Goal: Task Accomplishment & Management: Complete application form

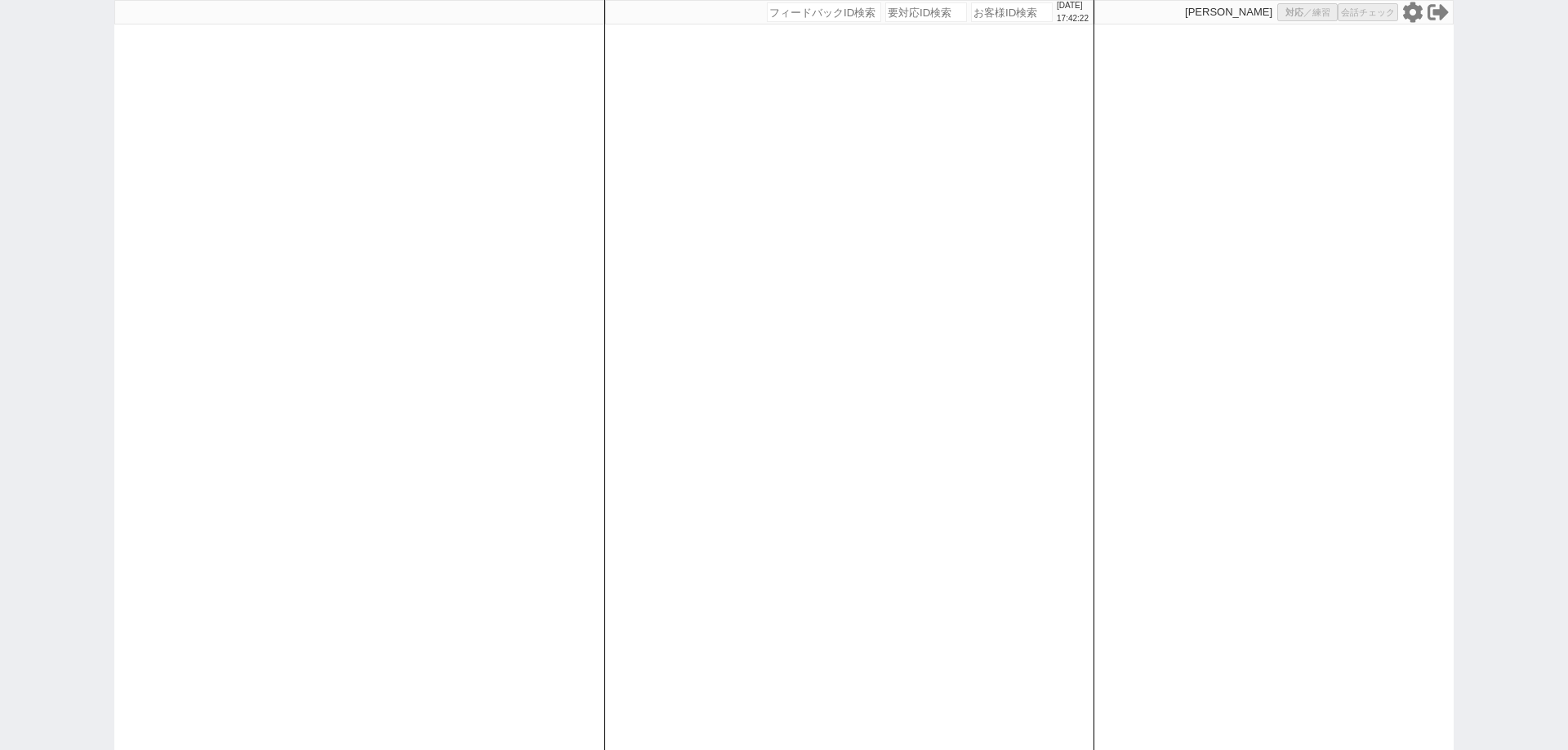
select select "1"
select select "3"
select select
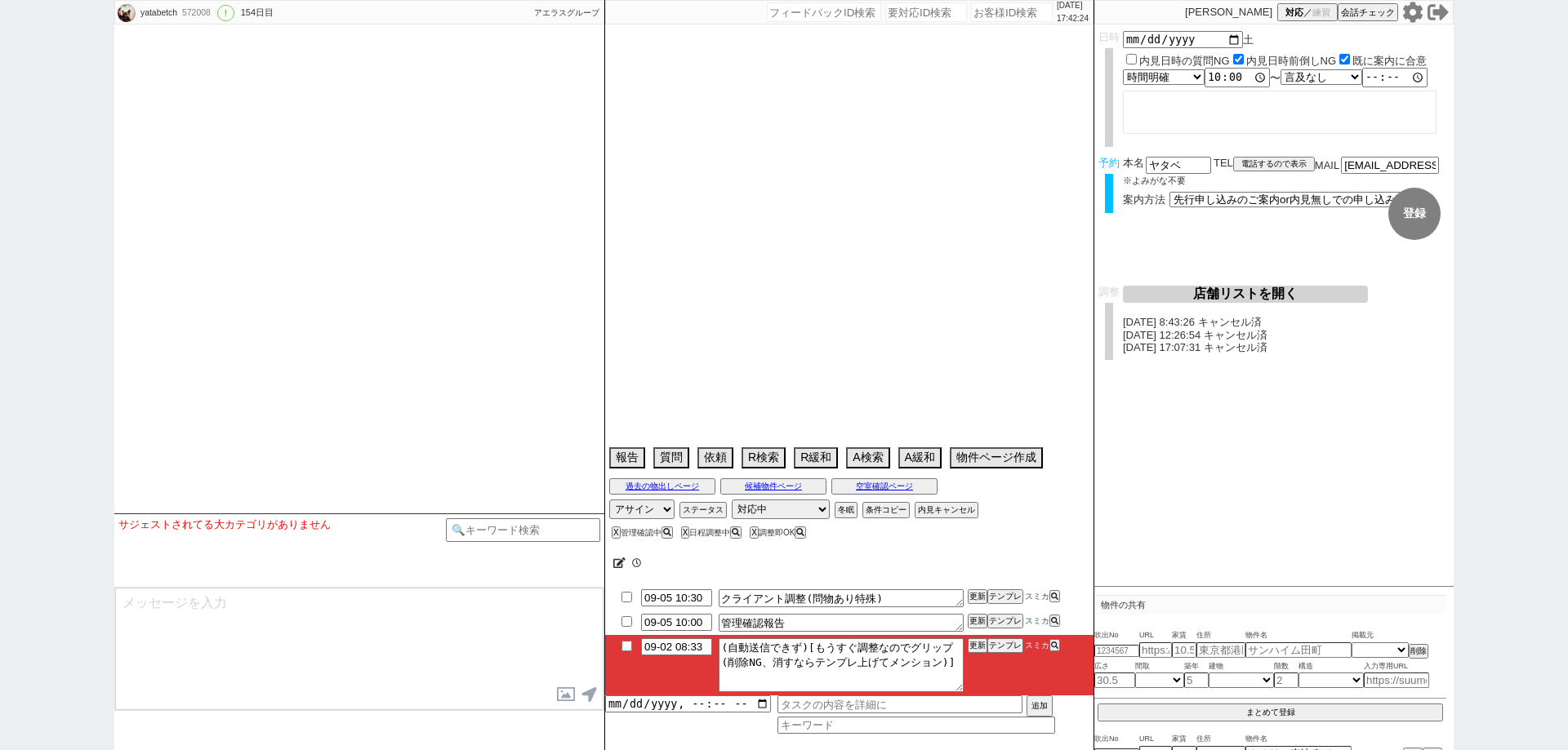
type textarea "渋谷区東２丁目に会社がある　指名買い、内見なしも検討"
select select "2025"
select select "10"
select select "32"
select select "0"
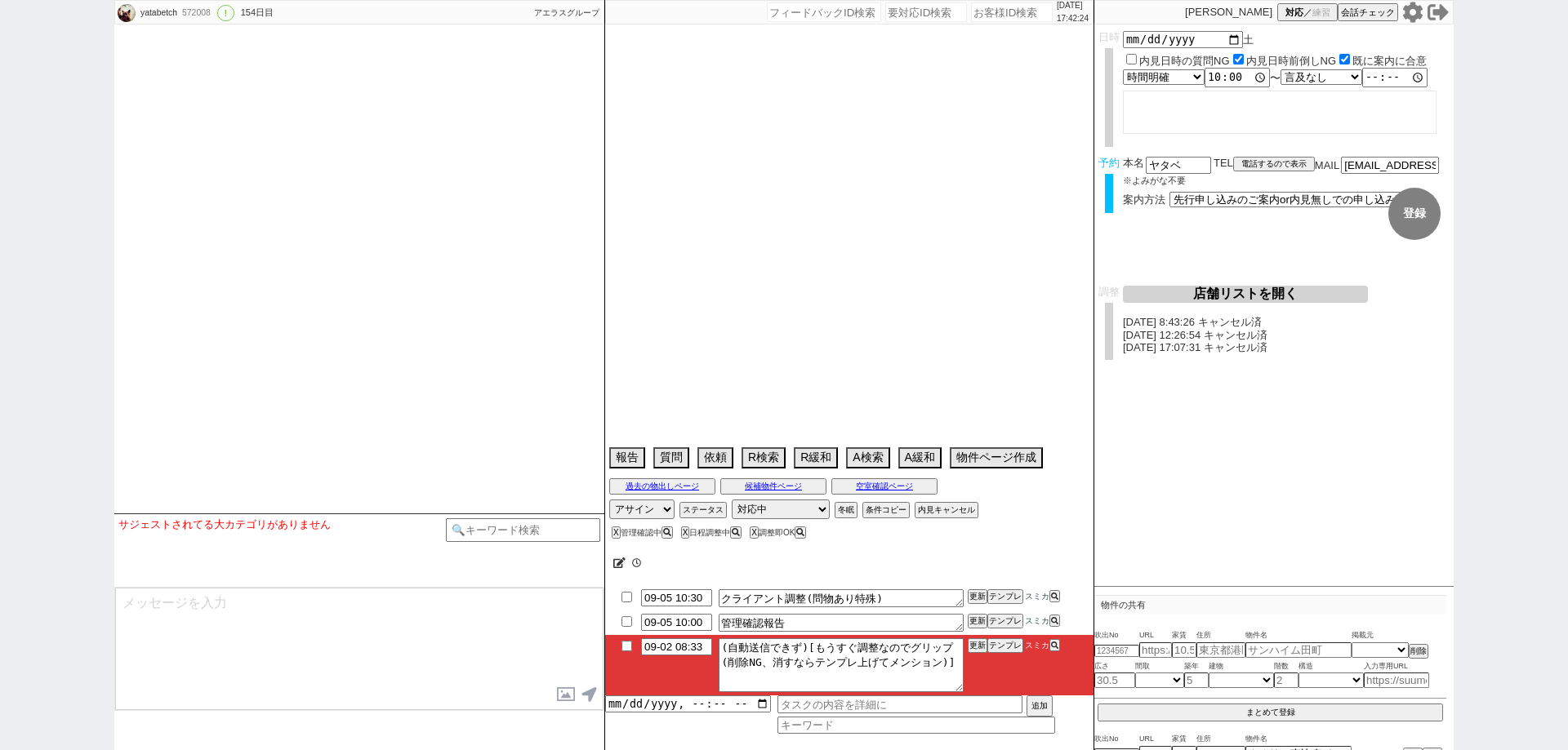
select select "13"
select select "1708"
select select "50"
select select "62"
select select "1528"
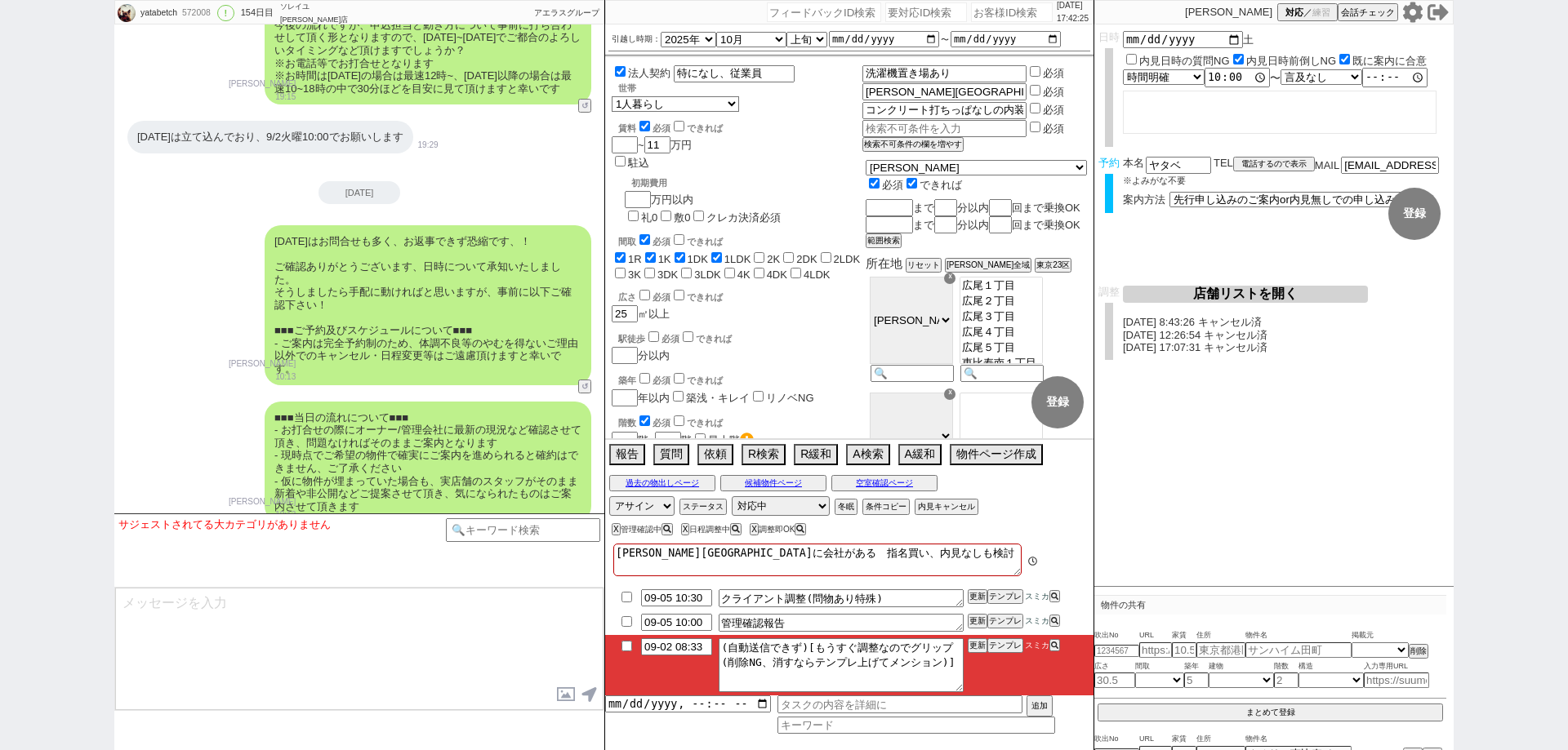
scroll to position [20223, 0]
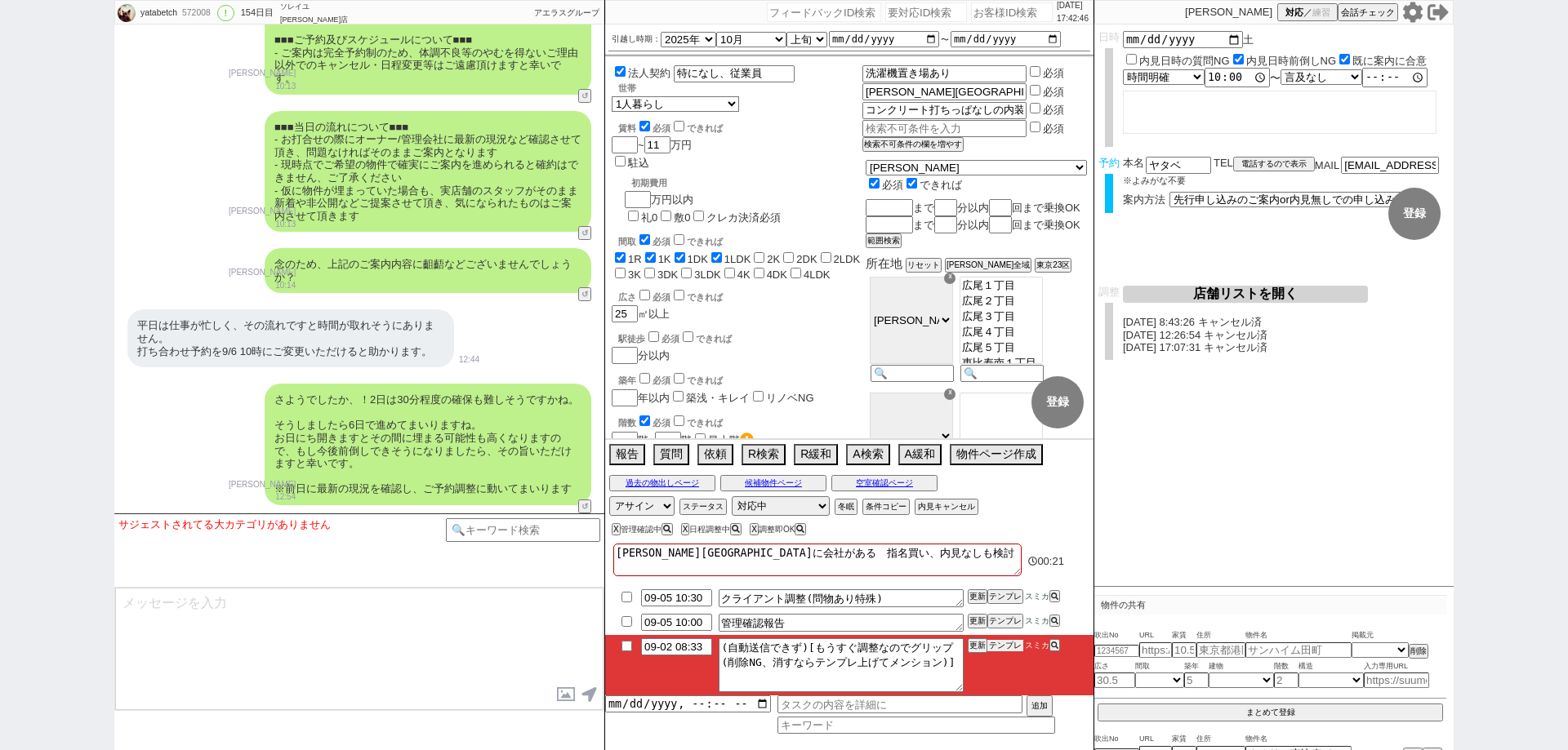
click at [1003, 640] on button "テンプレ" at bounding box center [1006, 646] width 36 height 12
click at [1010, 642] on button "テンプレ" at bounding box center [1006, 646] width 36 height 12
type textarea "{声かけ前置き}他の方が並行でお客様の物件をお探しされている、ということはございますでしょうか？ (ご友人やご両親等にも探してもらってる等) 2重での手配とな…"
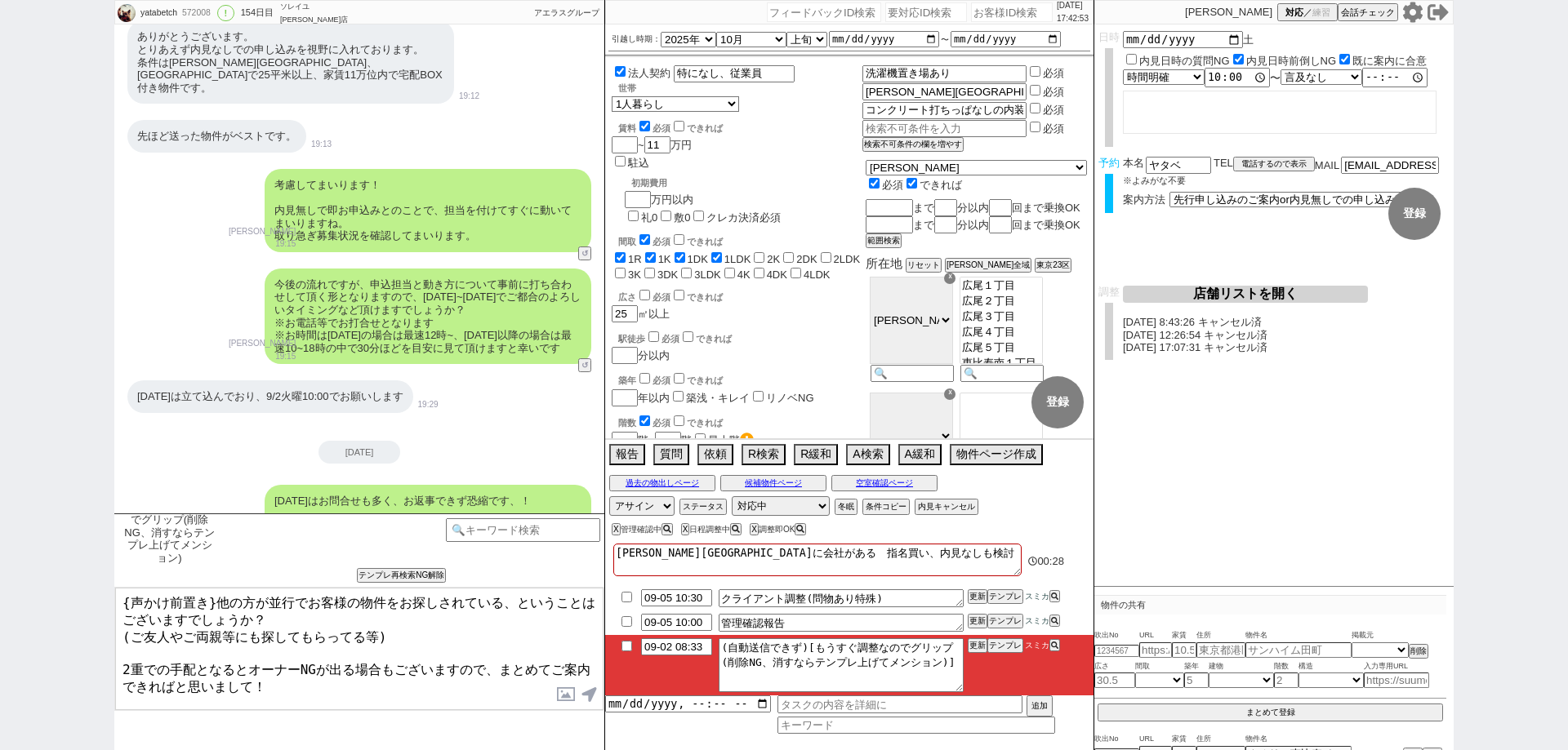
scroll to position [19651, 0]
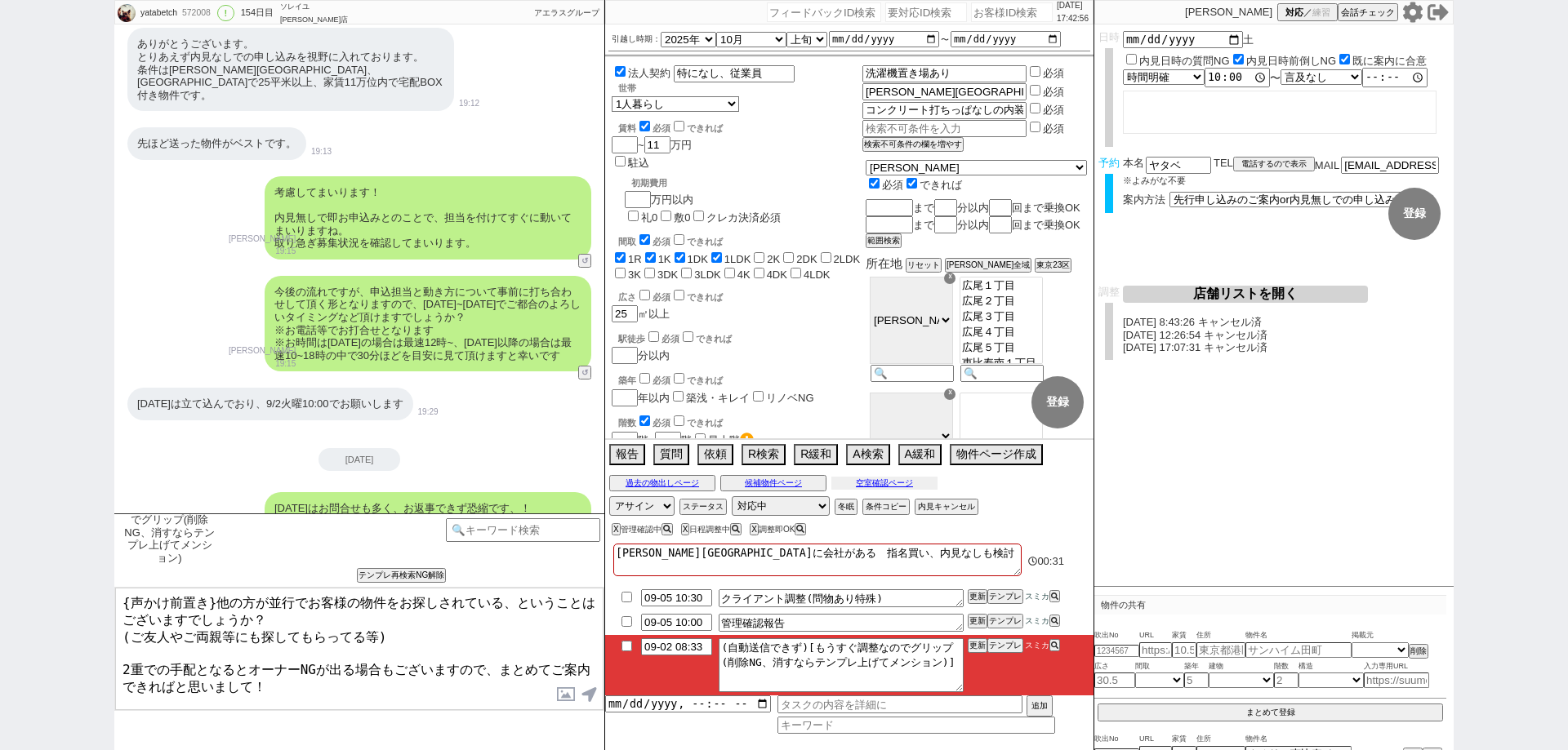
click at [858, 478] on button "空室確認ページ" at bounding box center [884, 483] width 106 height 13
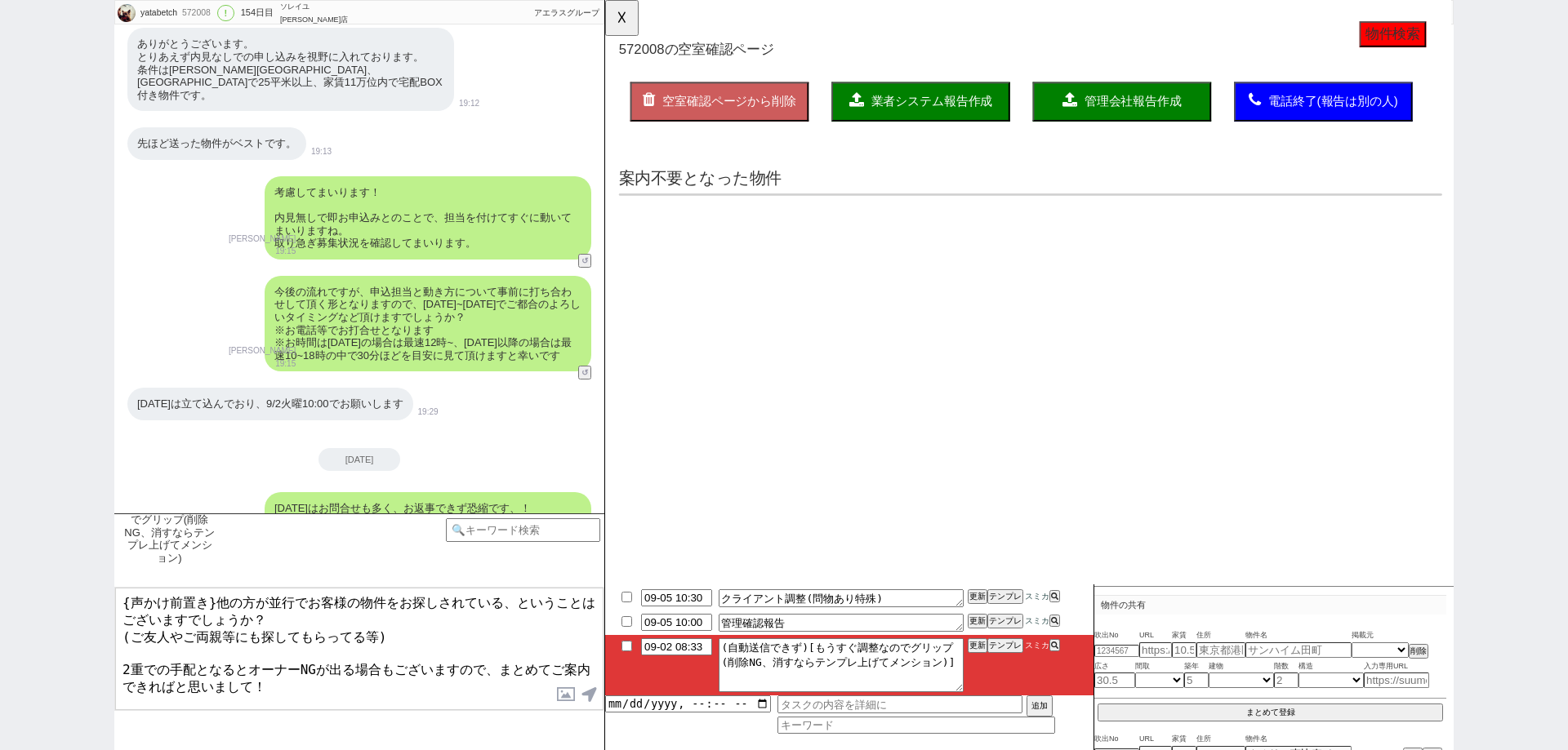
scroll to position [0, 0]
click at [623, 13] on button "☓" at bounding box center [620, 16] width 31 height 33
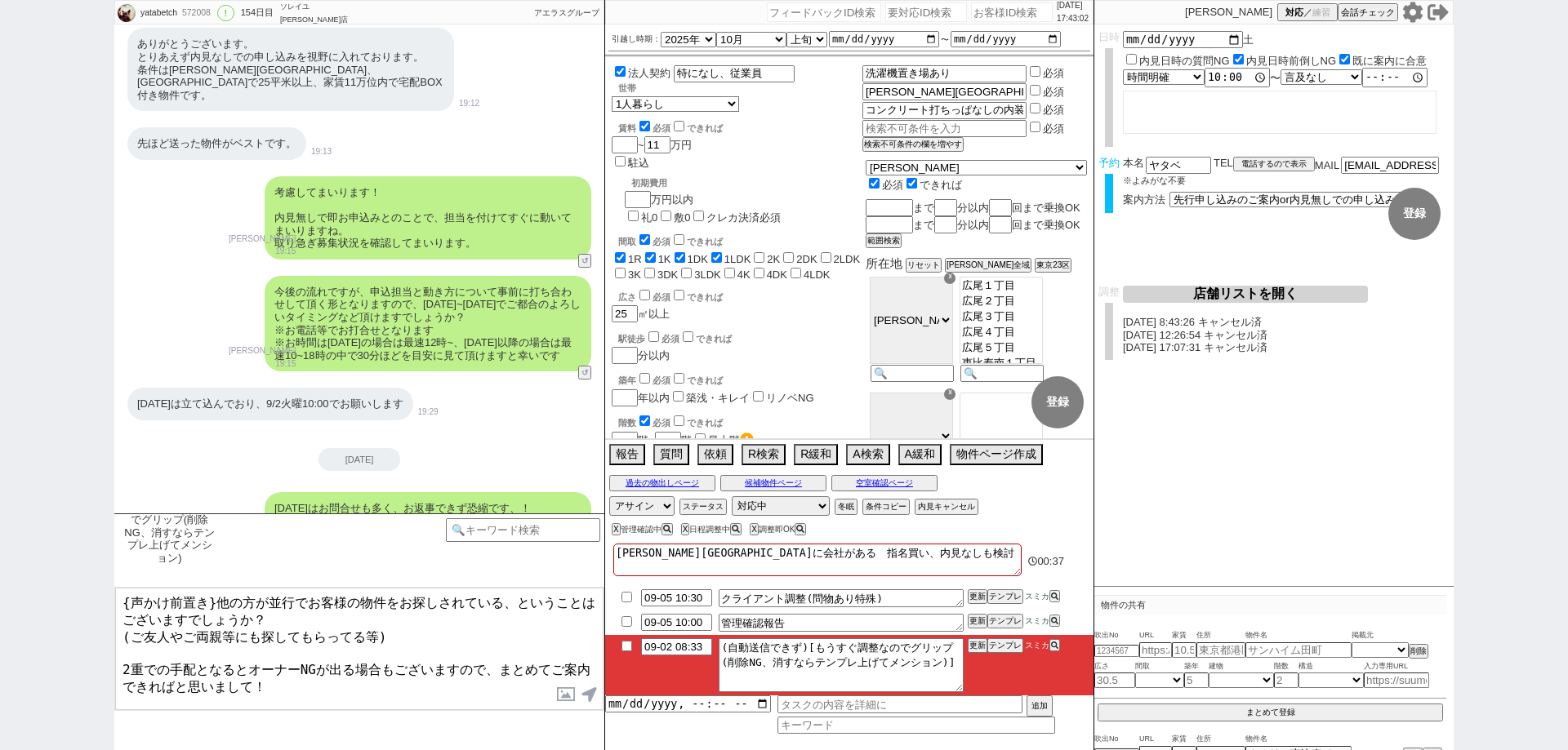
click at [623, 645] on input "checkbox" at bounding box center [627, 646] width 24 height 11
checkbox input "true"
click at [974, 651] on button "更新" at bounding box center [976, 646] width 17 height 12
click at [979, 652] on li "09-02 08:33 (自動送信できず)[もうすぐ調整なのでグリップ(削除NG、消すならテンプレ上げてメンション)] 更新 テンプレ スミカ" at bounding box center [848, 665] width 488 height 60
click at [977, 644] on button "更新" at bounding box center [976, 646] width 17 height 12
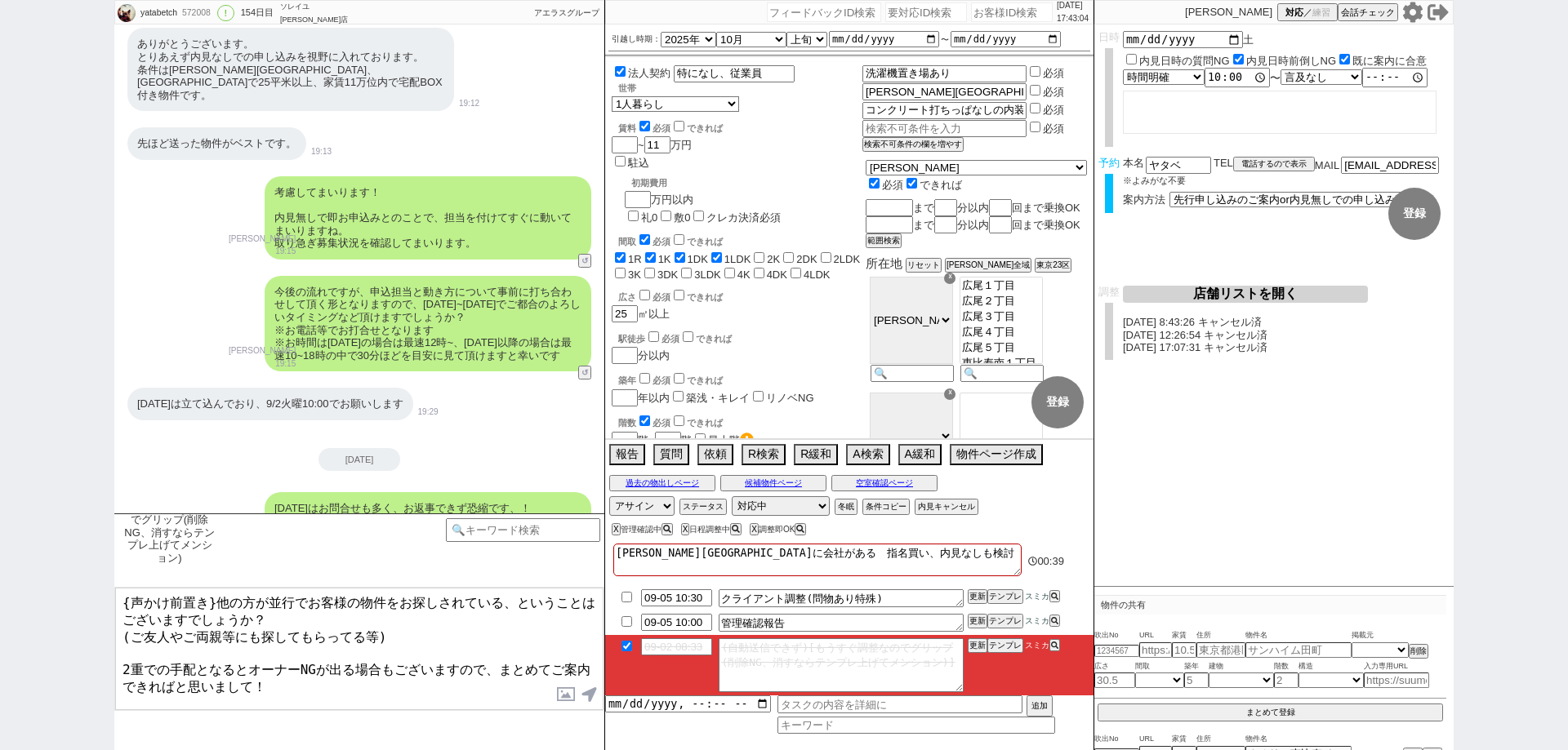
click at [982, 657] on li "09-02 08:33 (自動送信できず)[もうすぐ調整なのでグリップ(削除NG、消すならテンプレ上げてメンション)] 更新 テンプレ スミカ" at bounding box center [848, 665] width 488 height 60
click at [977, 645] on button "更新" at bounding box center [976, 646] width 17 height 12
drag, startPoint x: 980, startPoint y: 661, endPoint x: 976, endPoint y: 648, distance: 13.6
click at [977, 661] on li "09-02 08:33 (自動送信できず)[もうすぐ調整なのでグリップ(削除NG、消すならテンプレ上げてメンション)] 更新 テンプレ スミカ" at bounding box center [848, 665] width 488 height 60
click at [976, 648] on button "更新" at bounding box center [976, 646] width 17 height 12
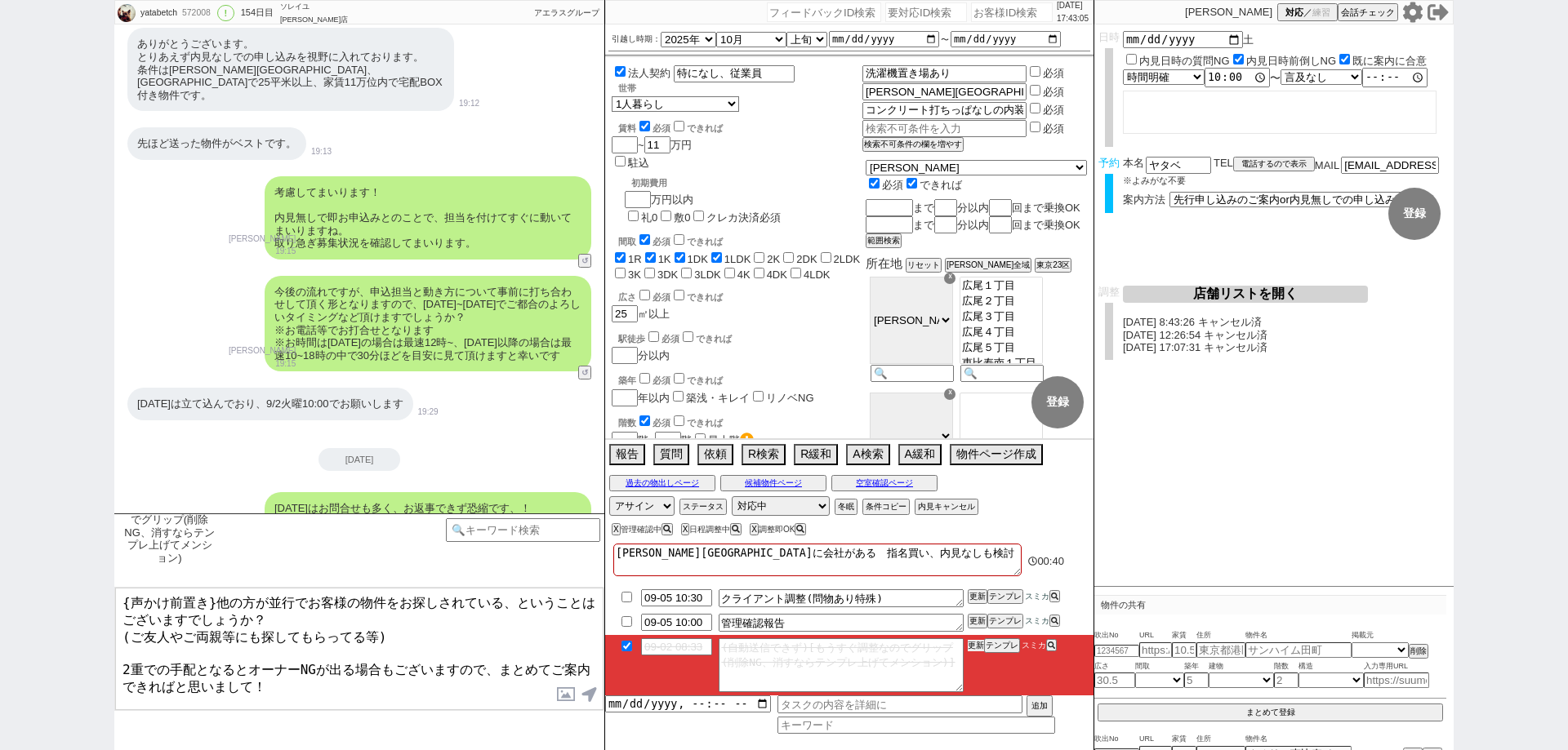
click at [976, 648] on button "更新" at bounding box center [976, 646] width 17 height 12
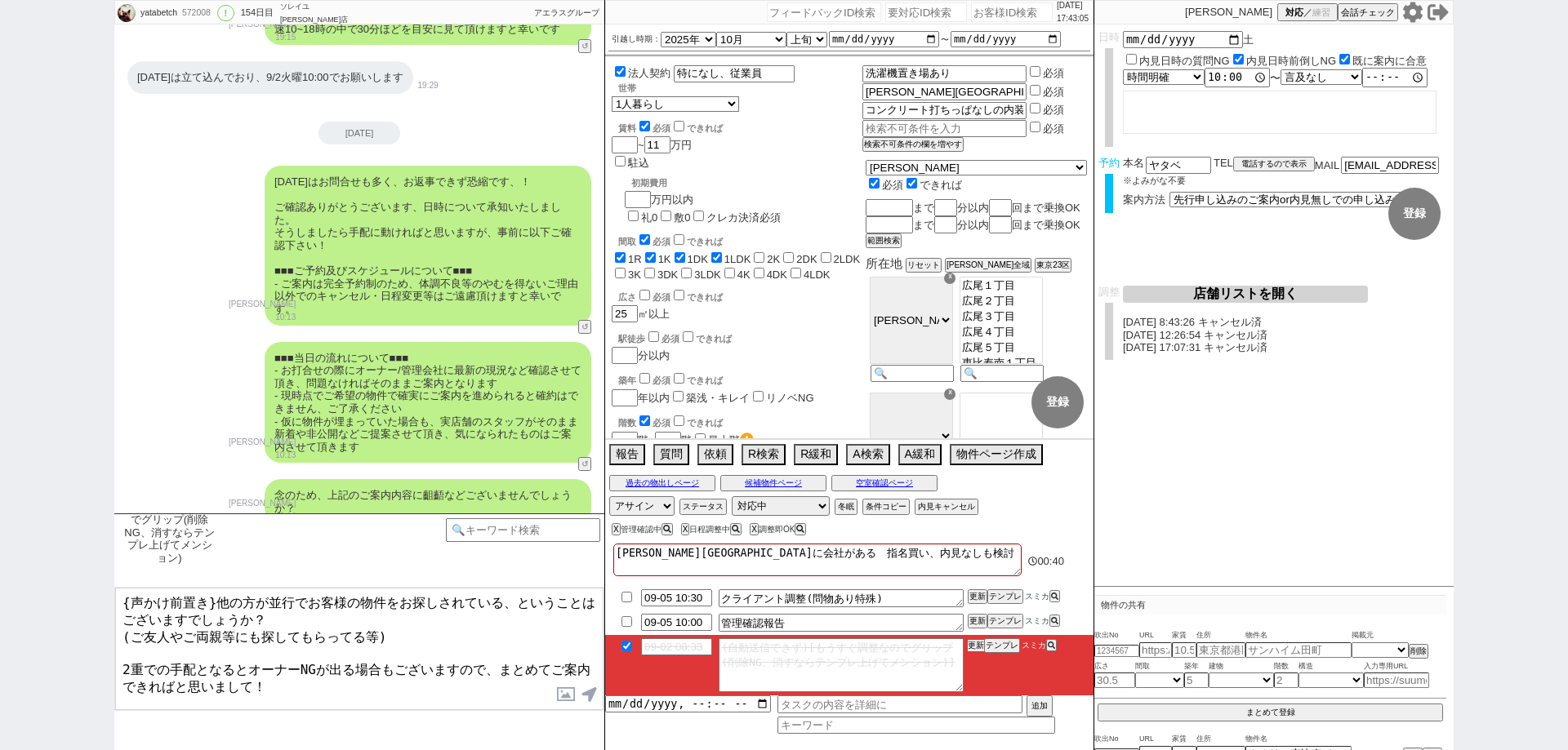
scroll to position [20224, 0]
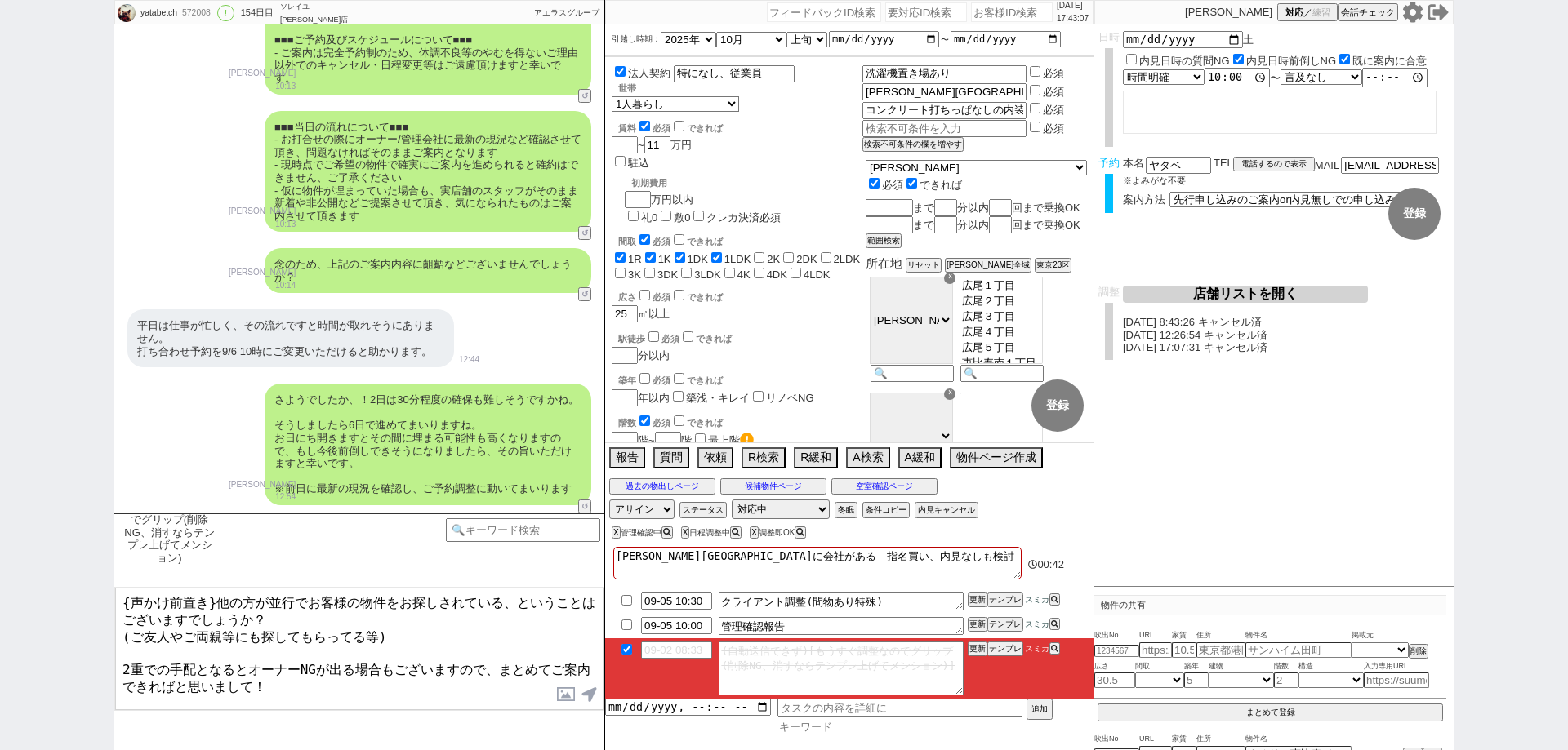
click at [824, 724] on input at bounding box center [917, 727] width 278 height 14
type input "朝"
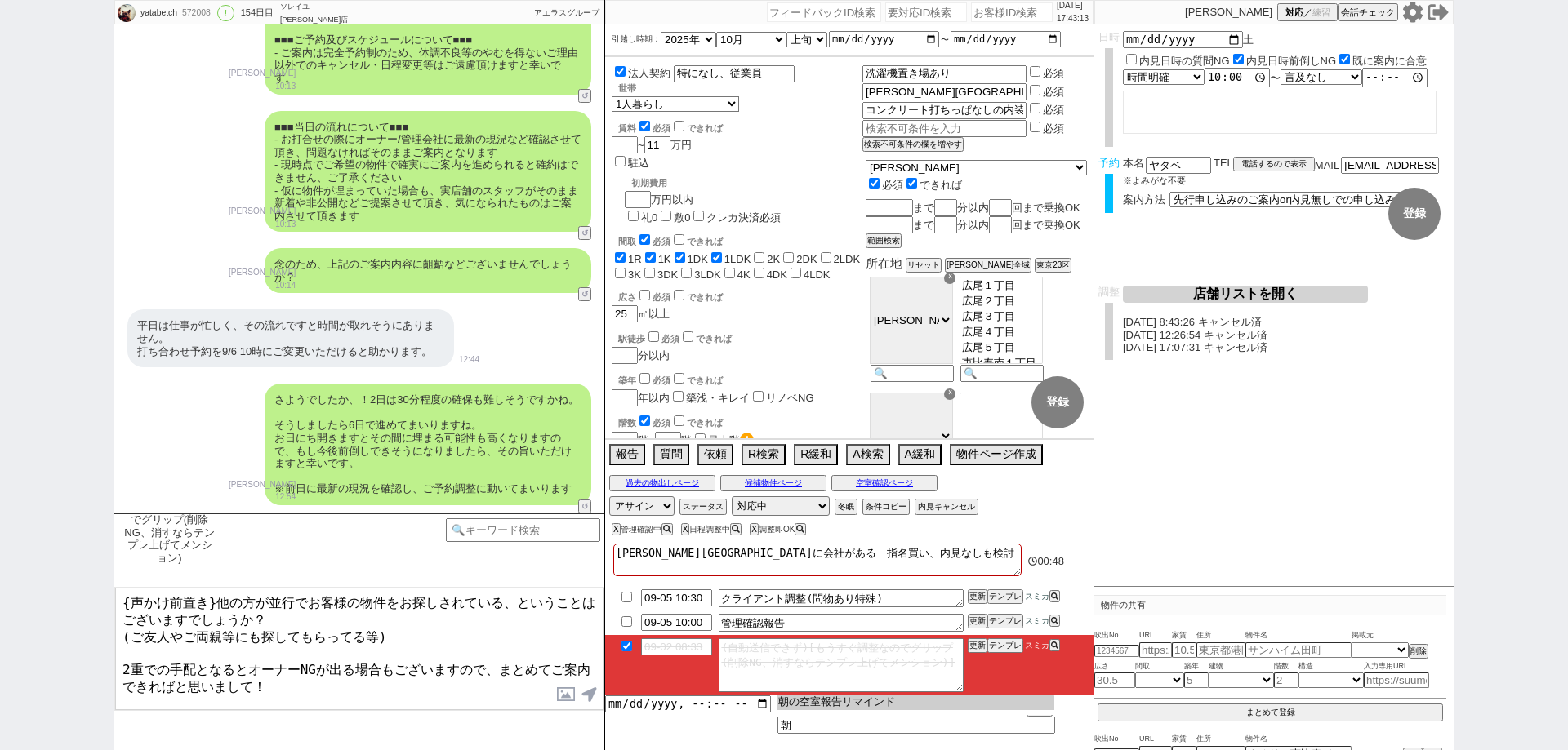
type input "朝の空室報告リマインド"
click at [759, 700] on input "datetime-local" at bounding box center [688, 703] width 166 height 14
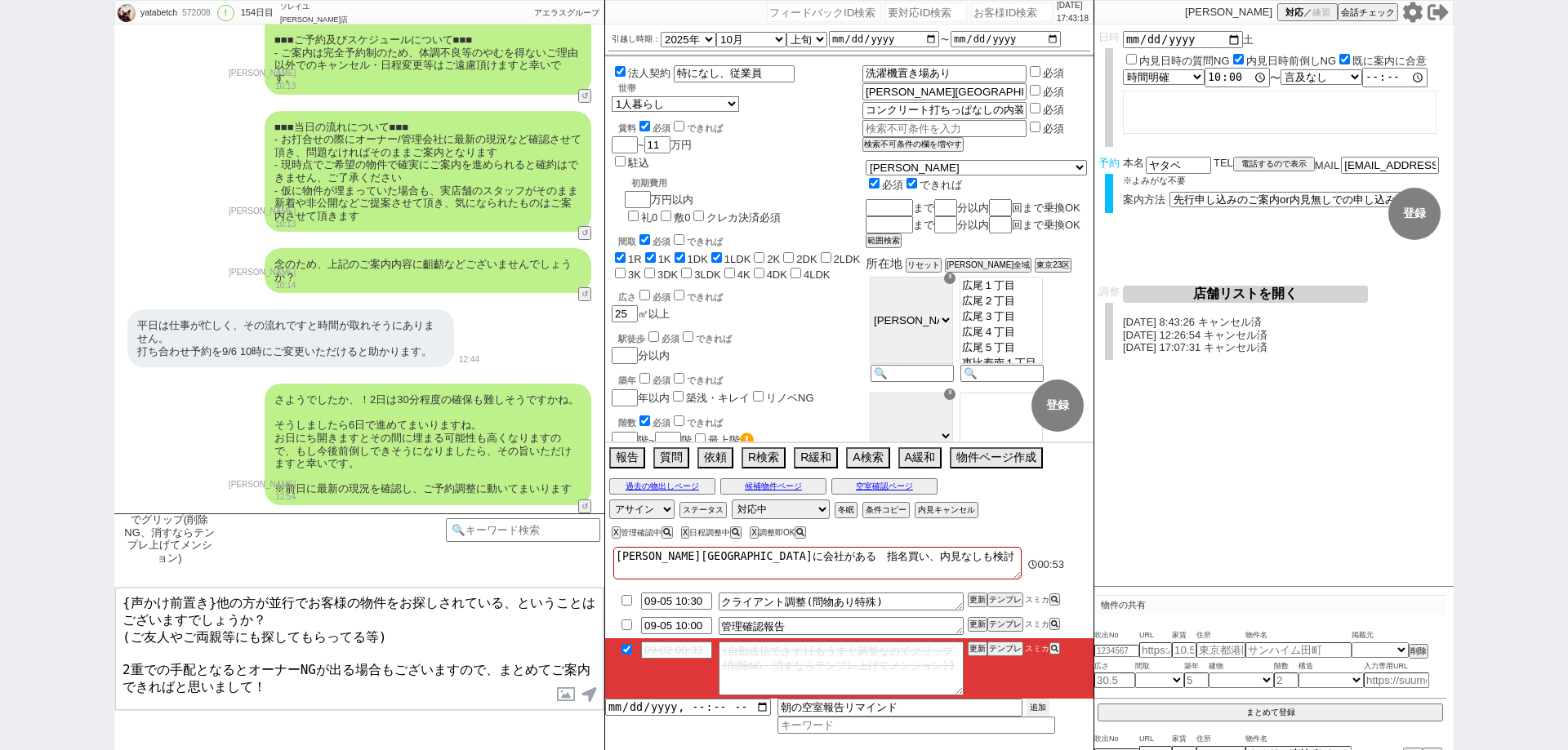
click at [1037, 703] on button "追加" at bounding box center [1037, 707] width 23 height 18
type input "[DATE]T17:00"
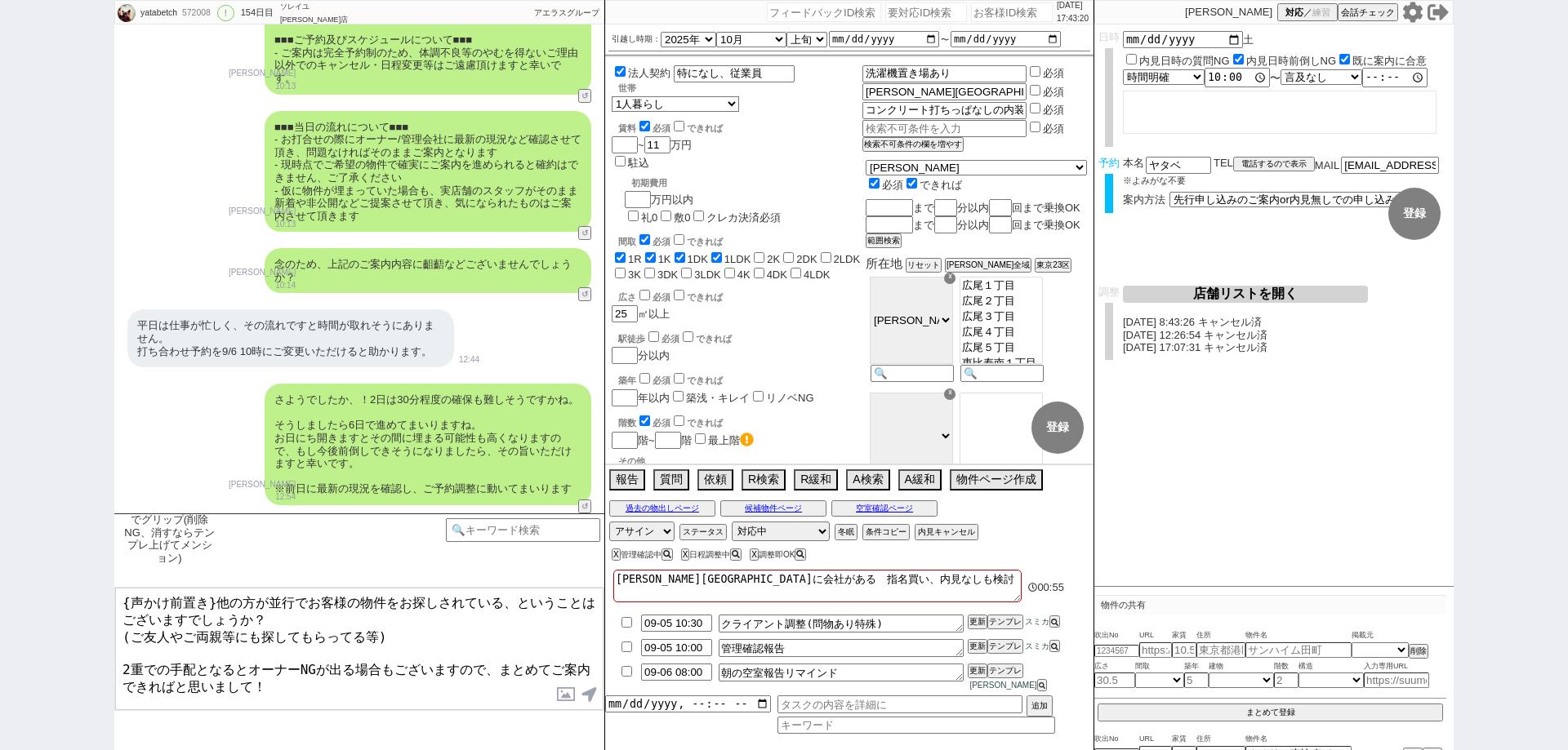
click at [1182, 529] on div "内見日など入力！ 変更 なし 登録 日時 2025-09-06 土 内見日時の質問NG 内見日時前倒しNG 既に案内に合意 言及なし 時間明確 午前 午後 お…" at bounding box center [1274, 306] width 359 height 563
click at [1009, 7] on input "number" at bounding box center [1012, 12] width 82 height 20
paste input "604439"
type input "604439"
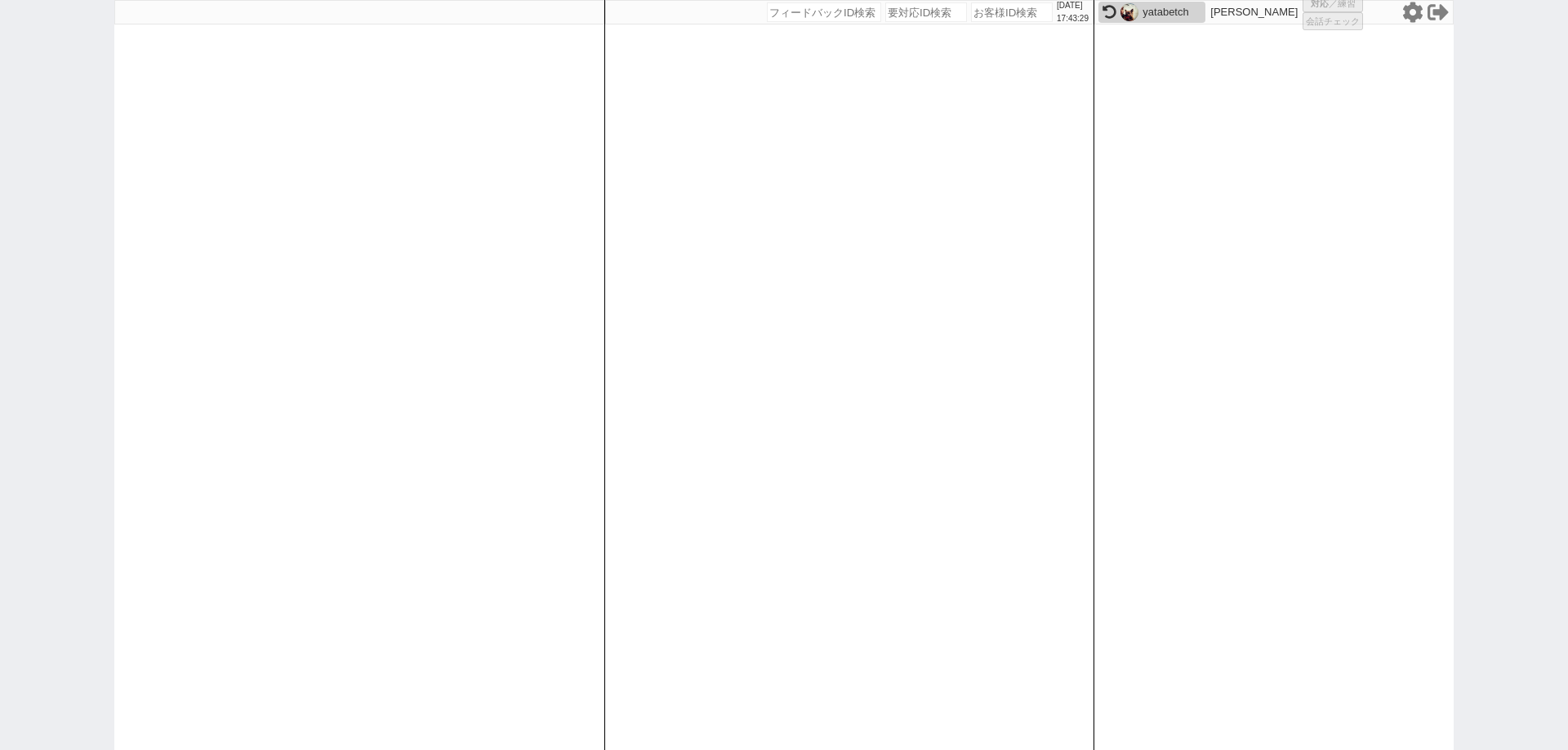
select select "1"
select select "2"
select select "5"
select select
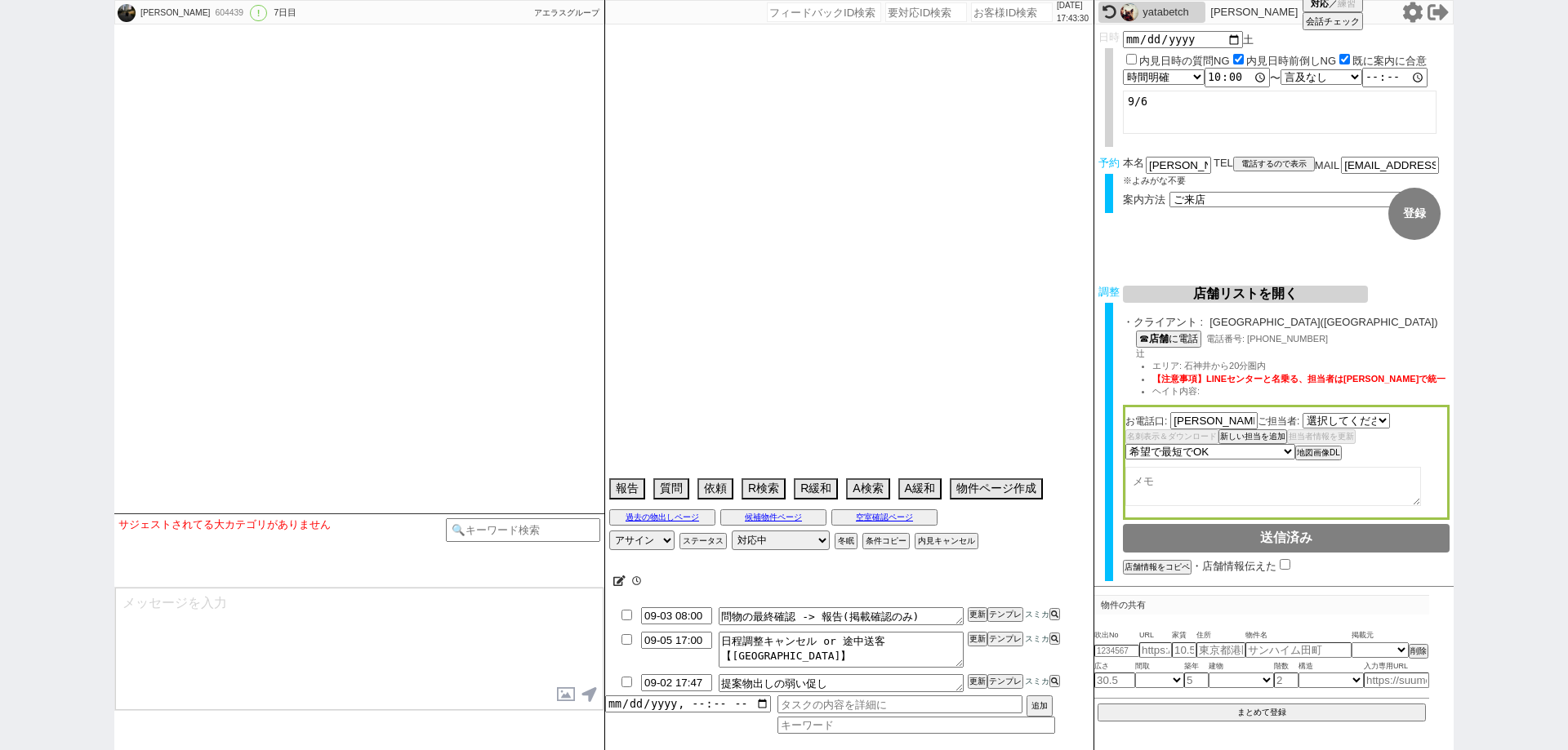
select select "2271"
select select "2025"
select select "9"
select select "34"
select select "0"
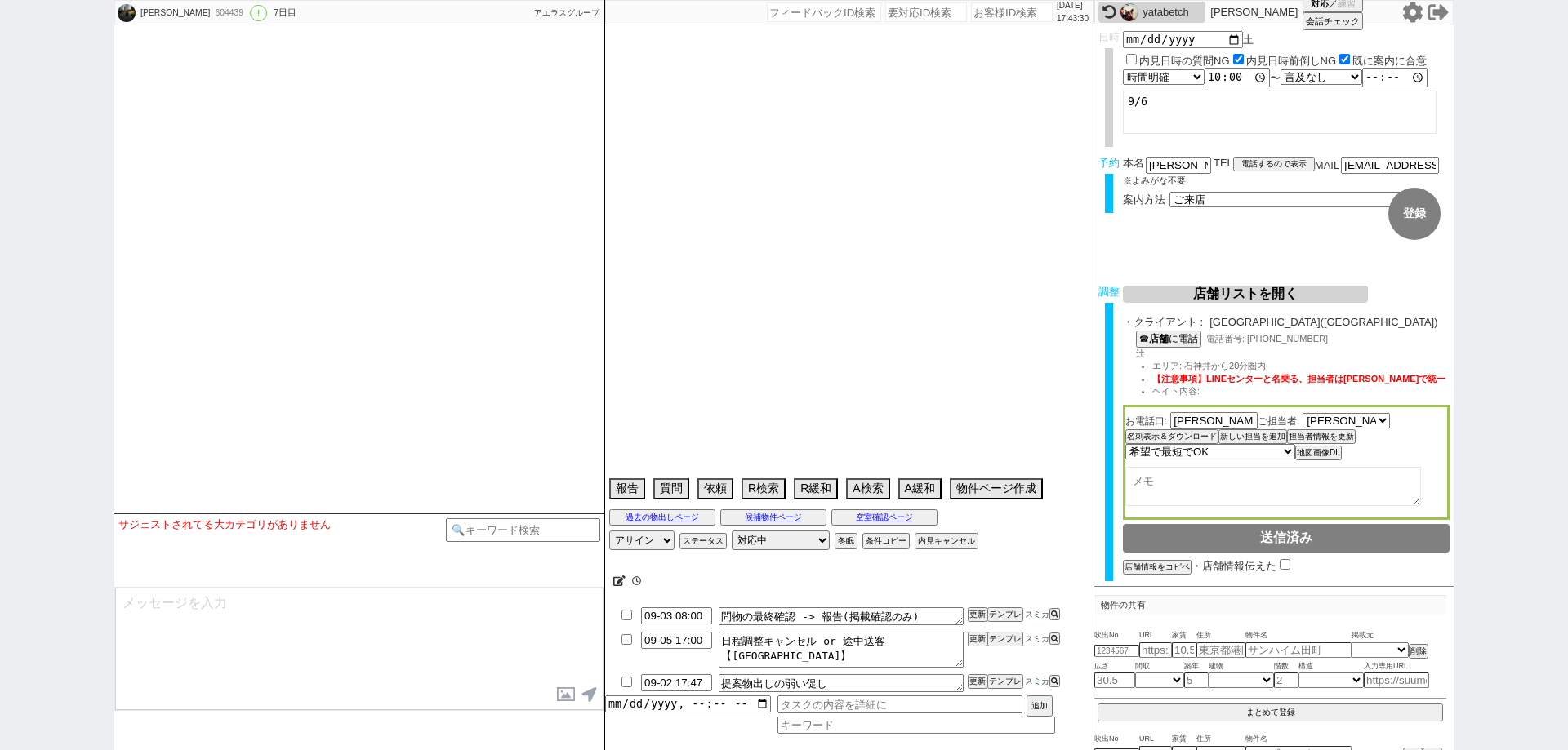
select select "36"
select select "[DATE]"
select select "65"
select select "1580"
select select "37"
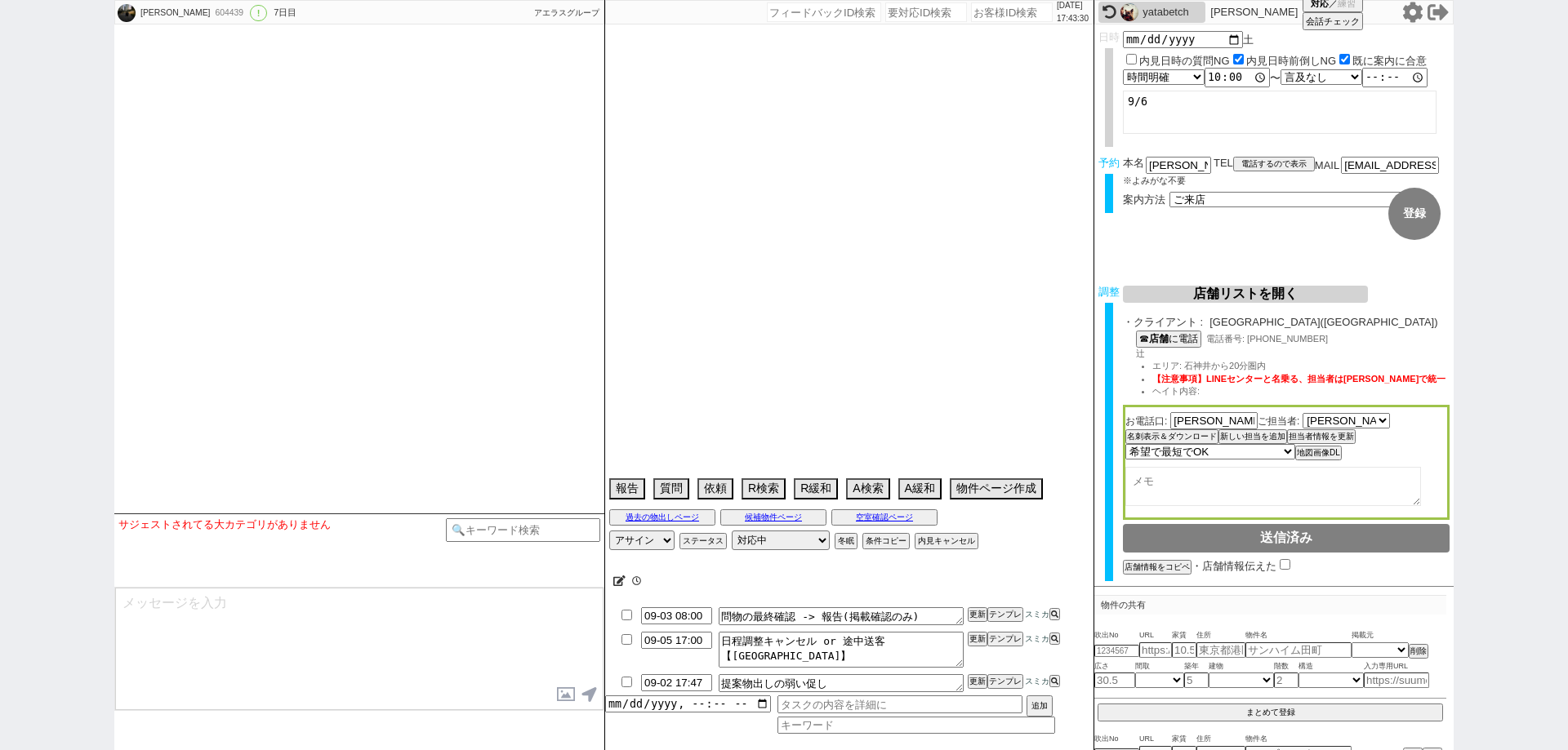
select select "[DATE]"
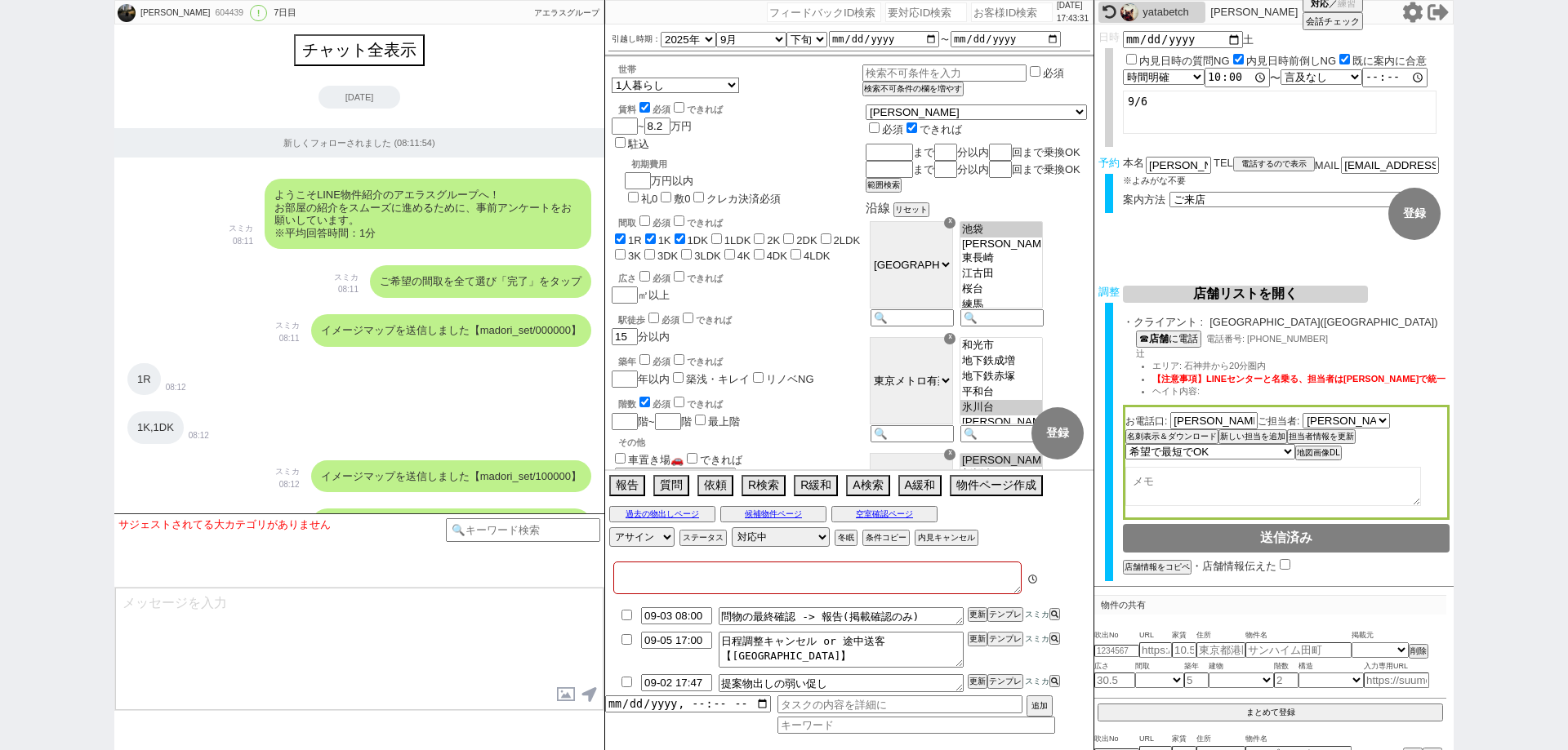
type textarea "当日まで他社なし"
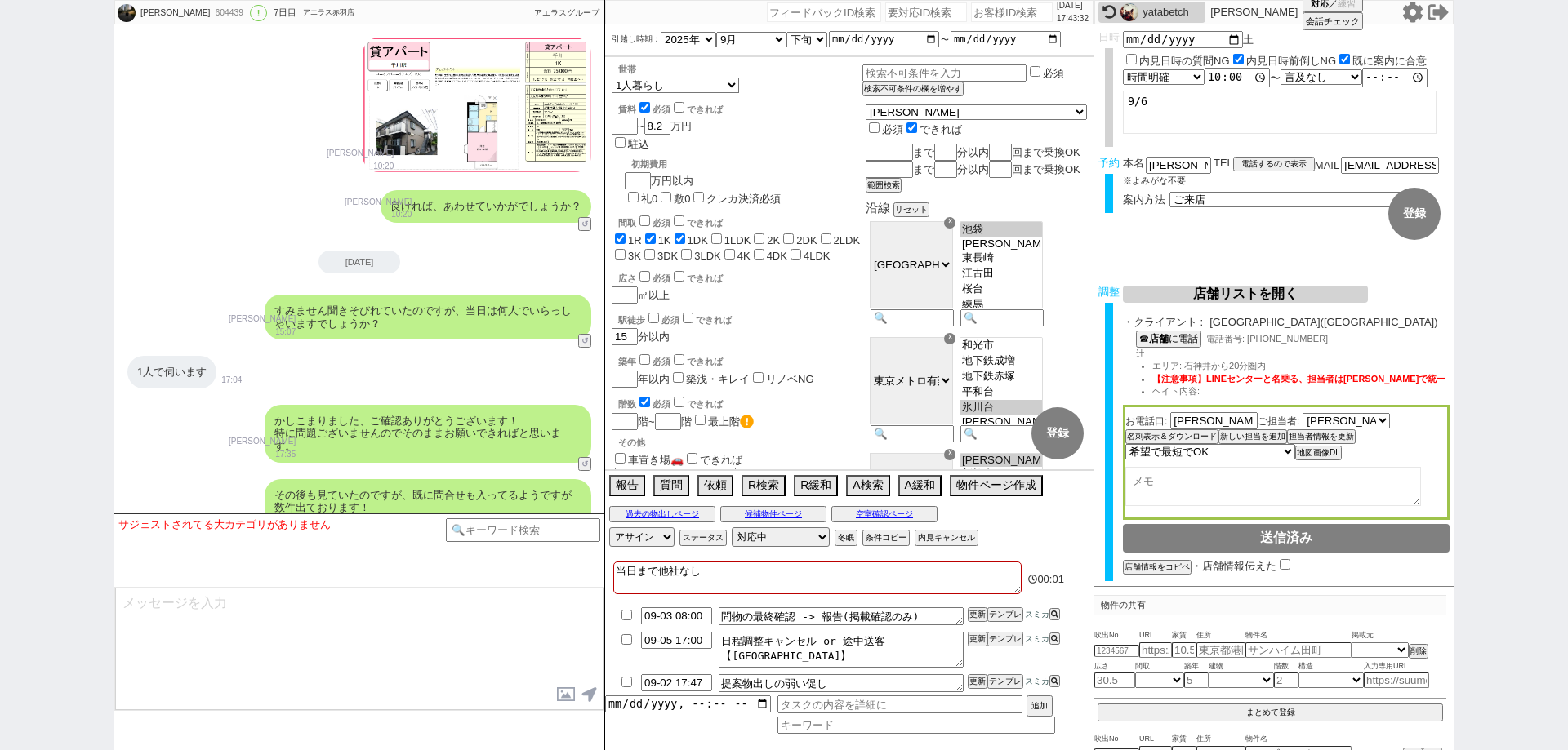
scroll to position [9307, 0]
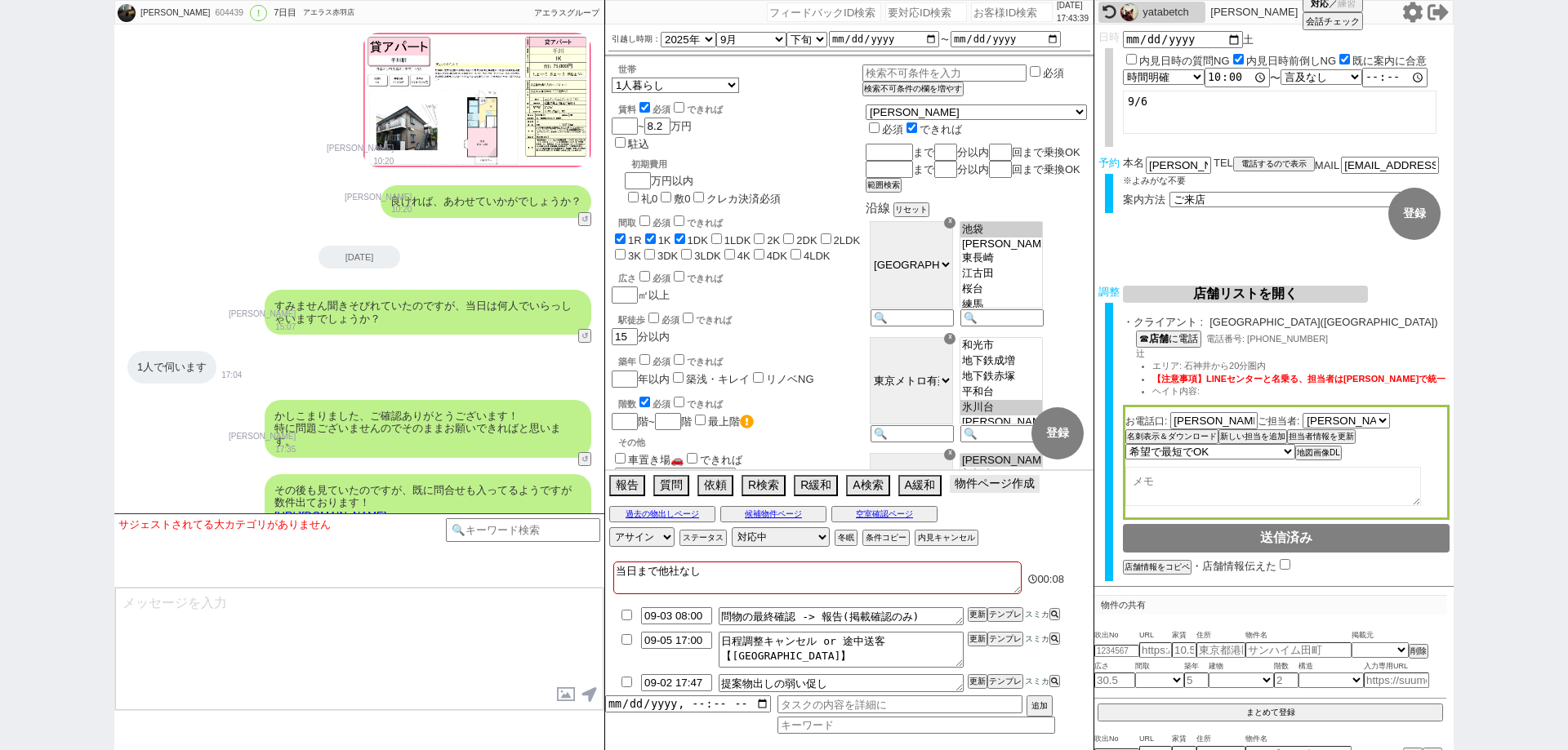
click at [965, 486] on button "物件ページ作成 今は物件がないので押せません" at bounding box center [995, 484] width 90 height 18
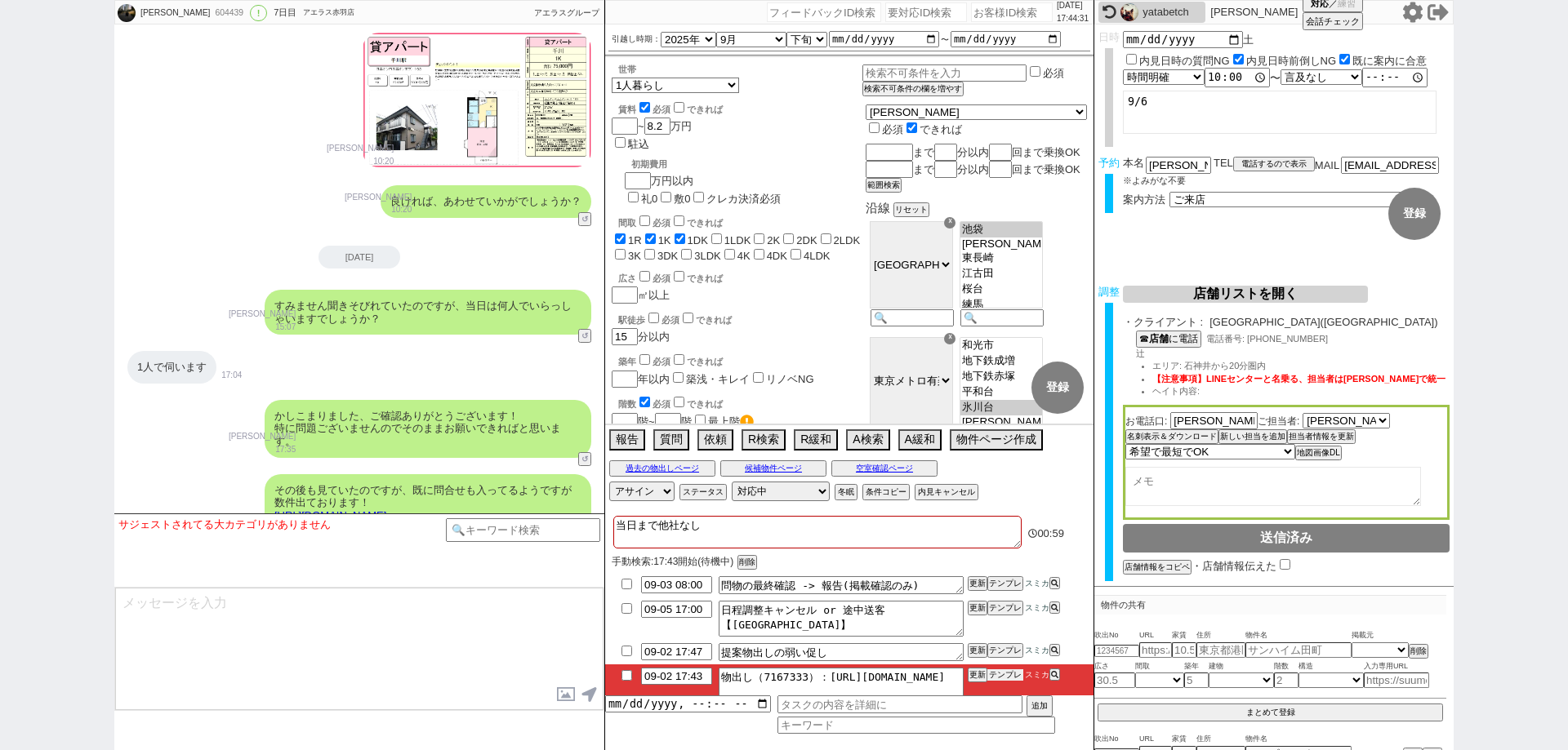
click at [1012, 677] on button "テンプレ" at bounding box center [1006, 676] width 36 height 12
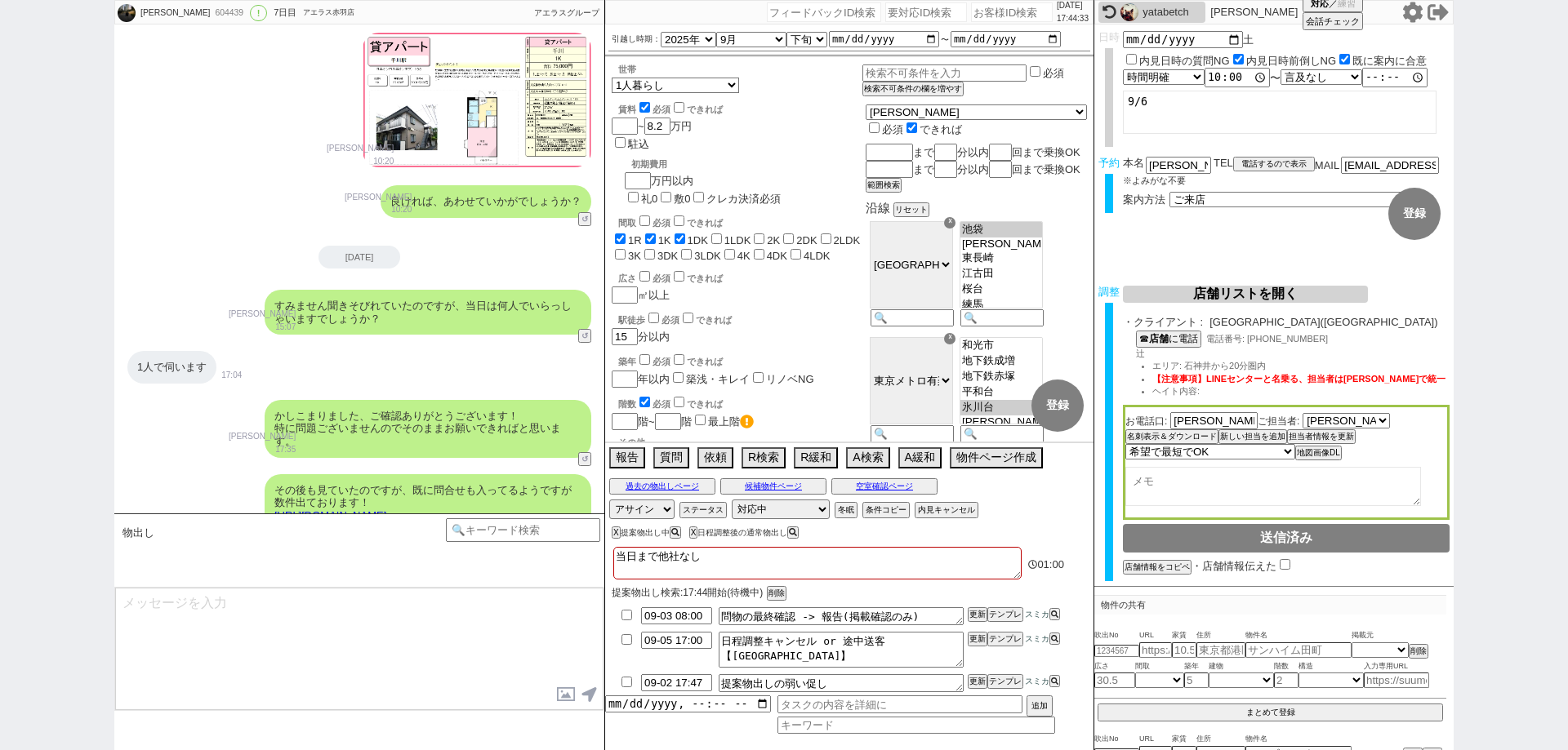
type textarea "@@この文字をクリック"
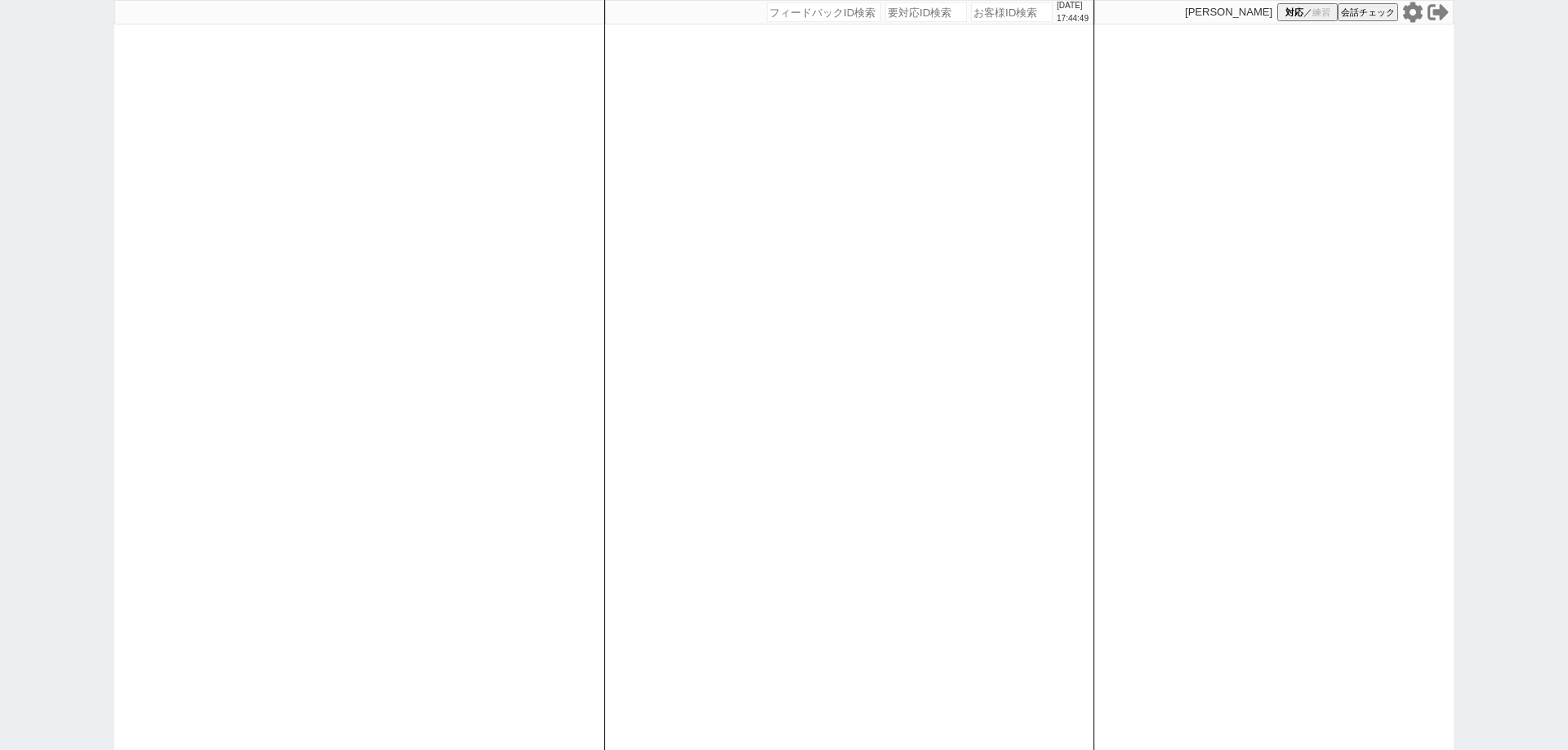
click at [979, 17] on input "number" at bounding box center [1012, 12] width 82 height 20
paste input "608469"
type input "608469"
select select "6"
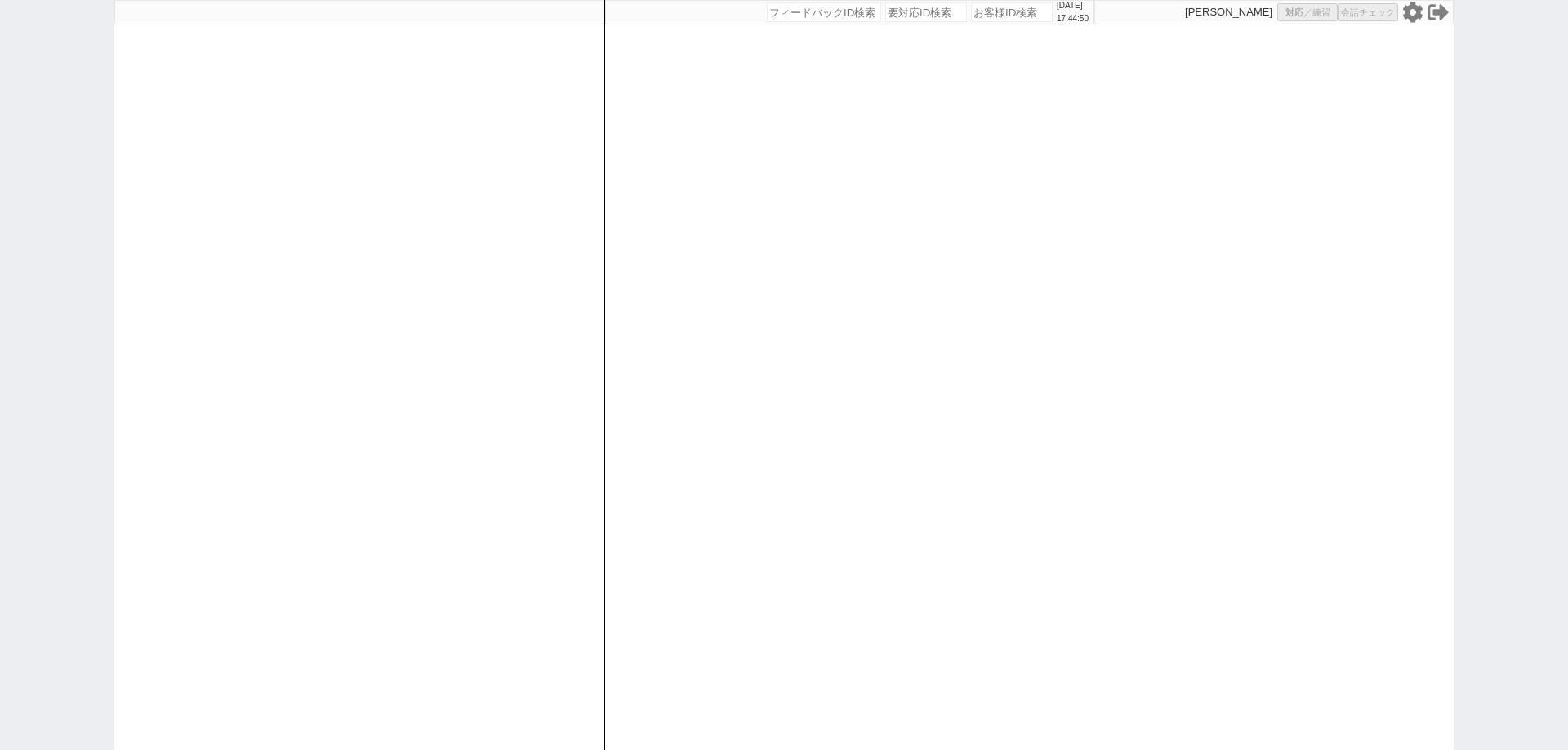
select select "2"
select select "5"
select select
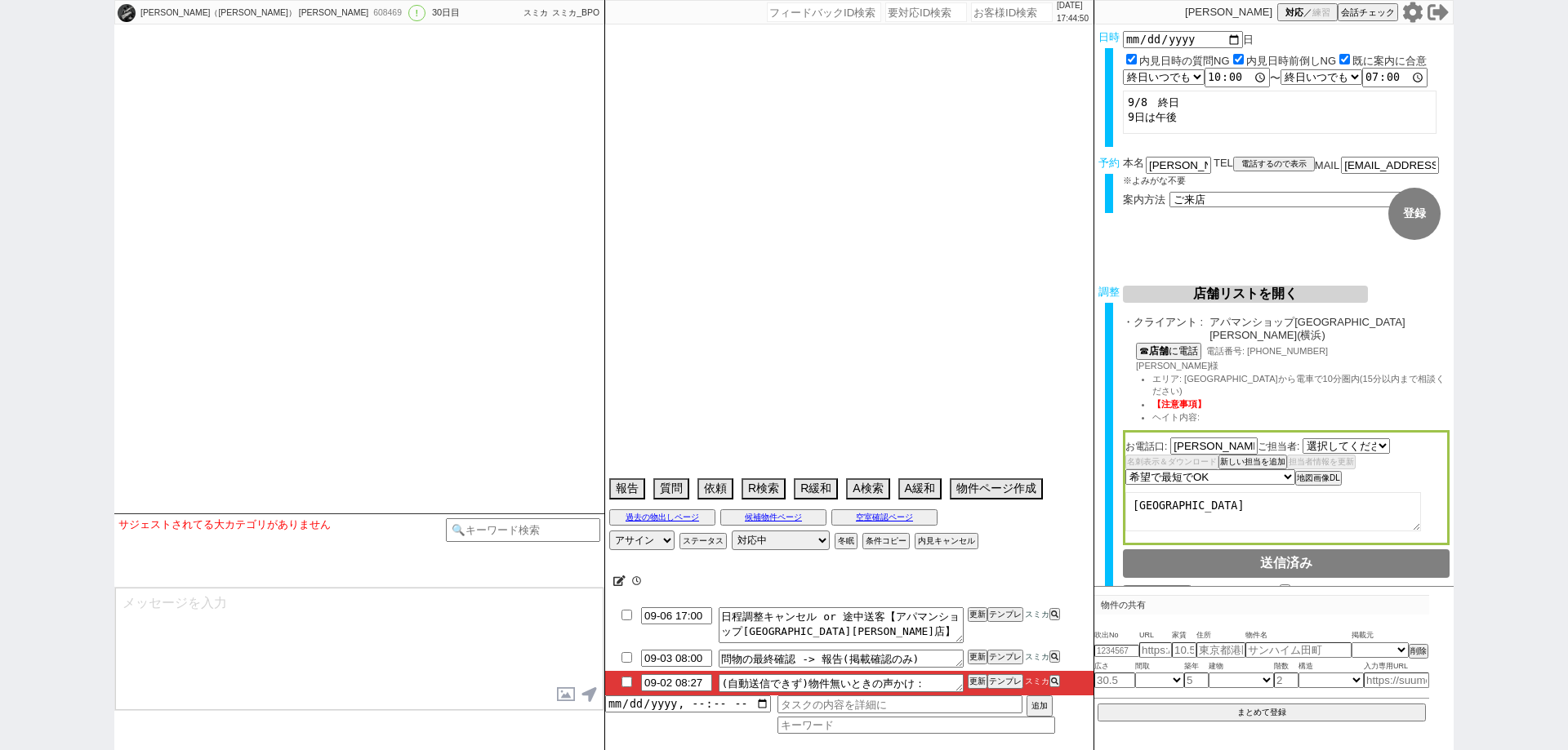
select select "2417"
type textarea "ひとり親 @当日までの他社予定なし"
select select "2025"
select select "9"
select select "36"
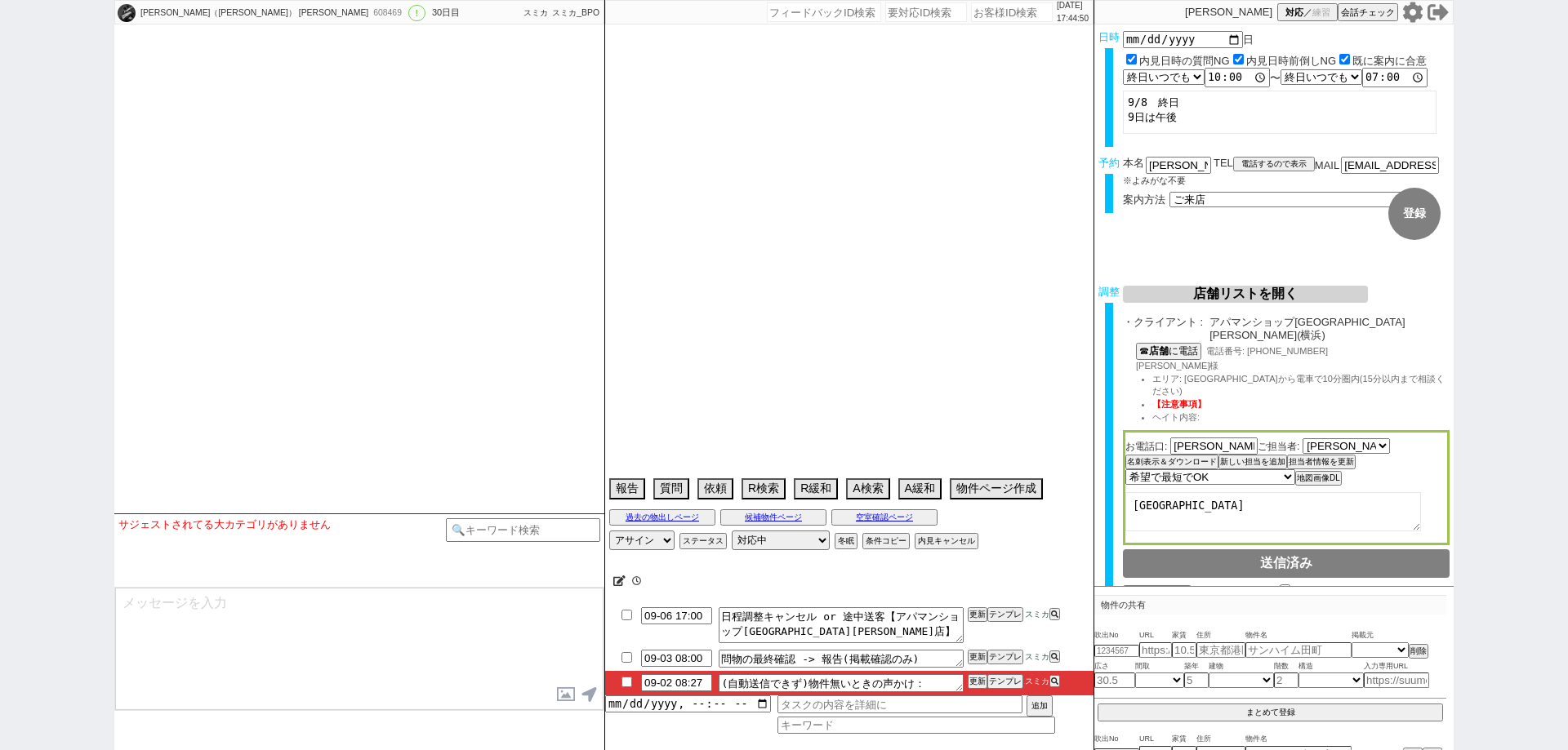
select select "6"
select select "57"
select select "[DATE]"
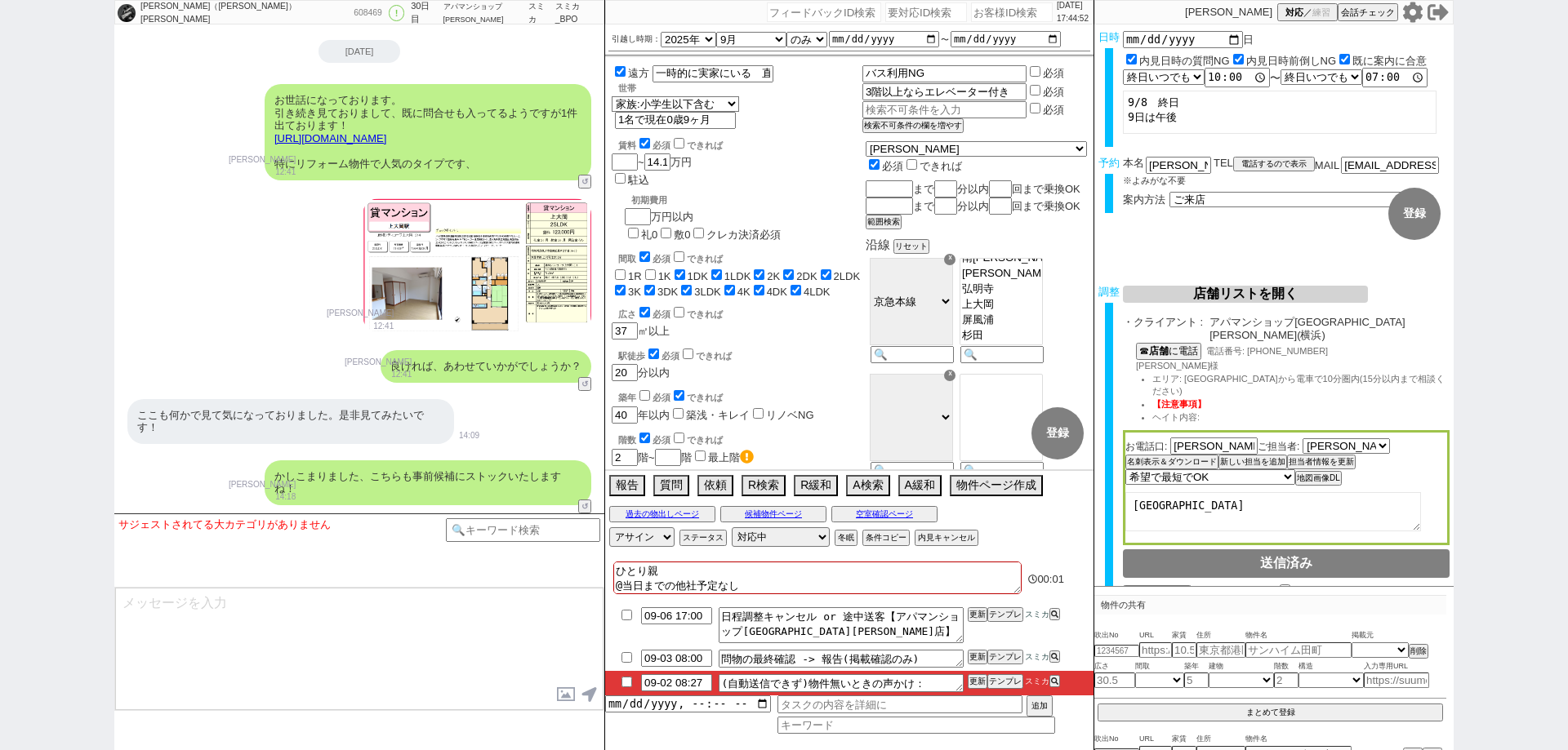
scroll to position [16984, 0]
click at [998, 684] on button "テンプレ" at bounding box center [1006, 682] width 36 height 12
type textarea "@@@@物件無いときの声かけ！！@@@@調整後は最強のこと言わないといけないので、記述していただいたやつを都度入れていきます！！"
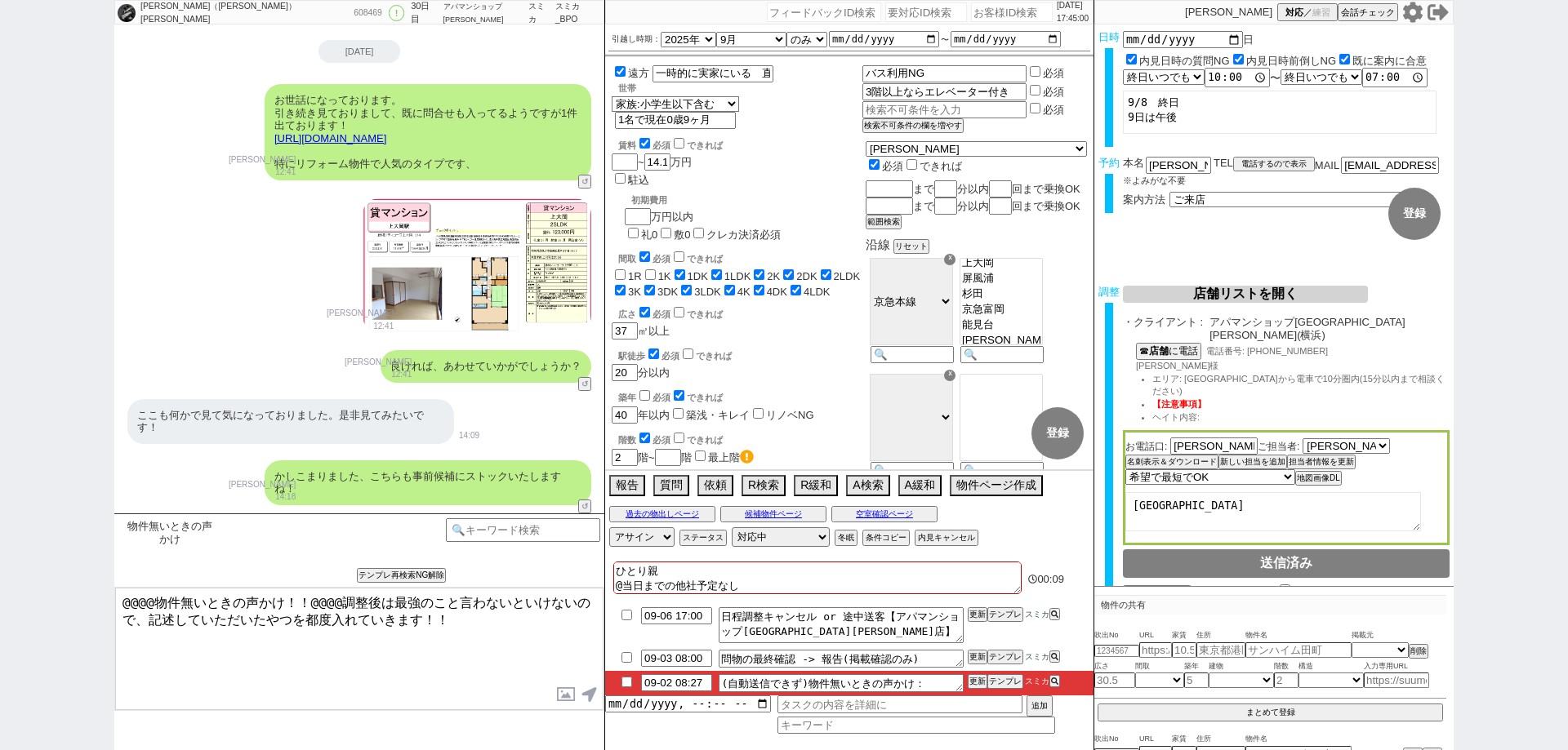
scroll to position [534, 0]
click at [386, 136] on link "[URL][DOMAIN_NAME]" at bounding box center [330, 139] width 112 height 12
click at [627, 11] on button "☓" at bounding box center [620, 16] width 31 height 33
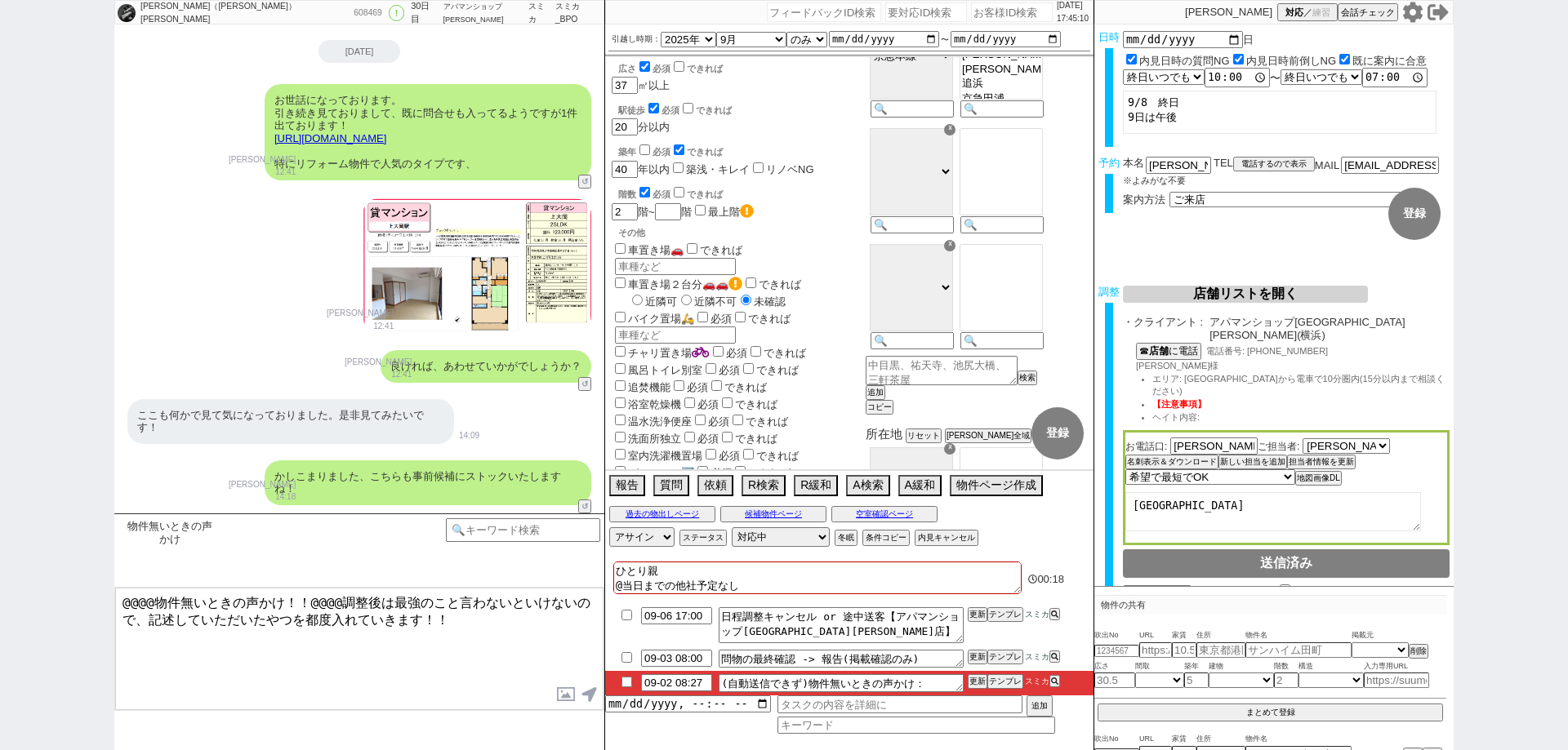
scroll to position [409, 0]
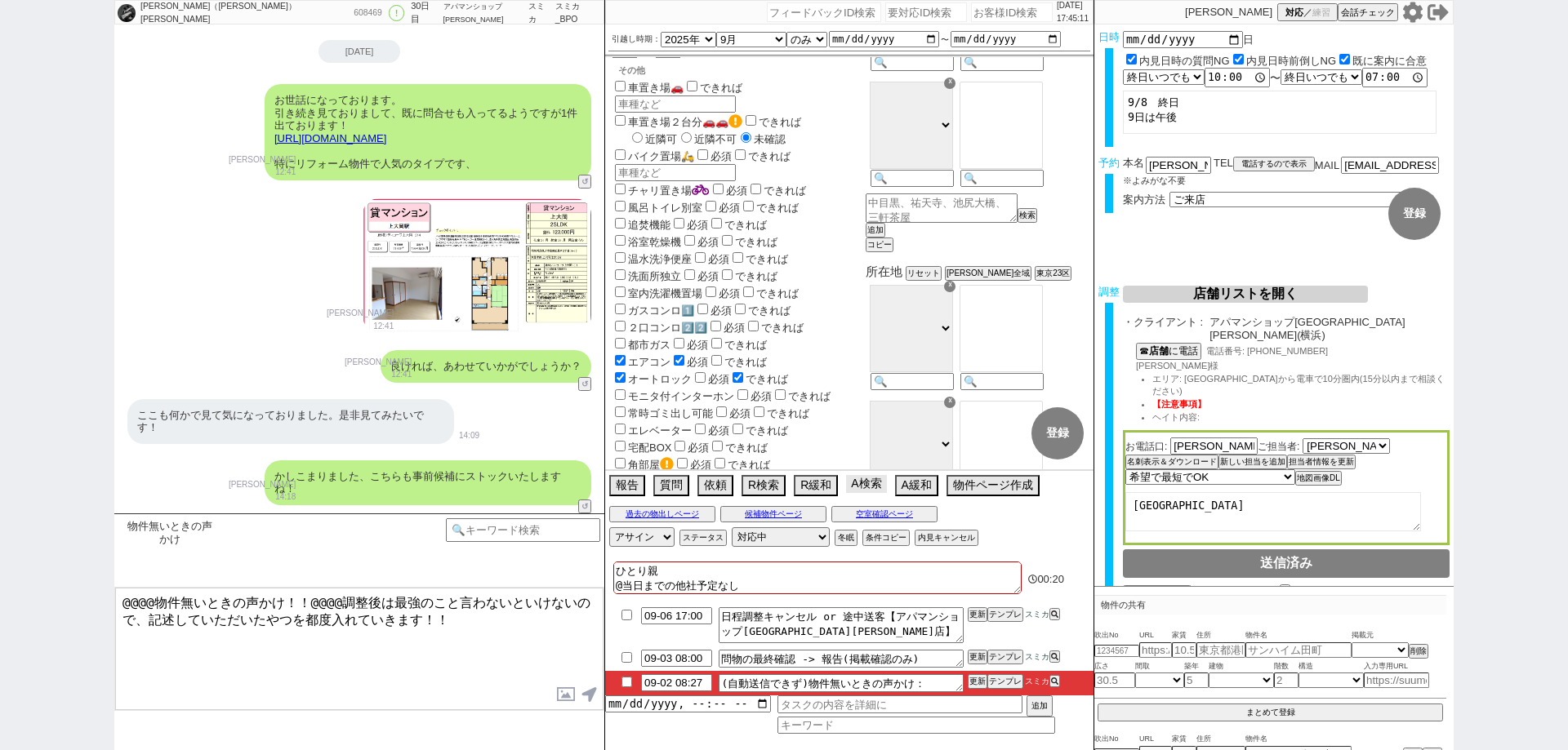
click at [874, 483] on button "A検索" at bounding box center [866, 484] width 40 height 18
click at [870, 494] on div "報告 質問 依頼 R検索 R緩和 A検索 A緩和 物件ページ作成 今は物件がないので押せません" at bounding box center [848, 487] width 488 height 33
click at [871, 484] on button "A検索" at bounding box center [866, 484] width 40 height 18
click at [667, 513] on button "過去の物出しページ" at bounding box center [662, 514] width 106 height 13
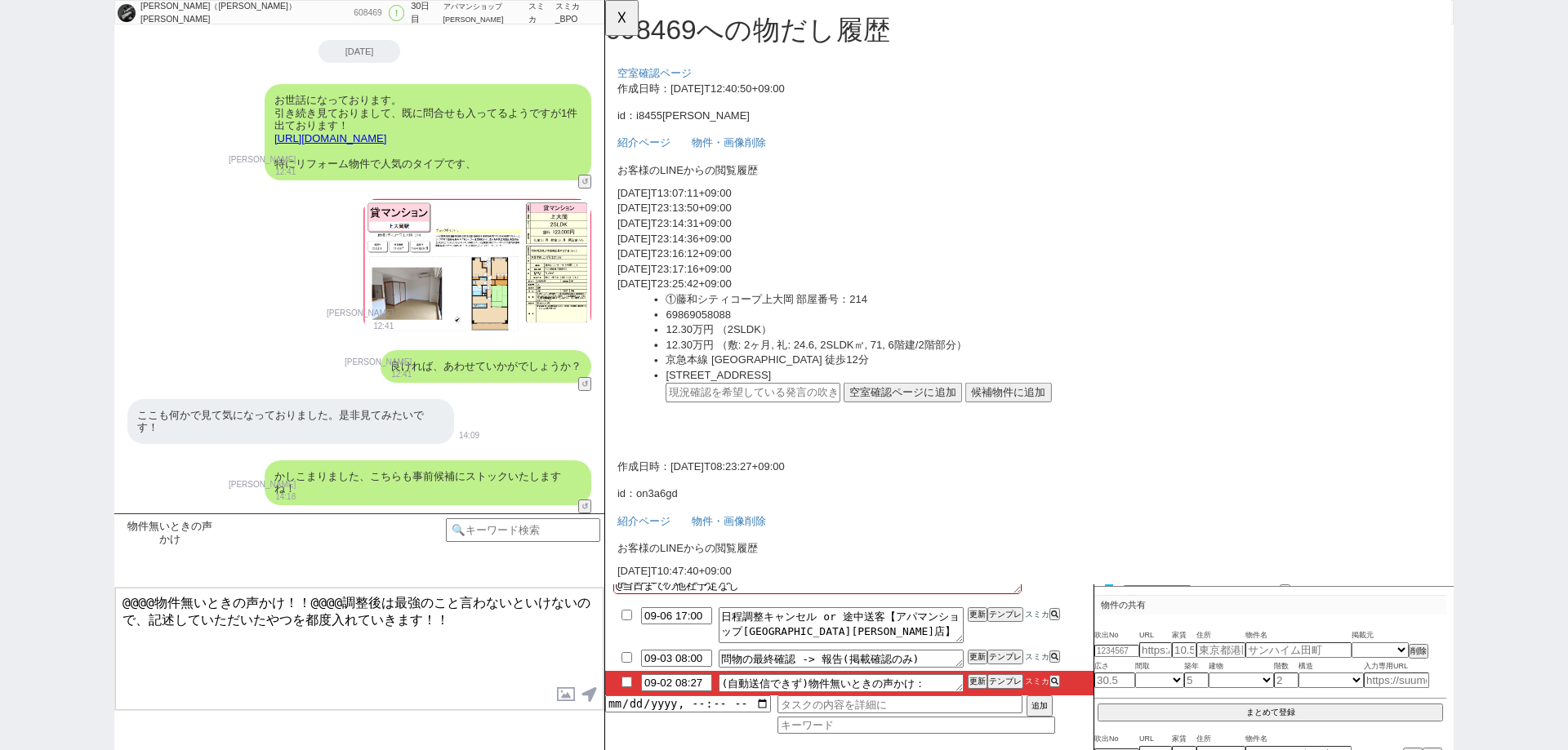
scroll to position [0, 0]
click at [625, 21] on button "☓" at bounding box center [620, 16] width 31 height 33
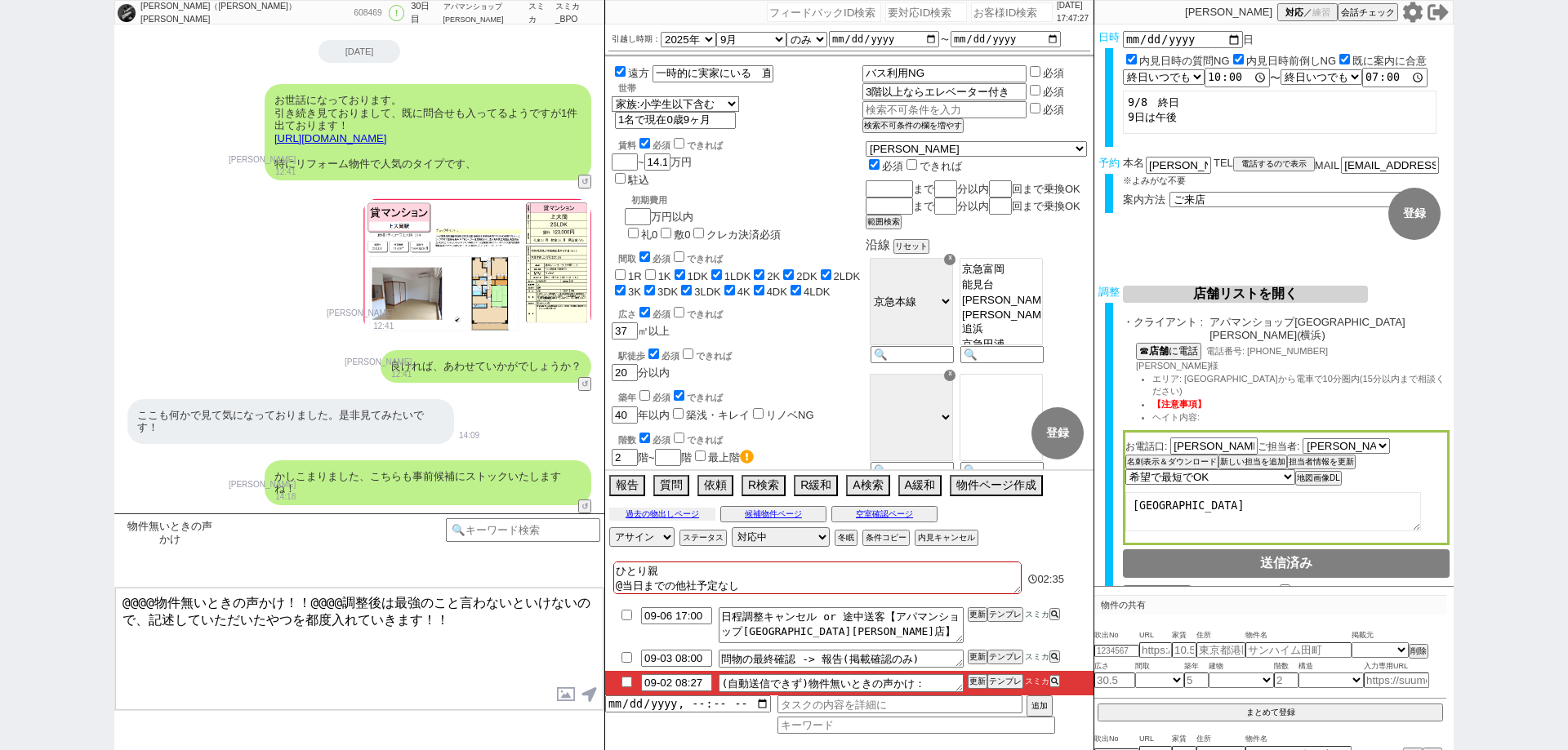
click at [631, 518] on button "過去の物出しページ" at bounding box center [662, 514] width 106 height 13
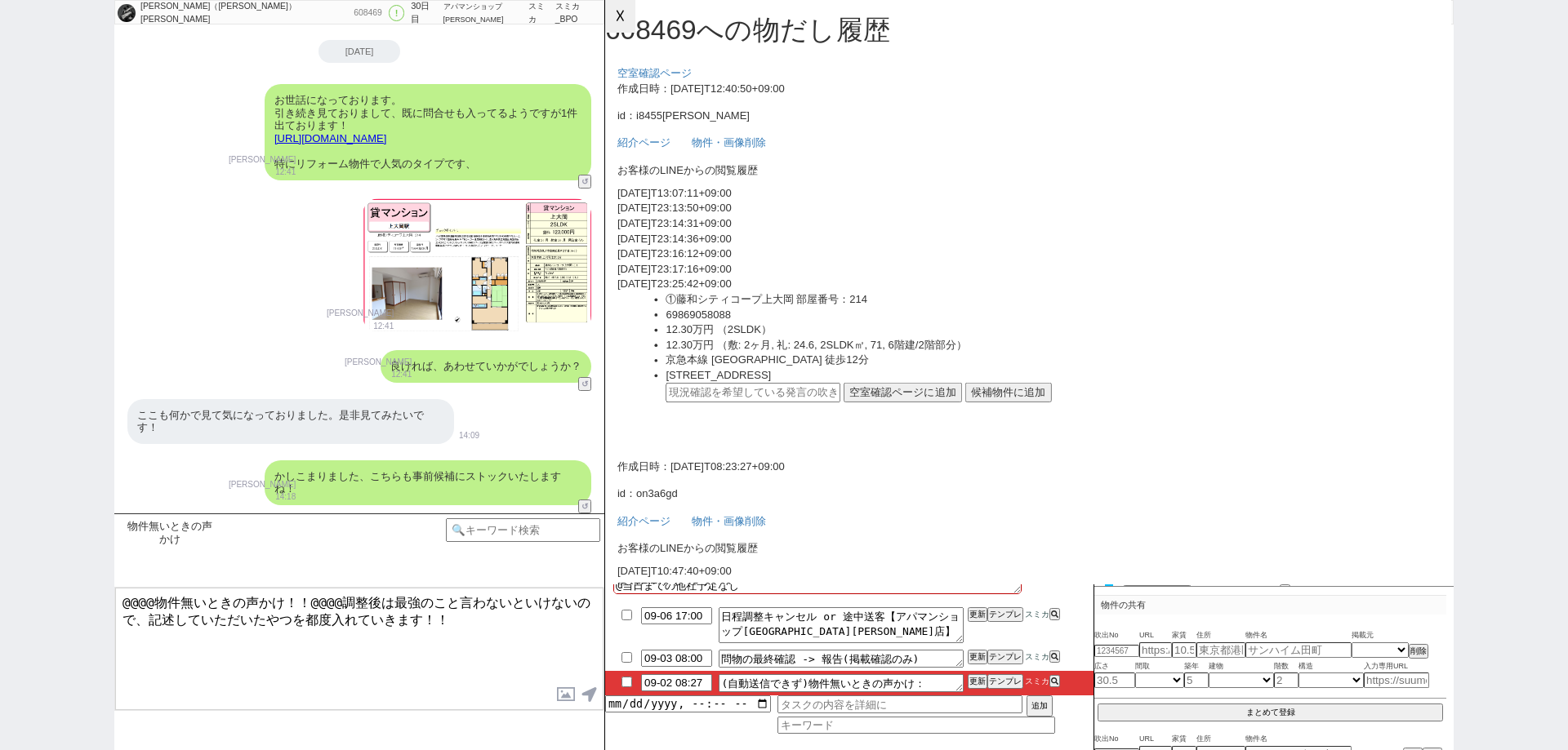
click at [632, 24] on button "☓" at bounding box center [620, 16] width 31 height 33
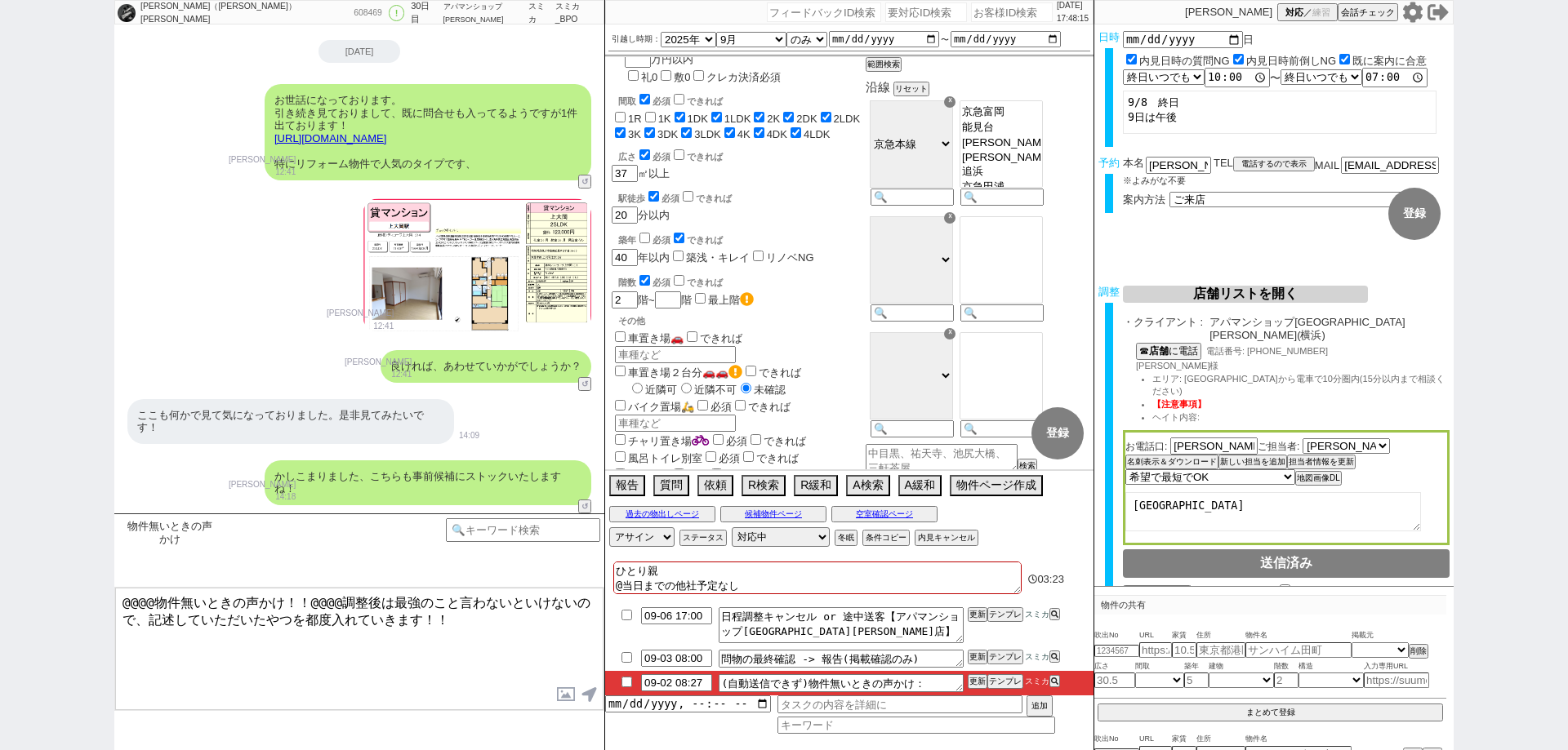
scroll to position [163, 0]
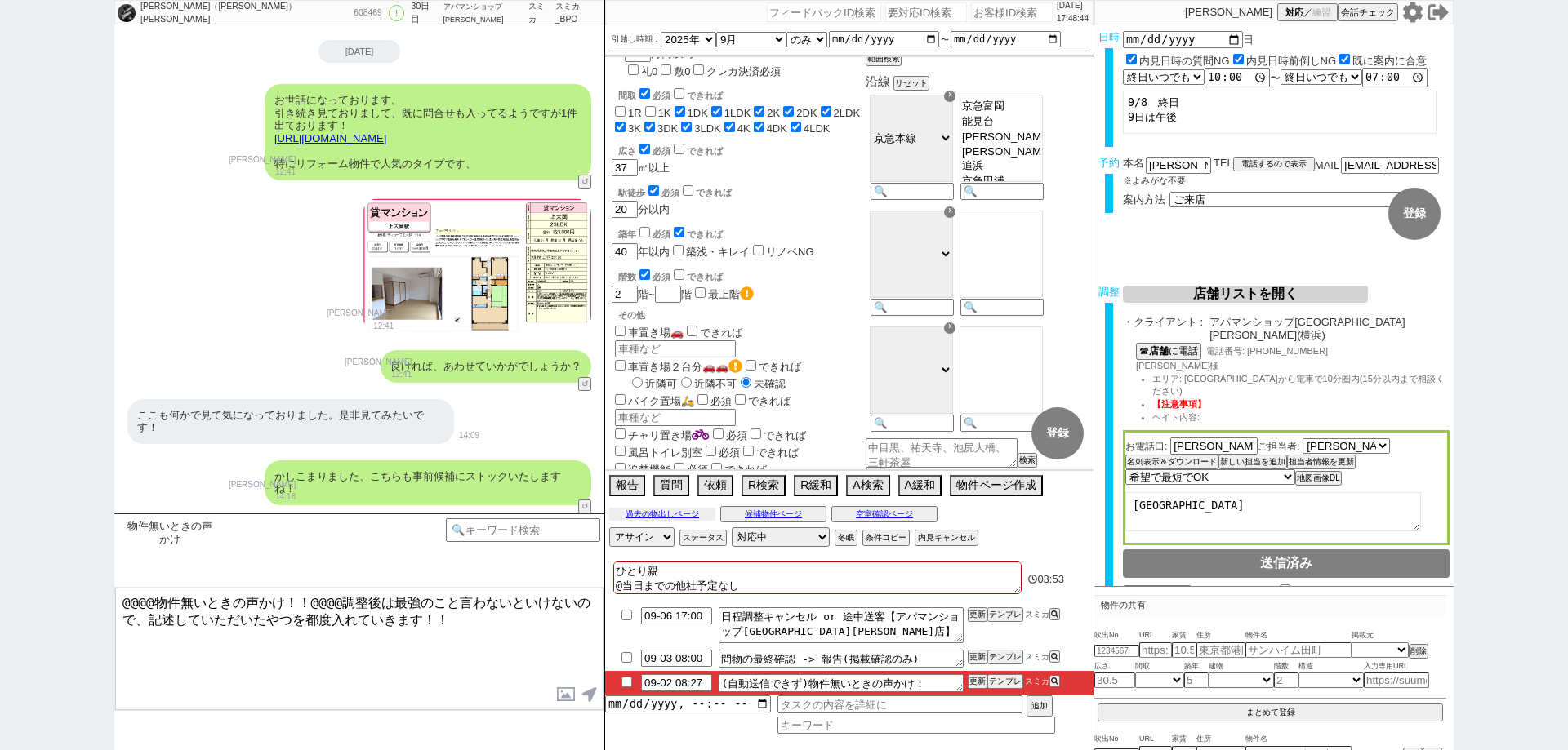
click at [673, 512] on button "過去の物出しページ" at bounding box center [662, 514] width 106 height 13
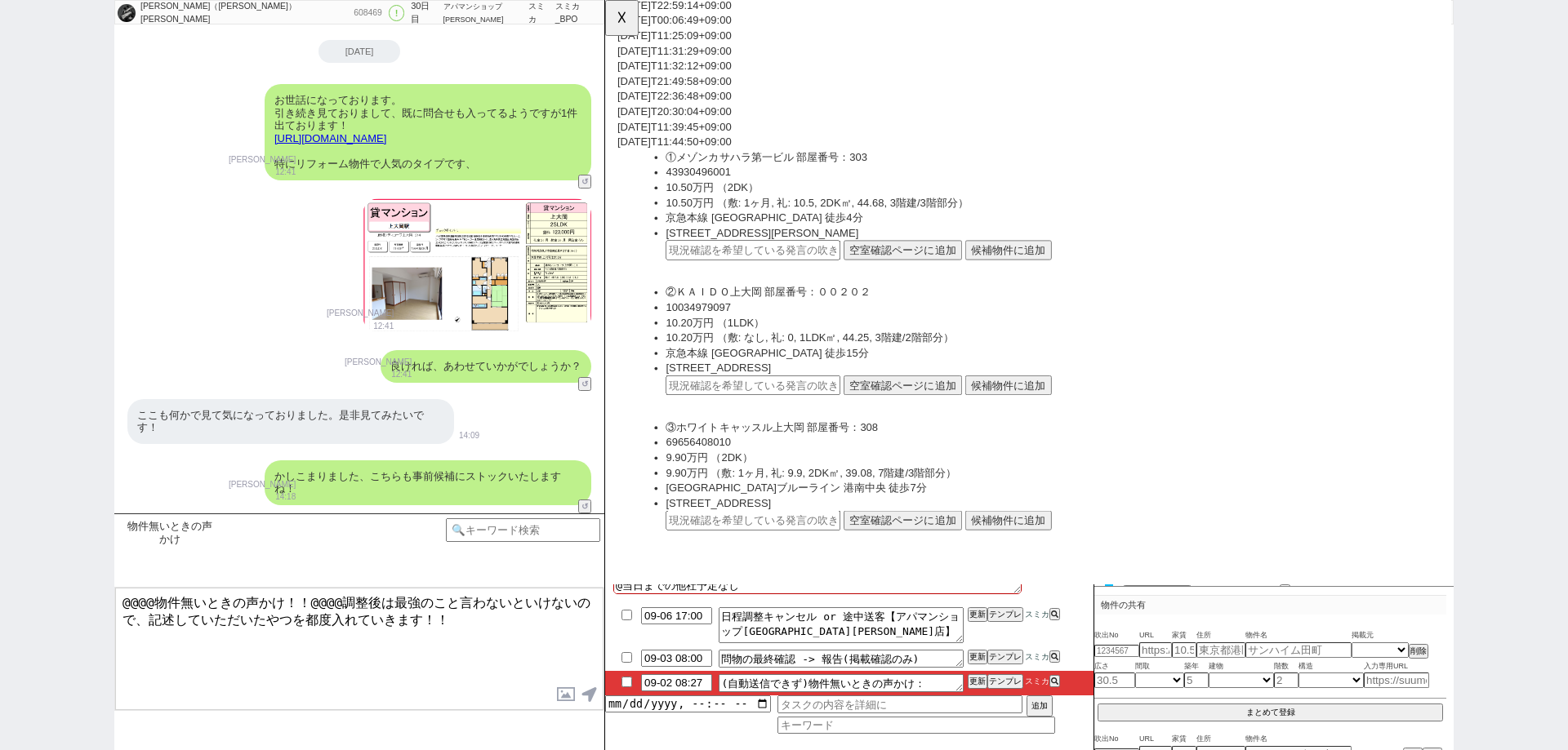
scroll to position [3552, 0]
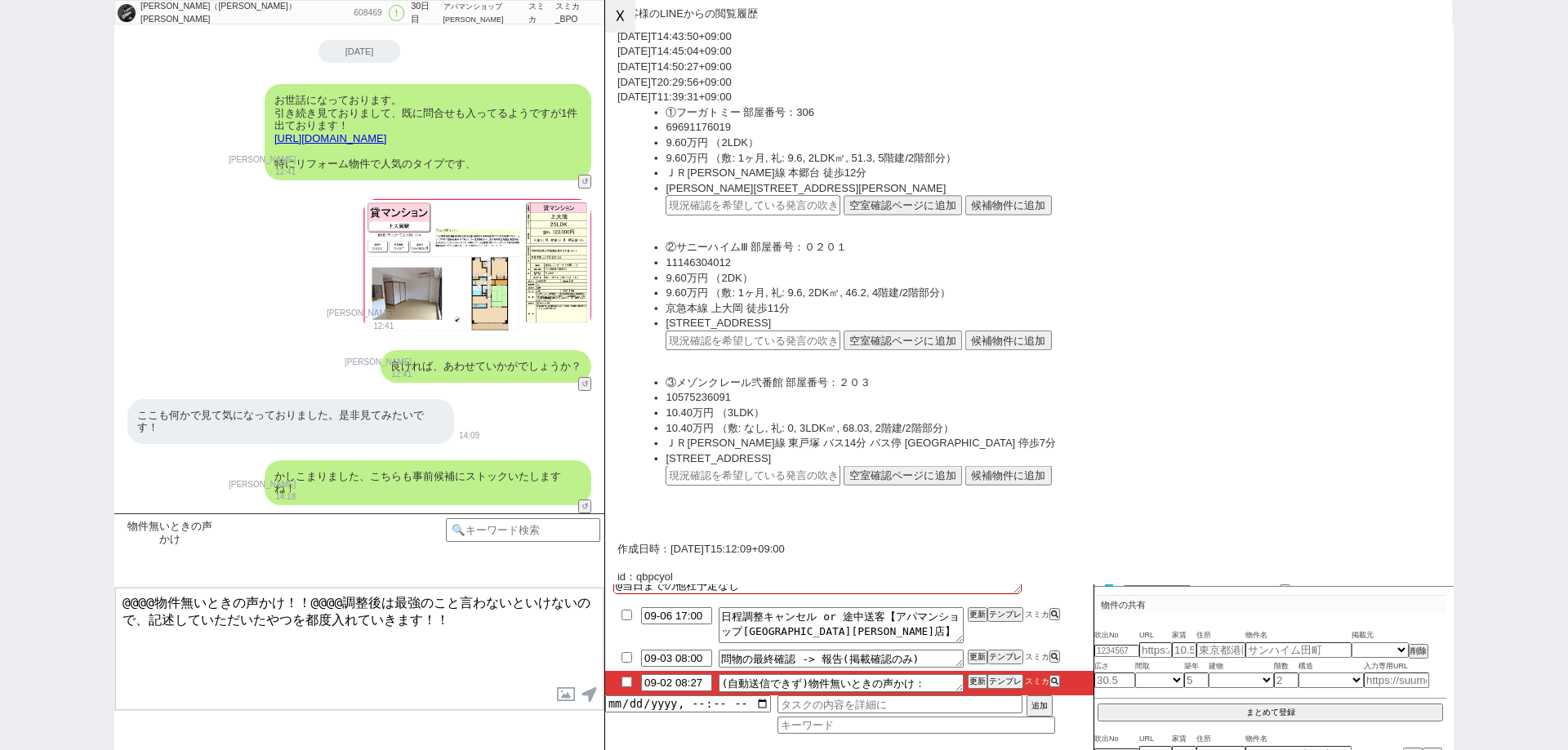
click at [627, 20] on button "☓" at bounding box center [620, 16] width 31 height 33
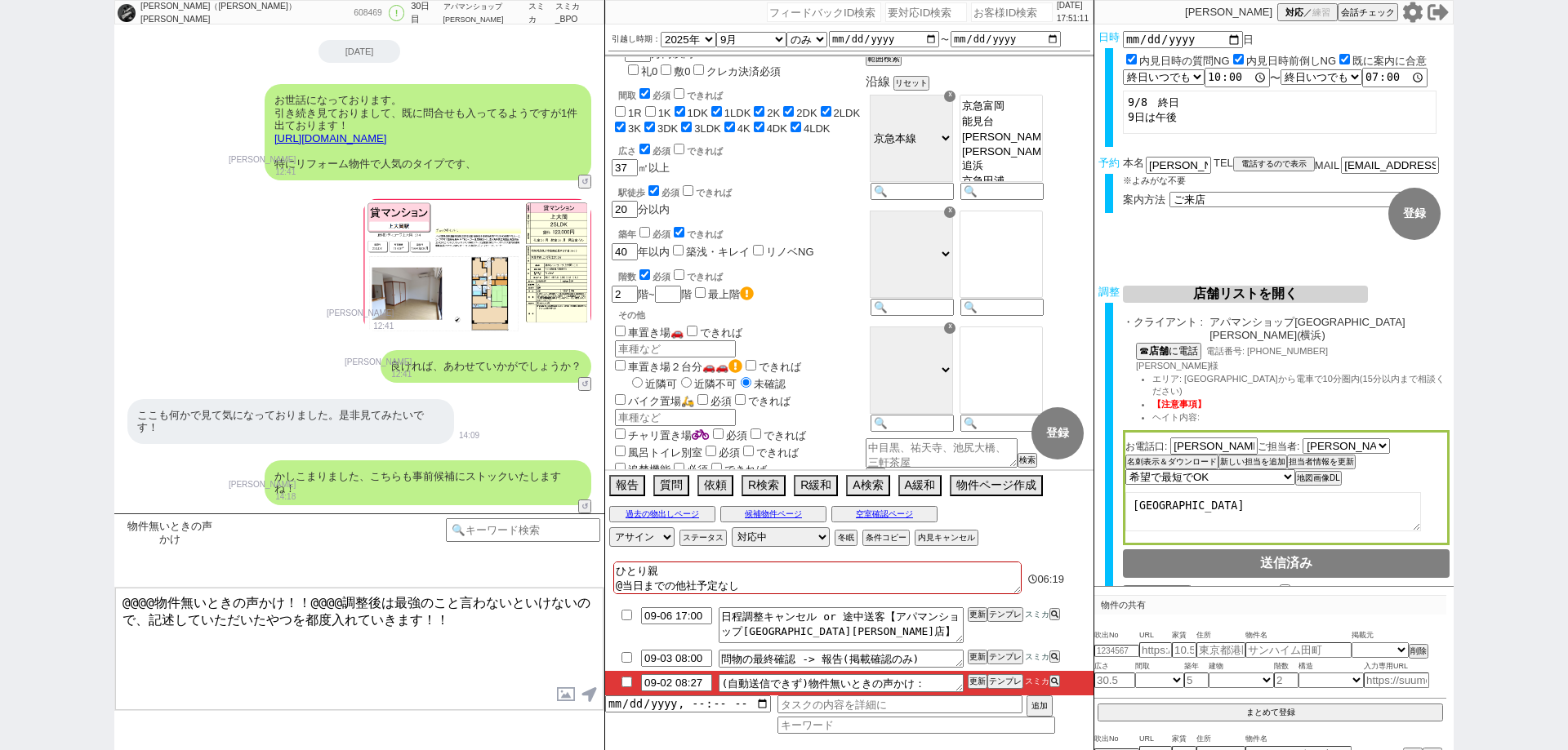
click at [629, 677] on input "checkbox" at bounding box center [627, 682] width 24 height 11
checkbox input "true"
click at [973, 680] on button "更新" at bounding box center [976, 682] width 17 height 12
click at [972, 675] on li "09-02 08:27 (自動送信できず)物件無いときの声かけ： 更新 テンプレ スミカ" at bounding box center [848, 683] width 488 height 25
click at [978, 676] on button "更新" at bounding box center [976, 682] width 17 height 12
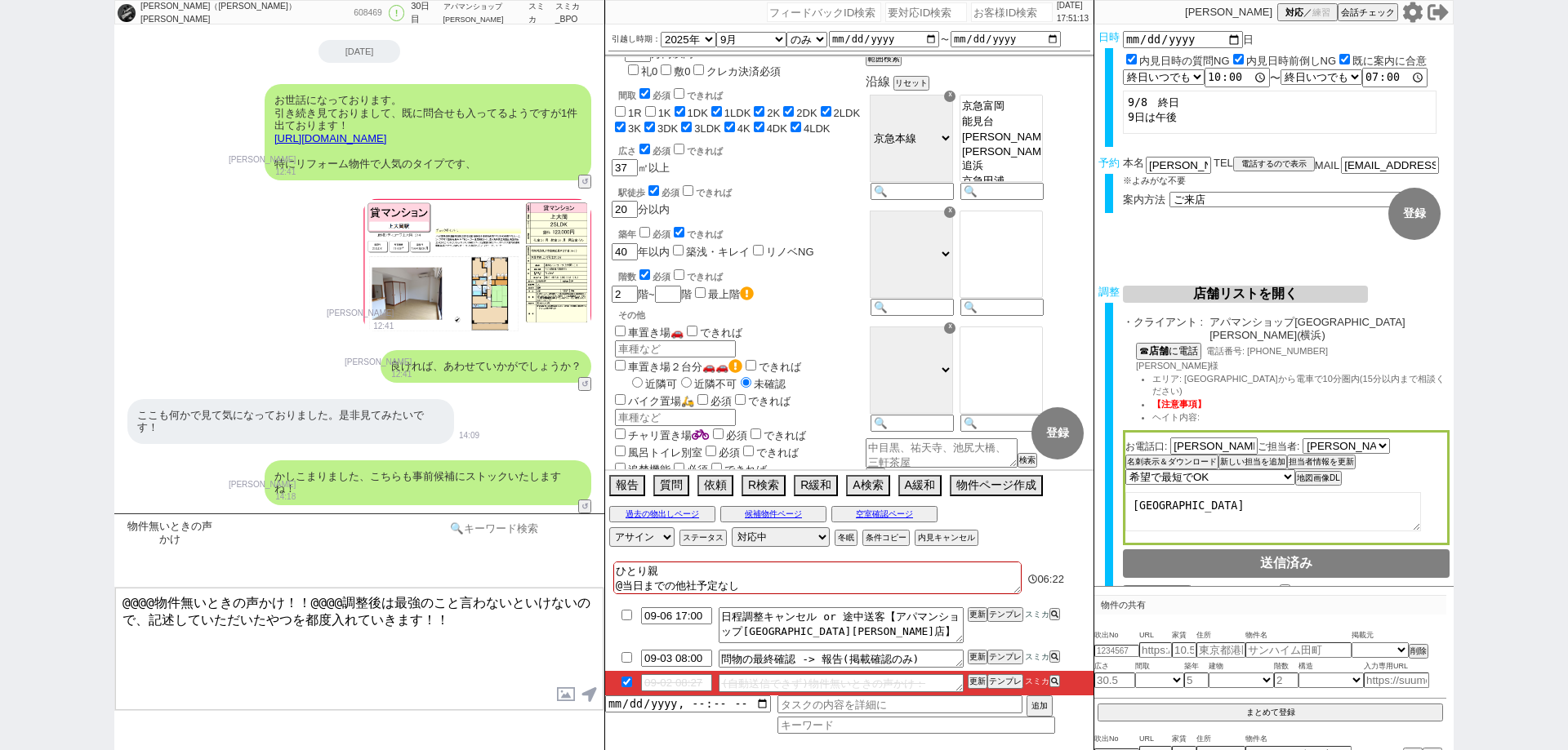
click at [577, 528] on input at bounding box center [524, 528] width 154 height 21
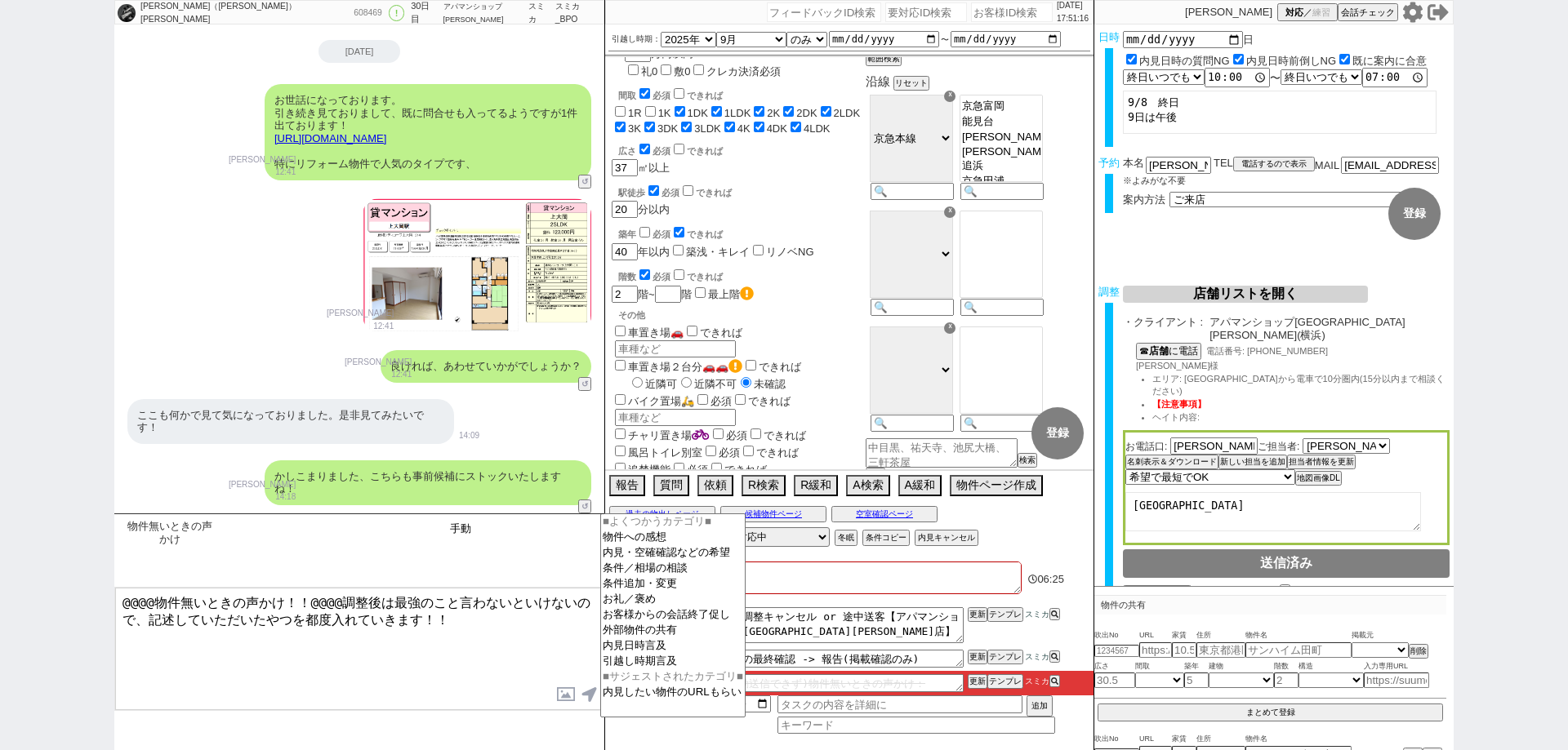
type input "手動"
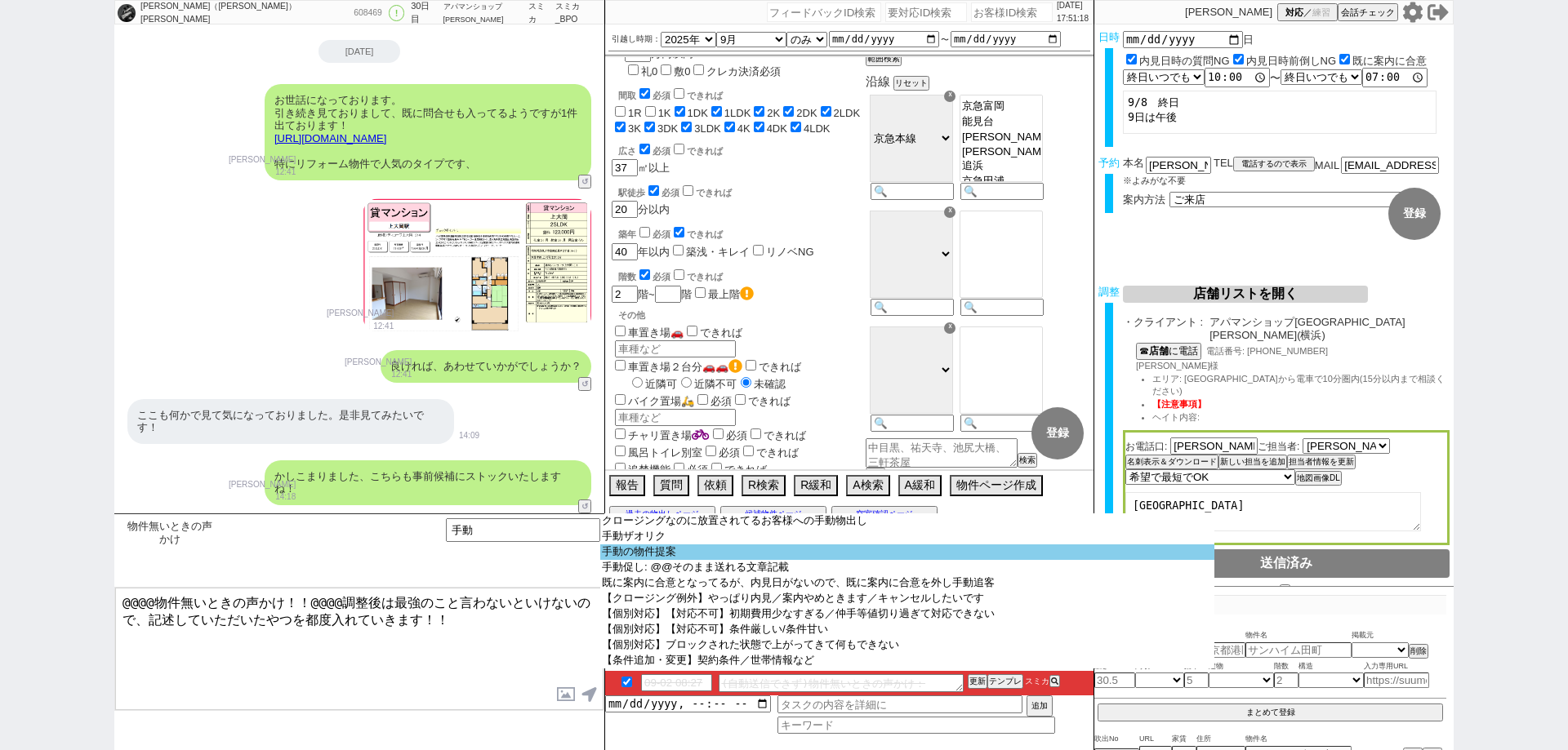
click at [618, 557] on option "手動の物件提案" at bounding box center [908, 552] width 615 height 16
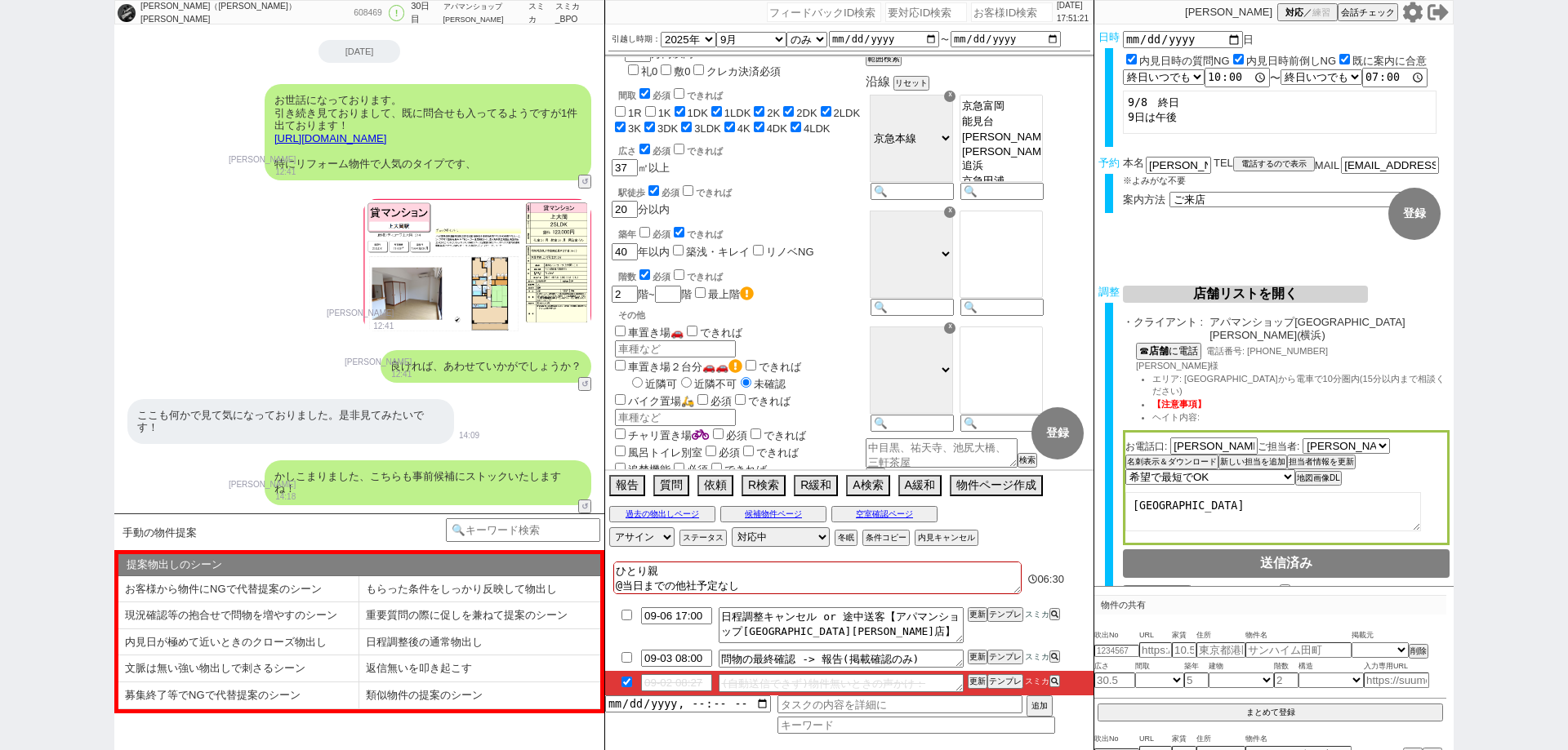
click at [359, 629] on li "重要質問の際に促しを兼ねて提案のシーン" at bounding box center [239, 642] width 241 height 27
select select "重要質問の際に促しを兼ねて提案のシーン"
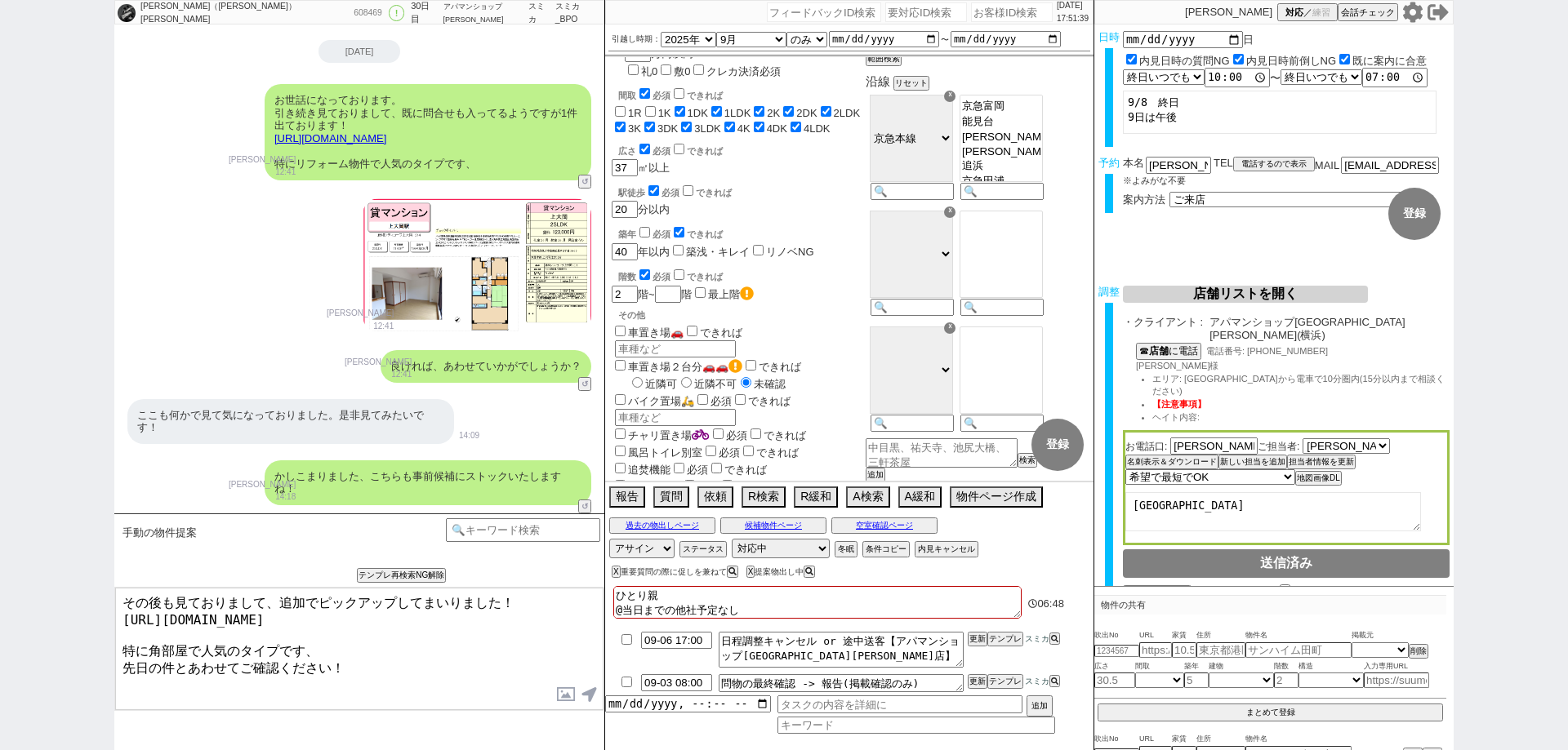
drag, startPoint x: 529, startPoint y: 593, endPoint x: 284, endPoint y: 559, distance: 247.3
click at [284, 559] on div "手動の物件提案 あなたはパートナーですか？ 0 0||null 1 内見日までの日数 -1 !=0 !=0&&!=1 !=4&&<9 !=null !=nul…" at bounding box center [359, 631] width 490 height 236
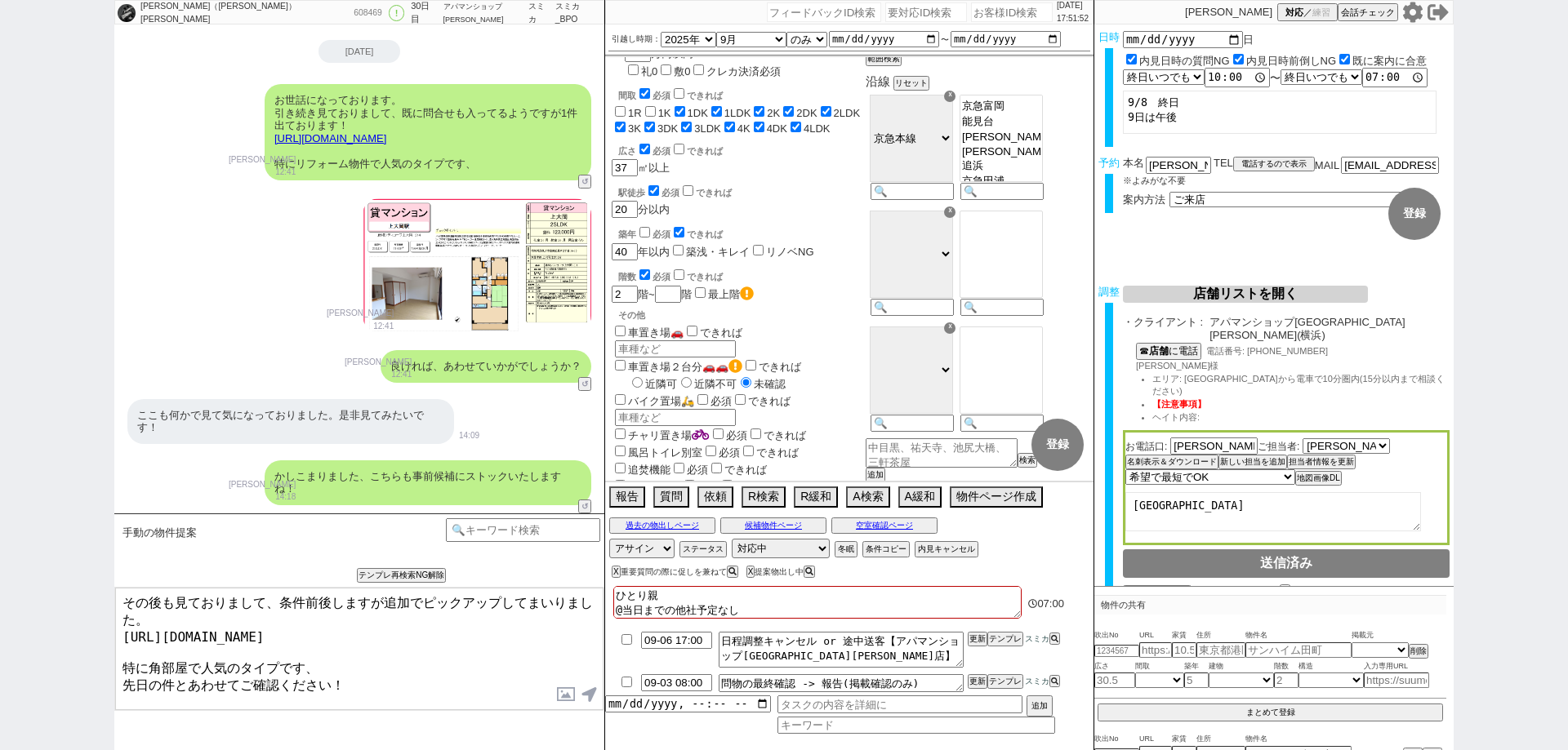
drag, startPoint x: 339, startPoint y: 670, endPoint x: 341, endPoint y: 651, distance: 19.1
click at [341, 651] on textarea "その後も見ておりまして、条件前後しますが追加でピックアップしてまいりました。 [URL][DOMAIN_NAME] 特に角部屋で人気のタイプです、 先日の件と…" at bounding box center [358, 649] width 488 height 123
drag, startPoint x: 359, startPoint y: 664, endPoint x: 343, endPoint y: 654, distance: 18.9
click at [343, 654] on textarea "その後も見ておりまして、条件前後しますが追加でピックアップしてまいりました。 [URL][DOMAIN_NAME] 特に角部屋で人気のタイプです、 先日の件と…" at bounding box center [358, 649] width 488 height 123
type textarea "その後も見ておりまして、条件前後しますが追加でピックアップしてまいりました。 [URL][DOMAIN_NAME] 特に角部屋で人気のタイプです、比較材料など…"
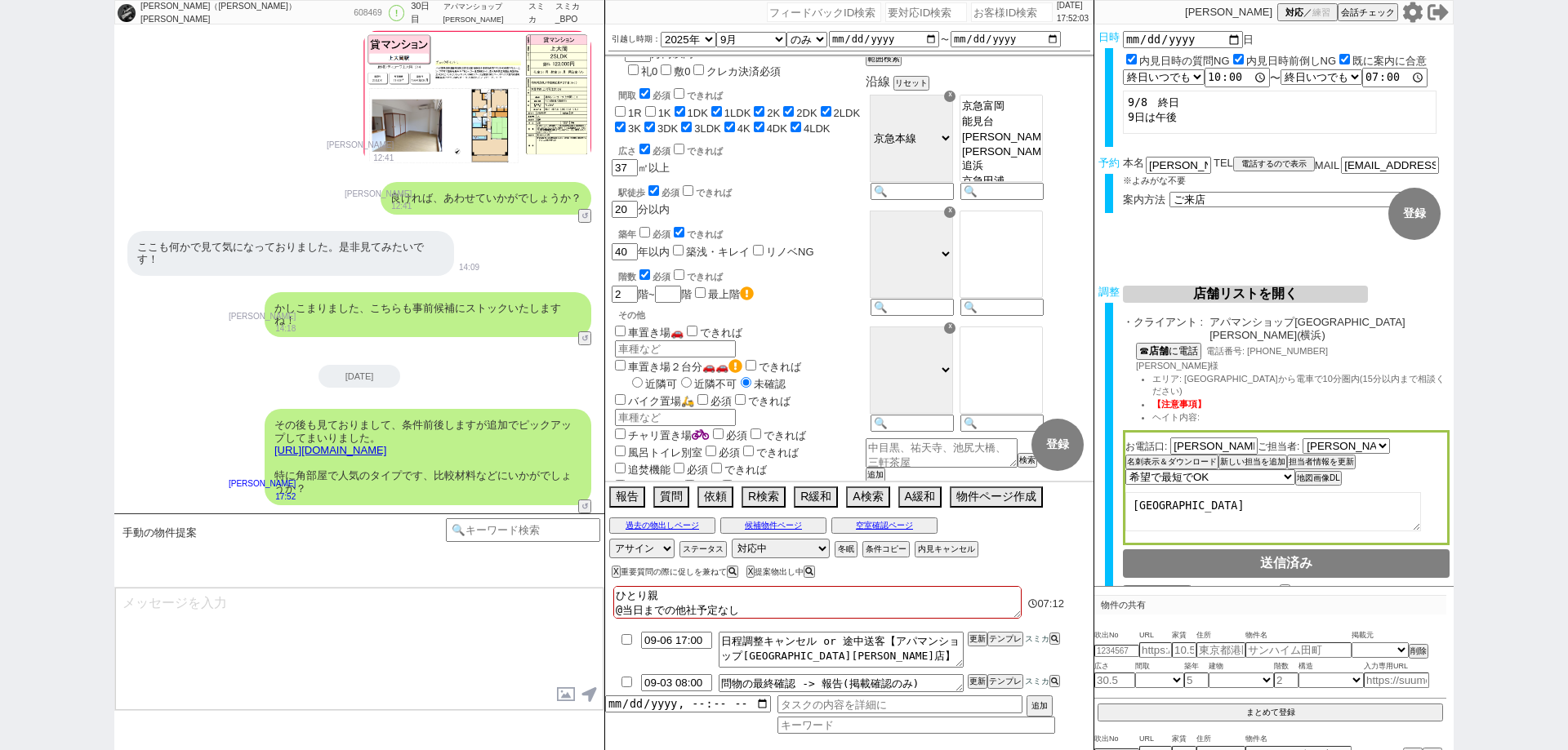
scroll to position [17152, 0]
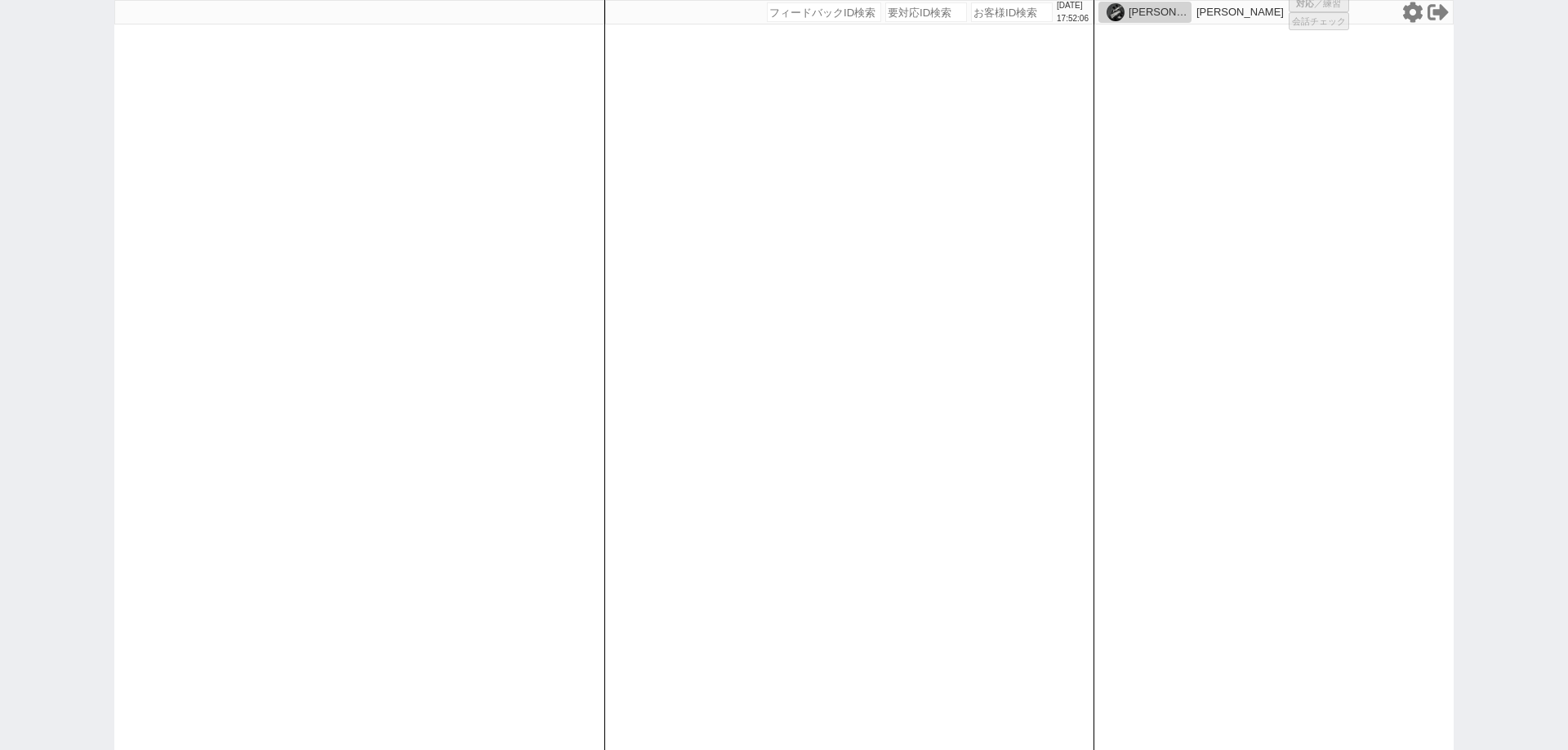
select select "1"
select select "2"
select select "5"
select select
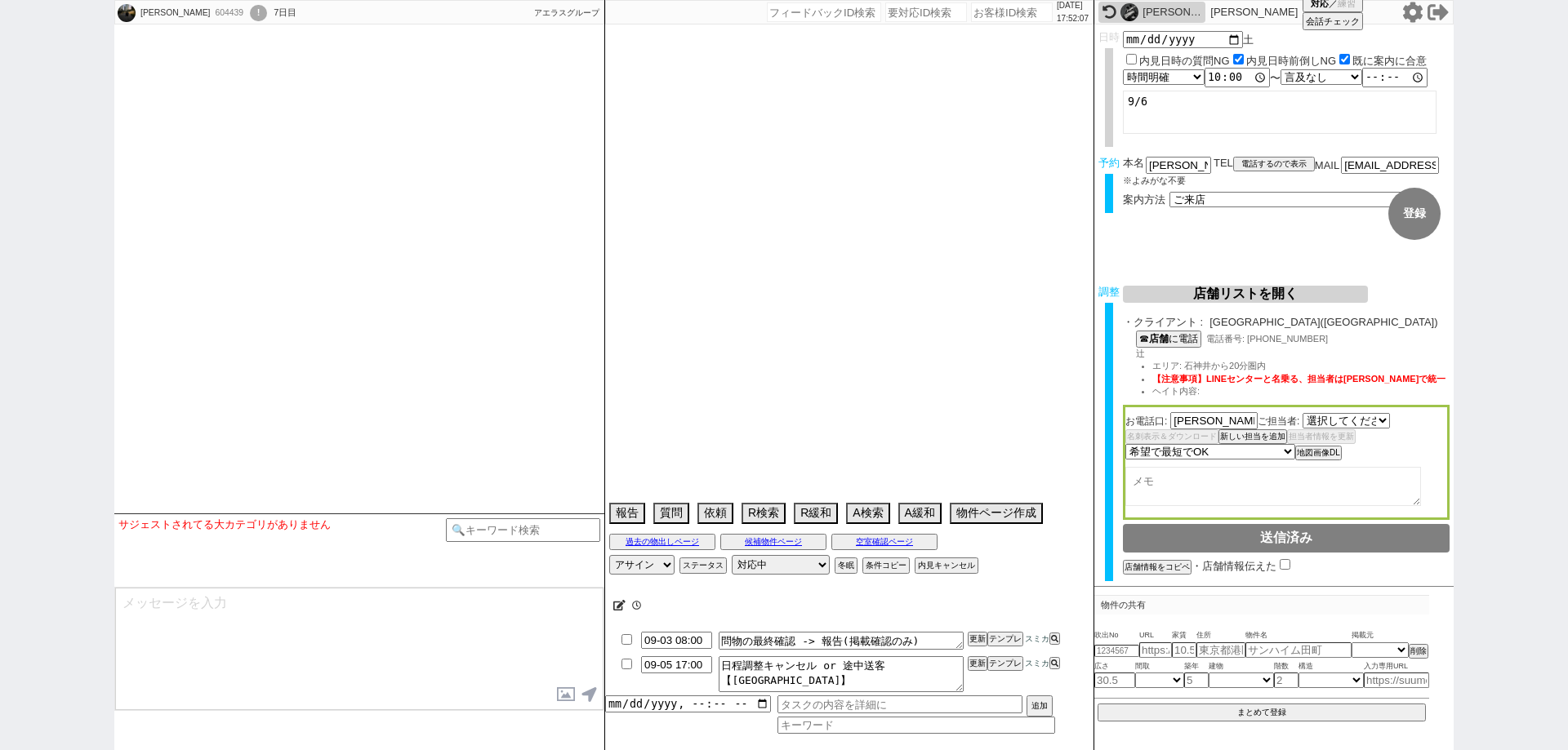
select select "2271"
type textarea "当日まで他社なし"
select select
select select "2025"
select select "9"
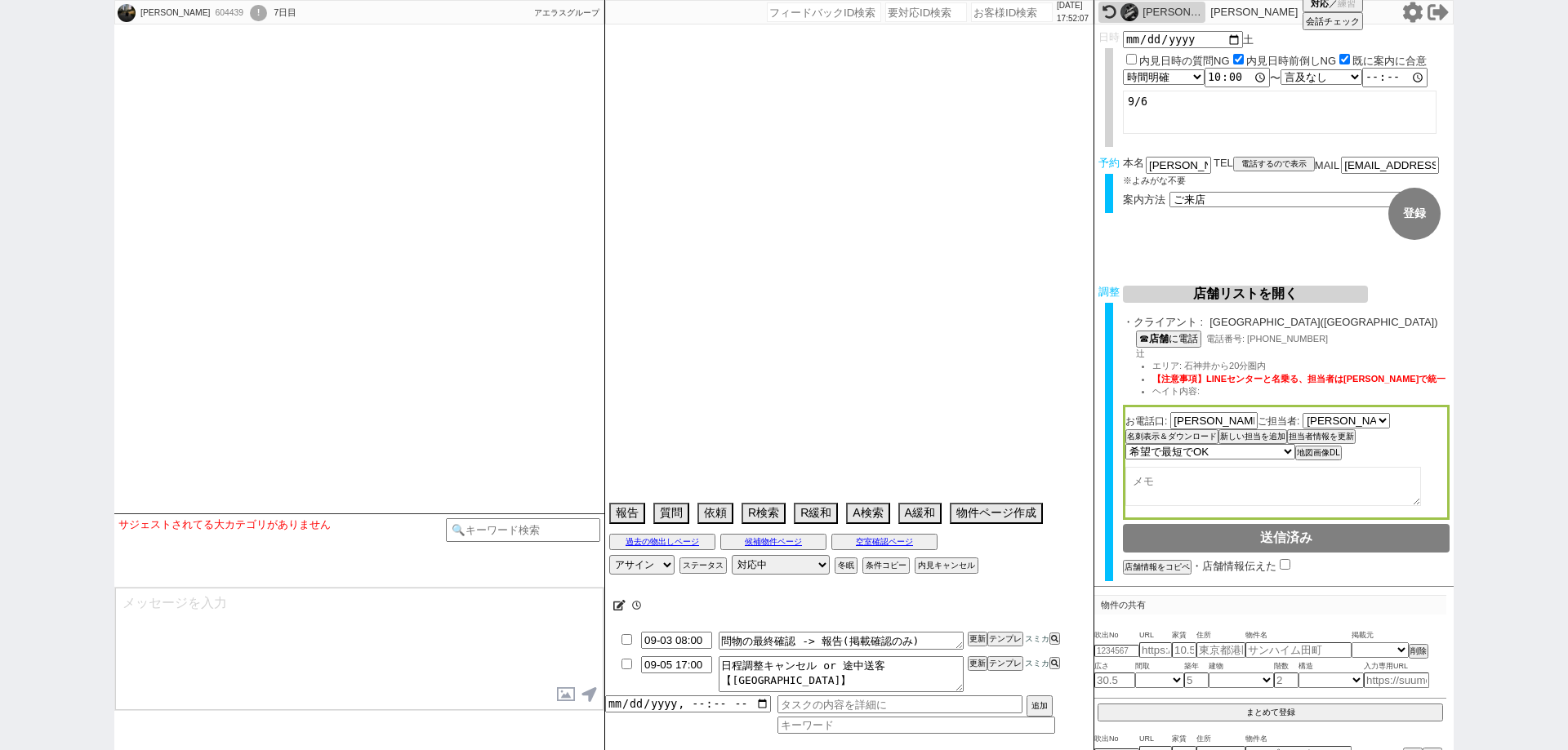
select select "34"
select select "0"
select select "36"
select select "[DATE]"
select select "65"
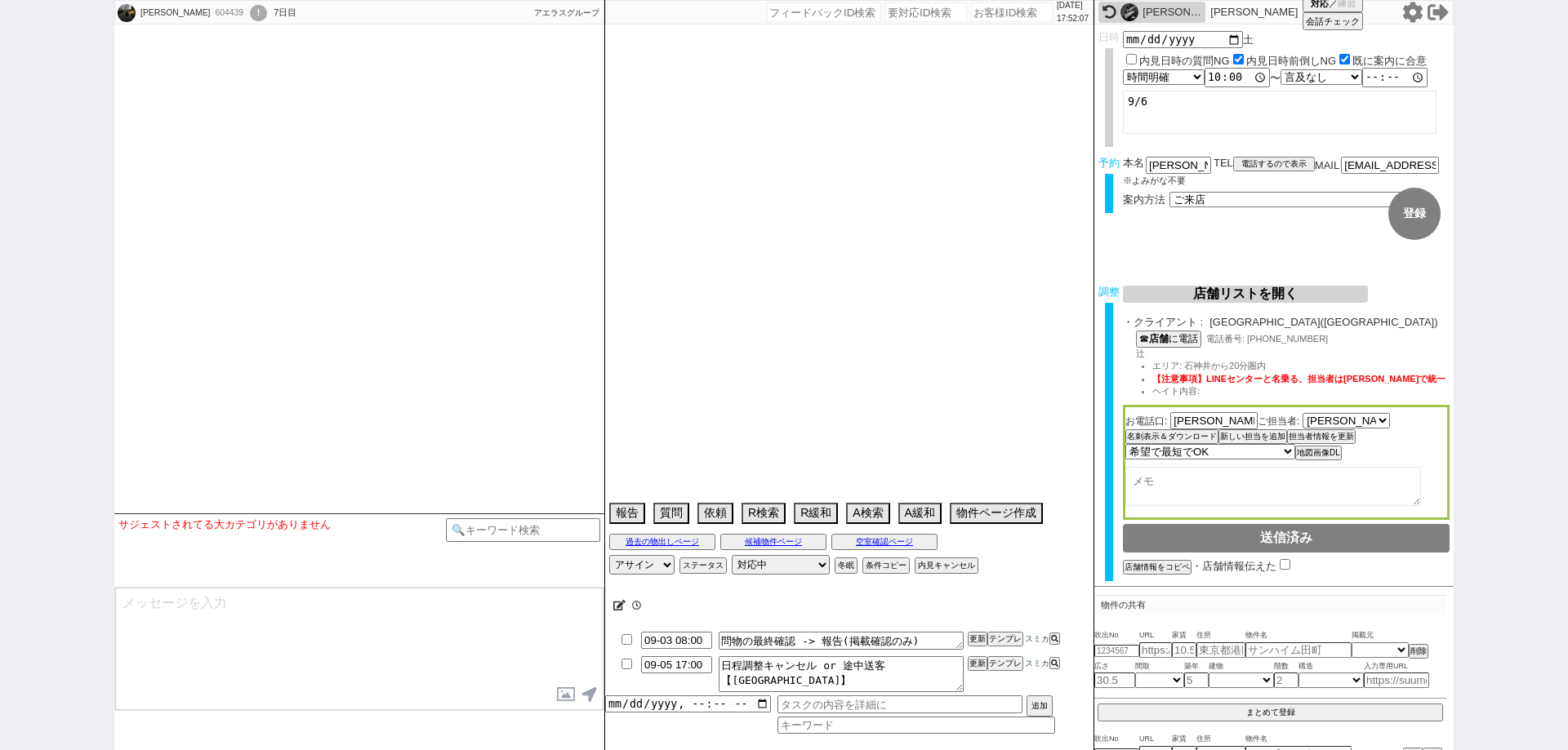
select select "1580"
select select "37"
select select "[DATE]"
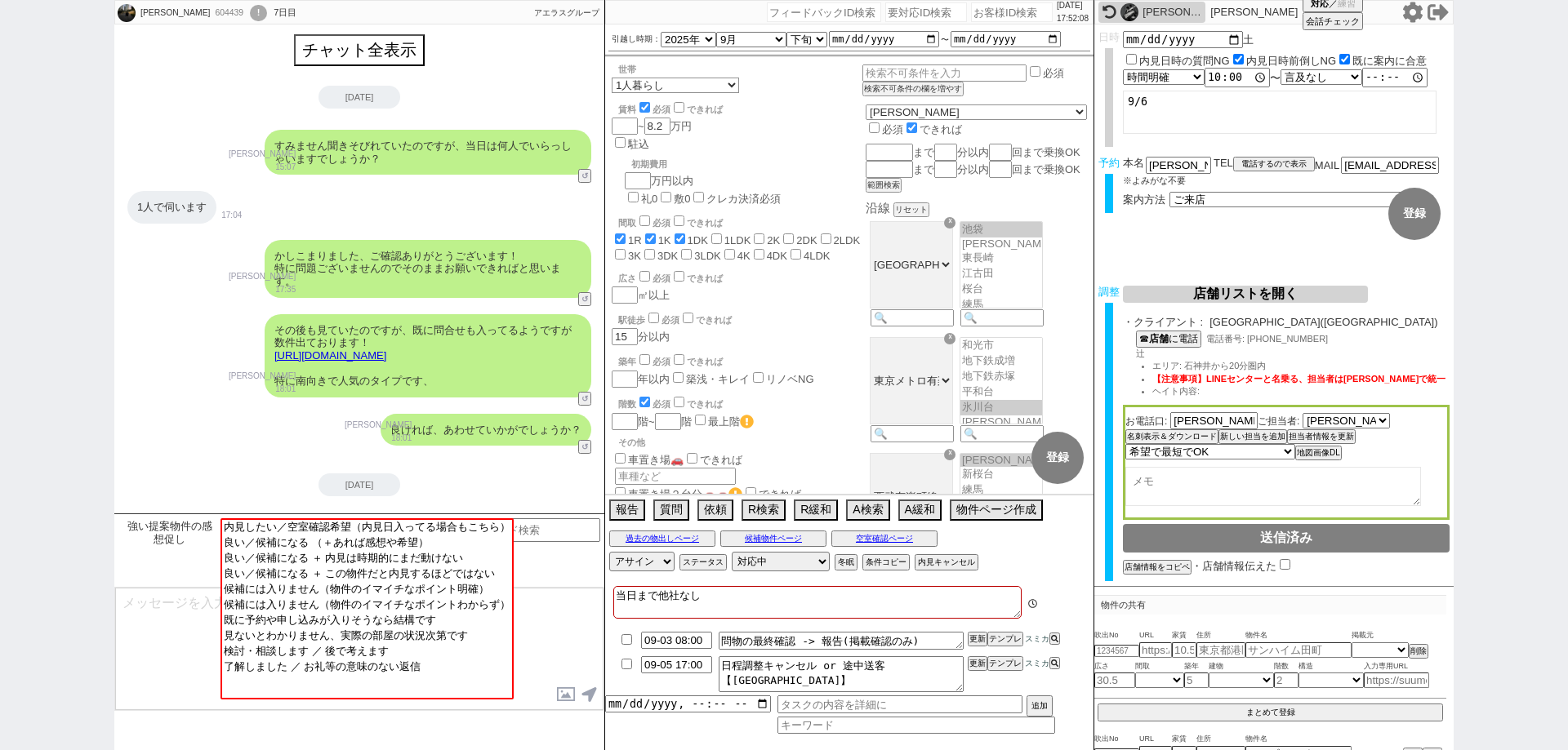
scroll to position [108, 0]
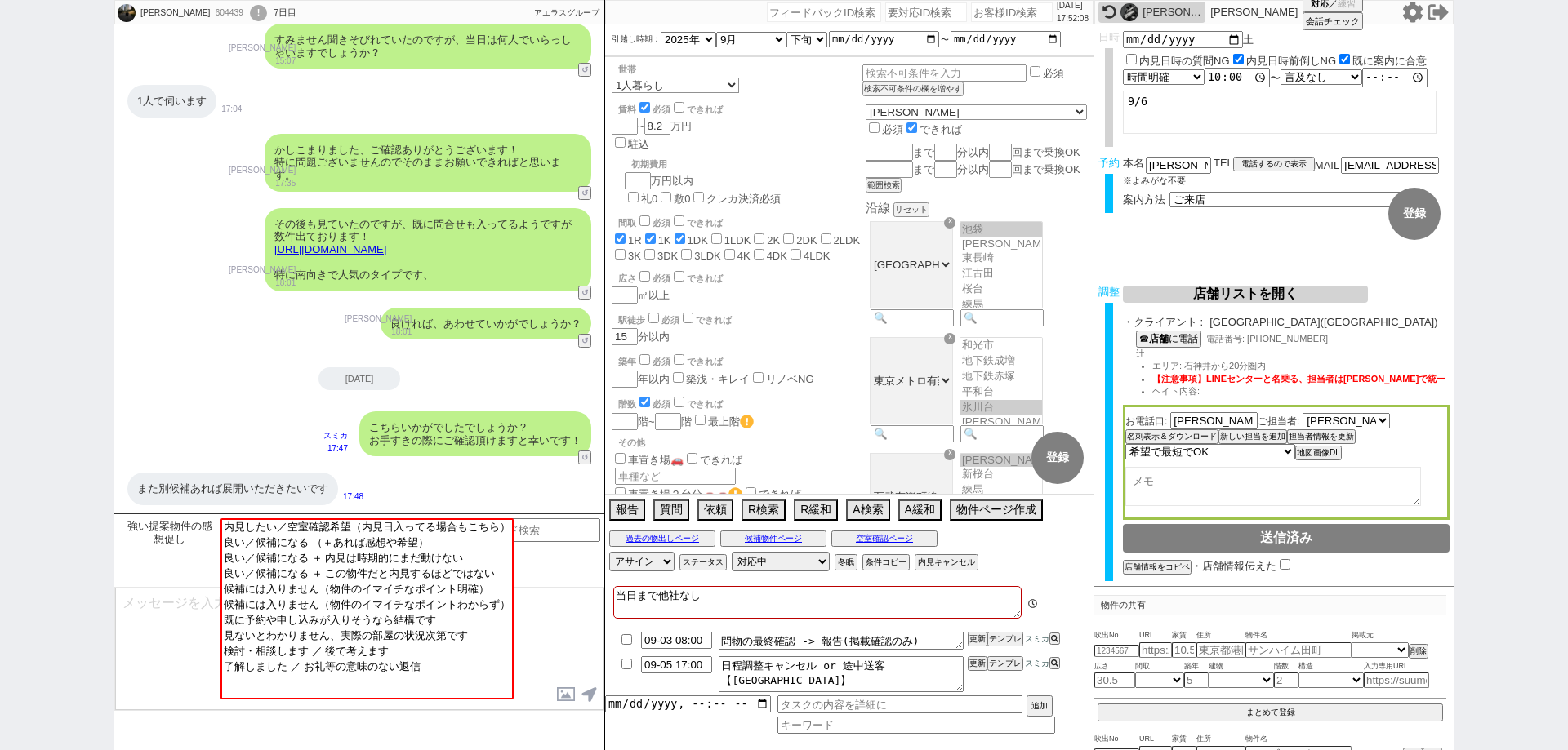
click at [998, 22] on div "[DATE] 17:52:08" at bounding box center [848, 12] width 488 height 25
click at [1003, 12] on input "number" at bounding box center [1012, 12] width 82 height 20
paste input "611264"
type input "611264"
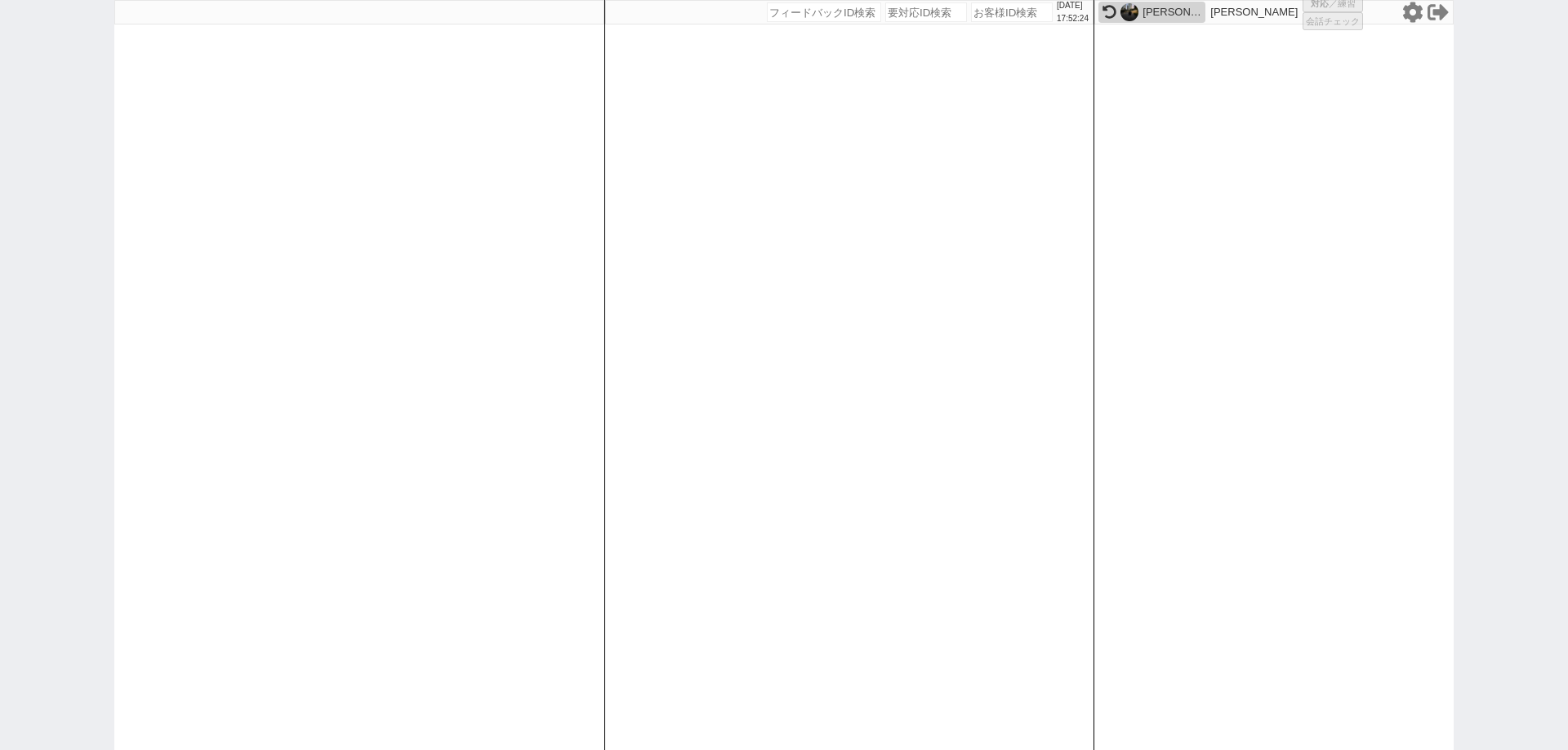
select select "1"
select select "2"
select select "5"
select select
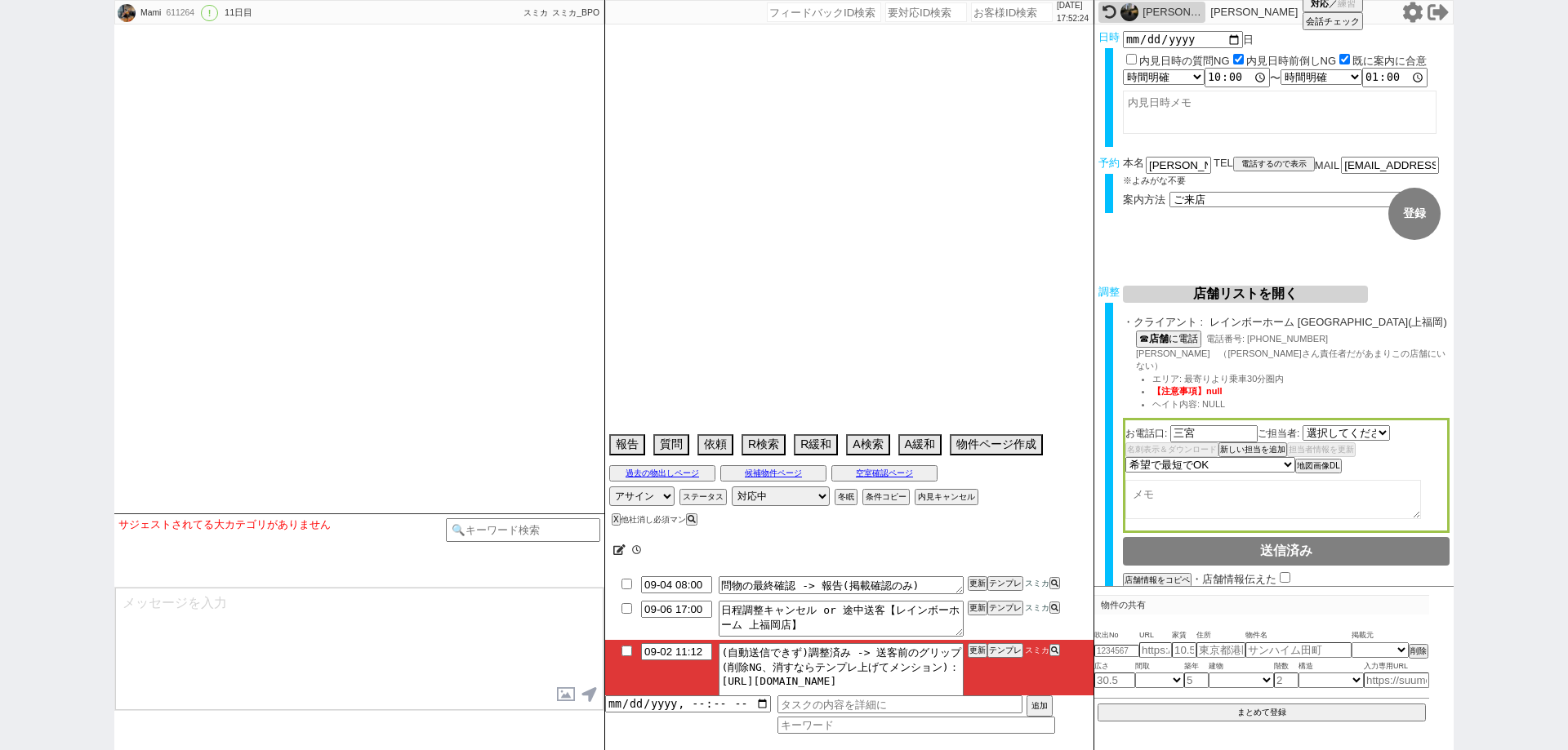
select select "2812"
type textarea "9/6午後にai賃貸でパートナーが予約をとっている(ファインビラA)"
select select "2025"
select select "10"
select select "1"
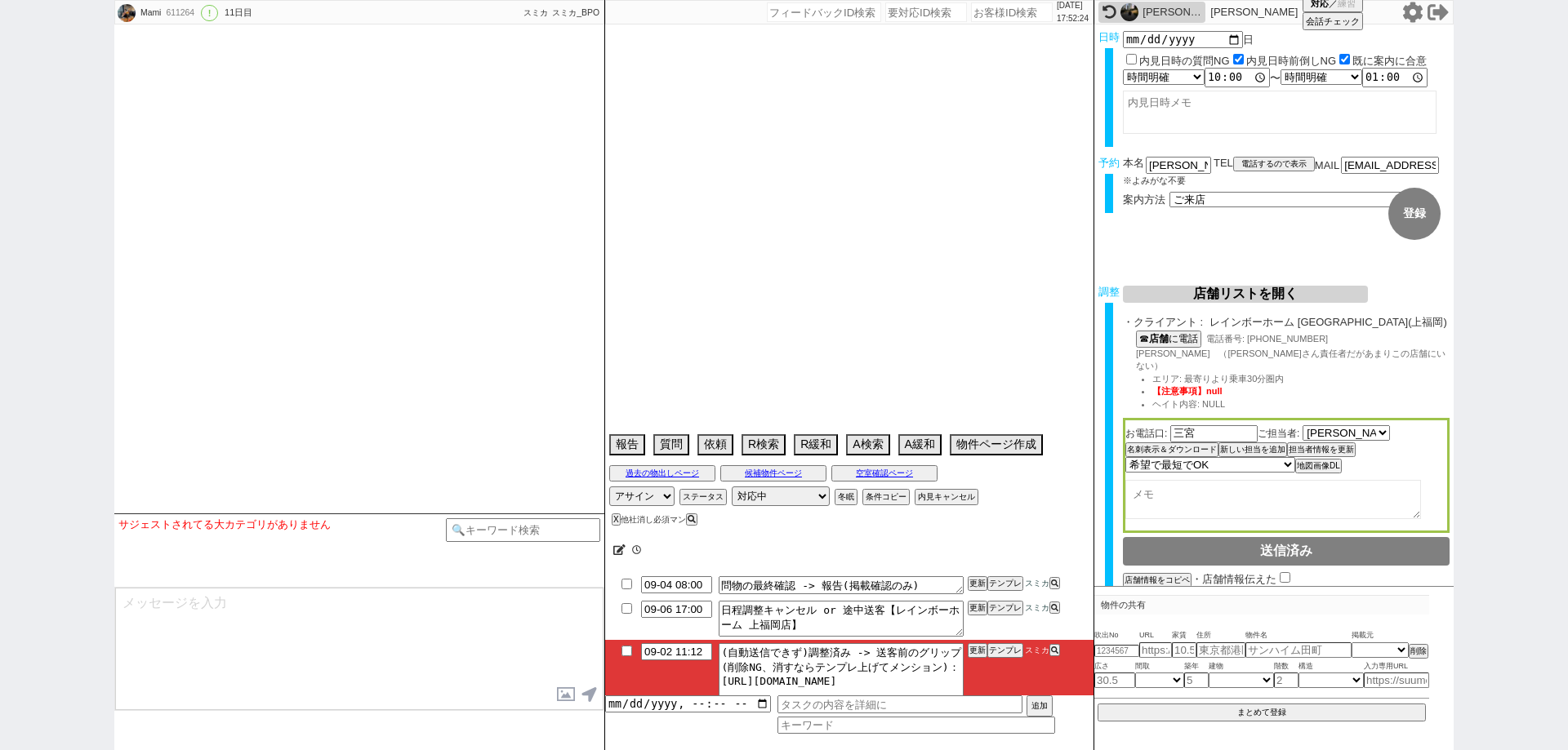
select select "1"
select select "11"
select select "35"
select select "[DATE]"
select select "121"
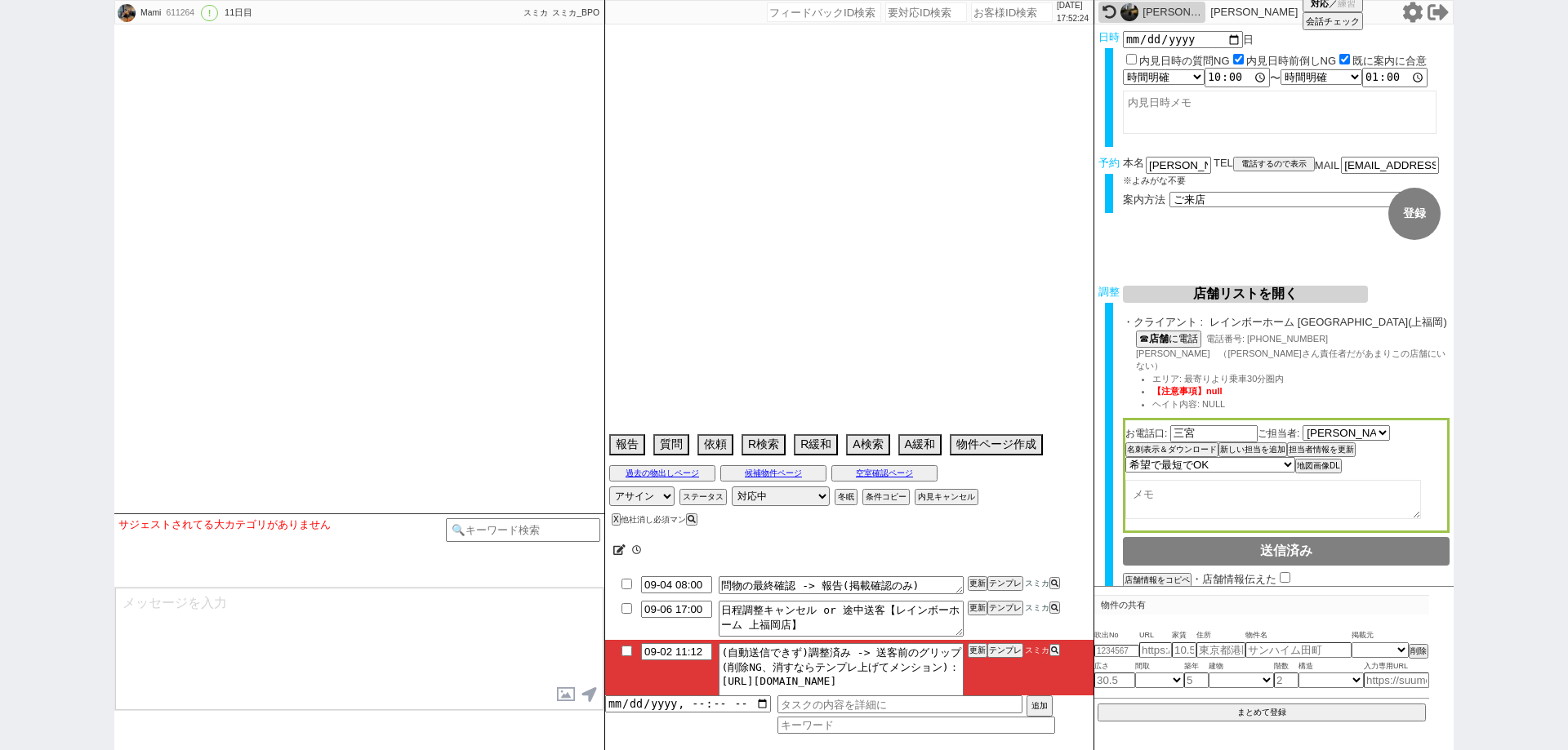
select select "2967"
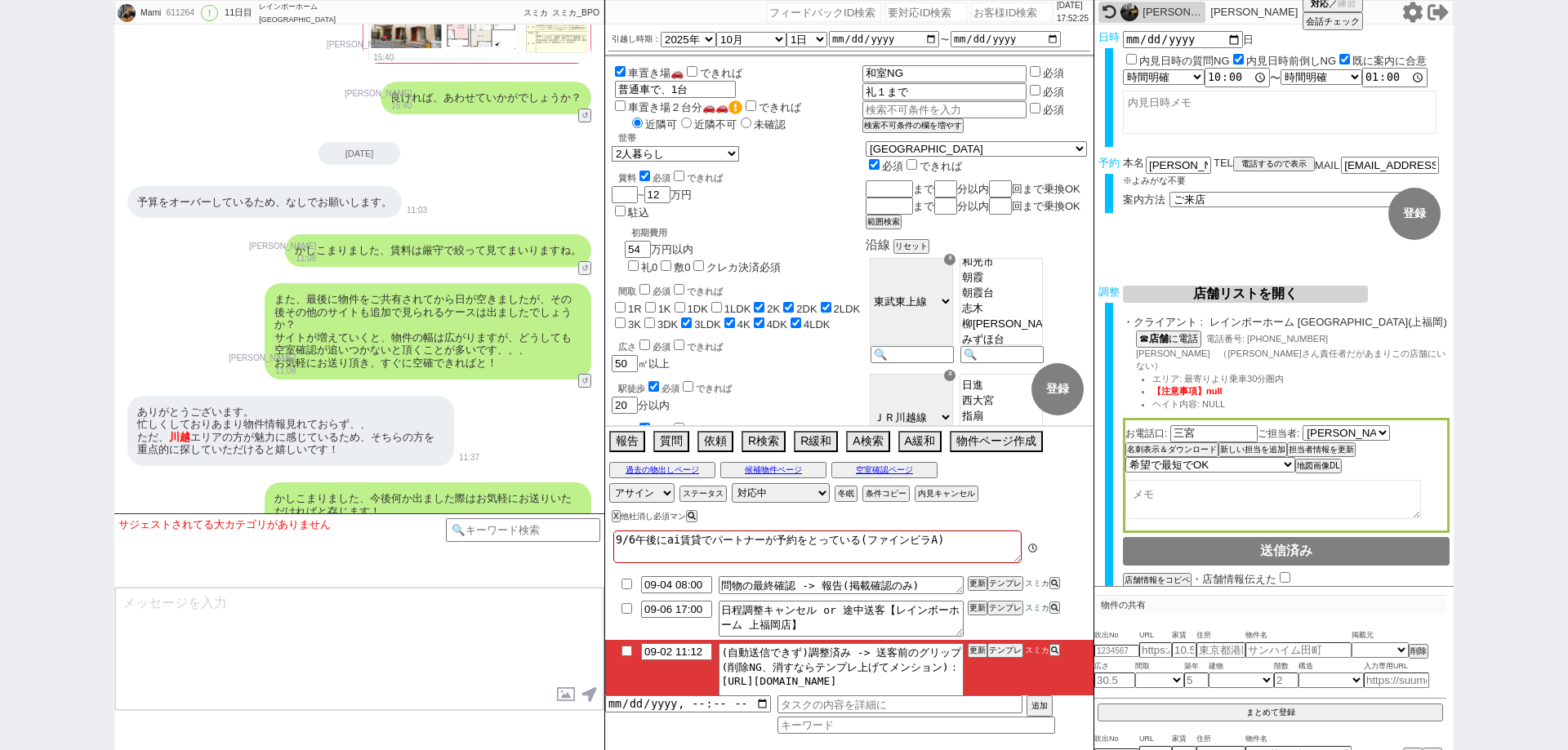
scroll to position [11170, 0]
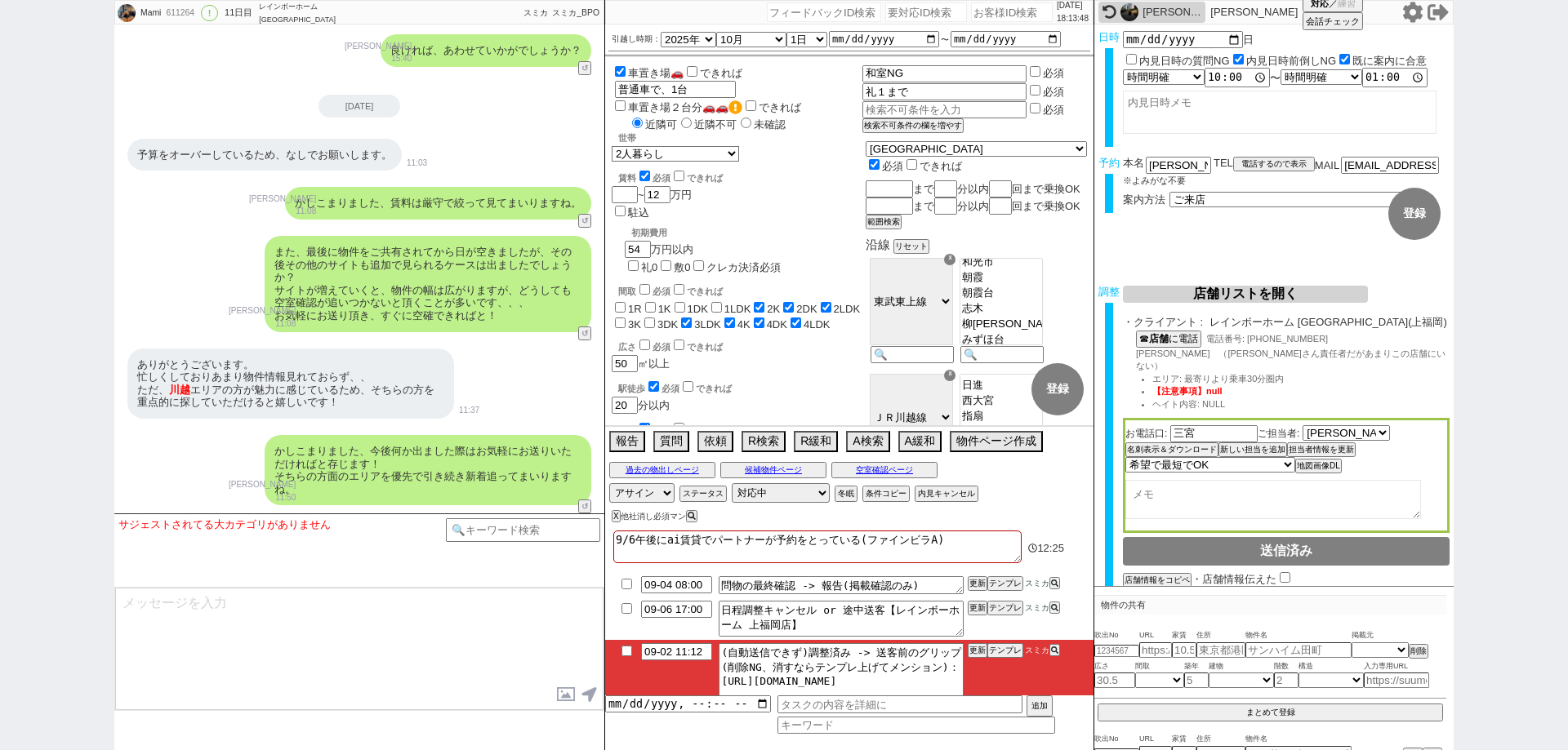
click at [1416, 19] on icon at bounding box center [1414, 12] width 20 height 21
